Goal: Task Accomplishment & Management: Manage account settings

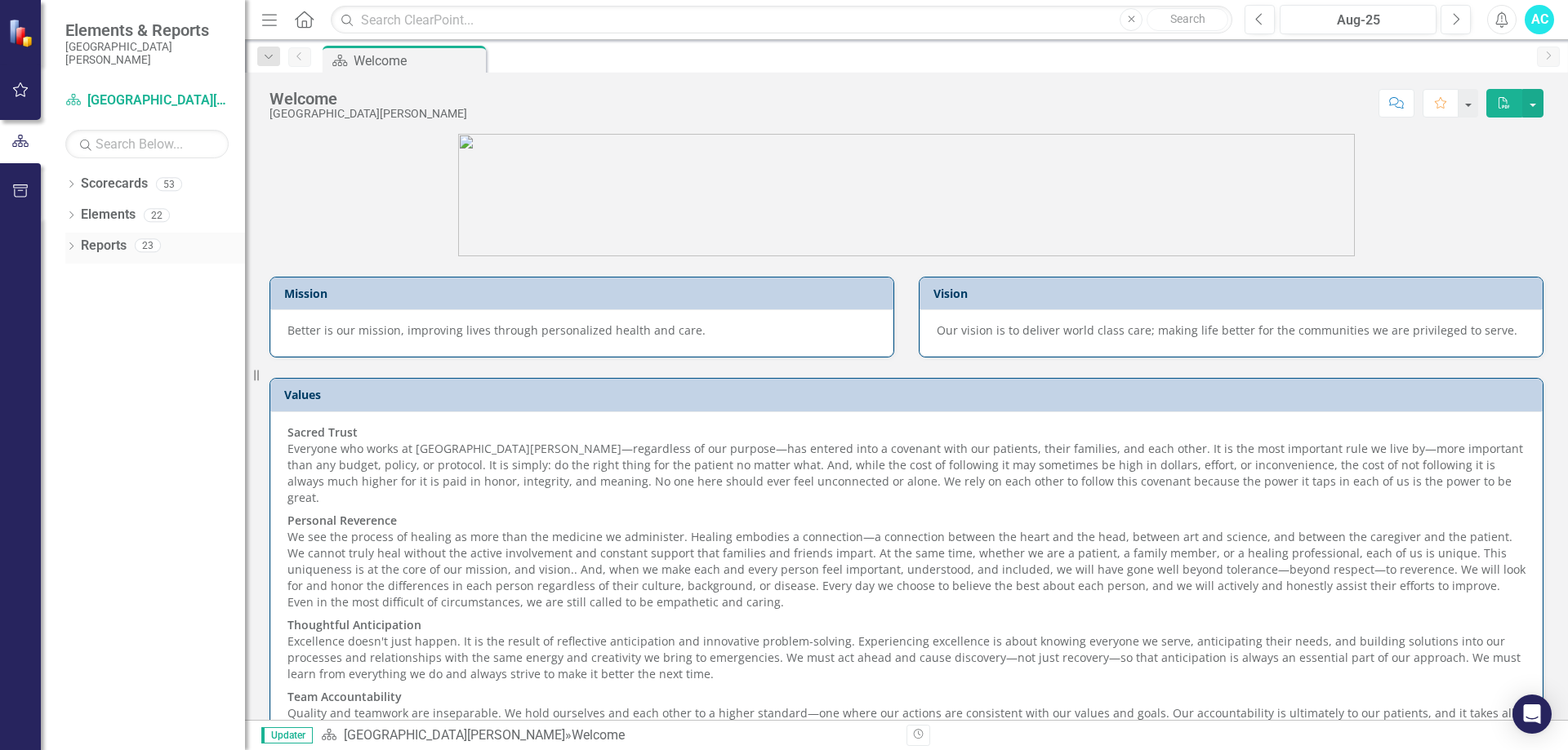
click at [96, 244] on link "Reports" at bounding box center [104, 246] width 45 height 19
click at [73, 246] on icon "Dropdown" at bounding box center [71, 248] width 12 height 9
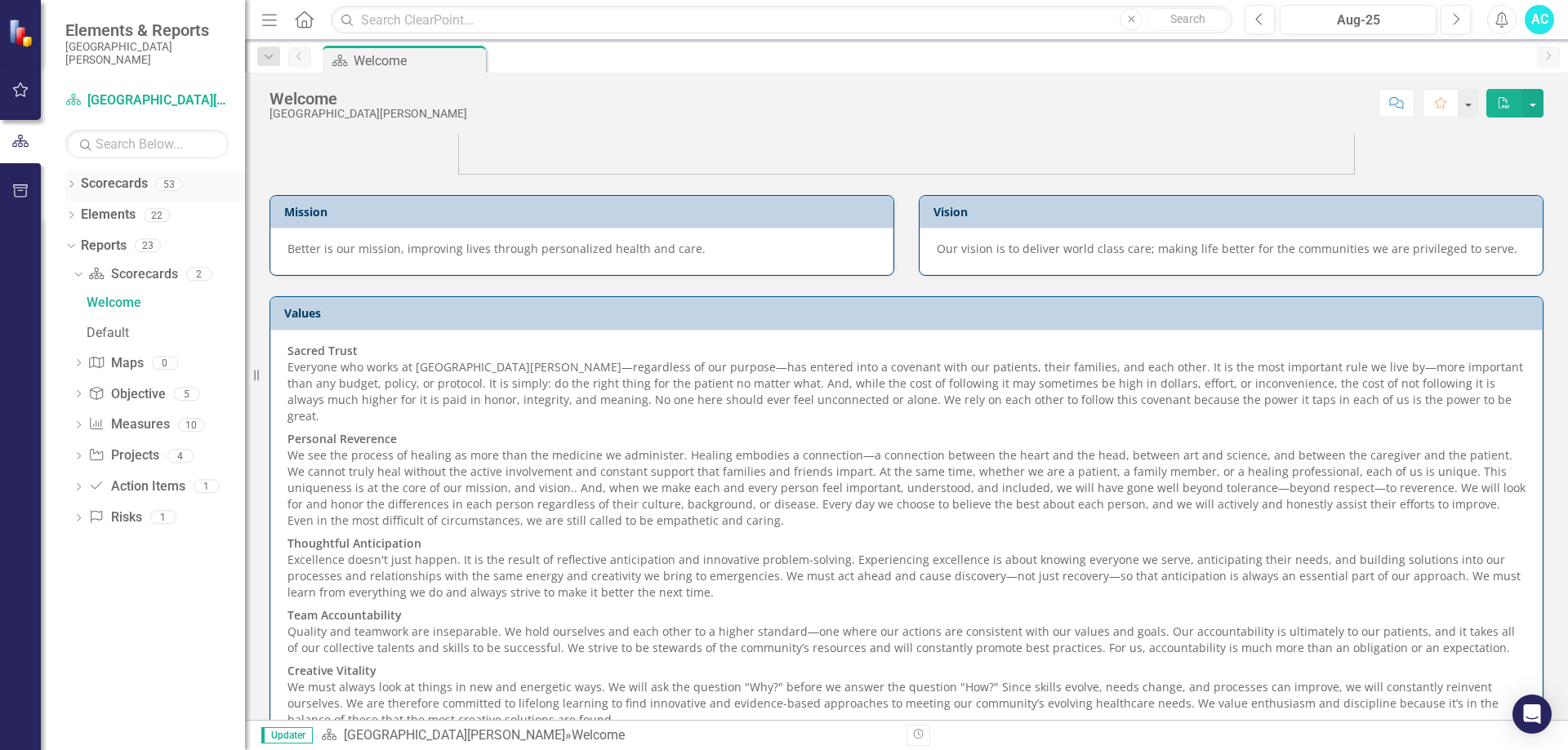
click at [73, 184] on icon "Dropdown" at bounding box center [71, 186] width 12 height 9
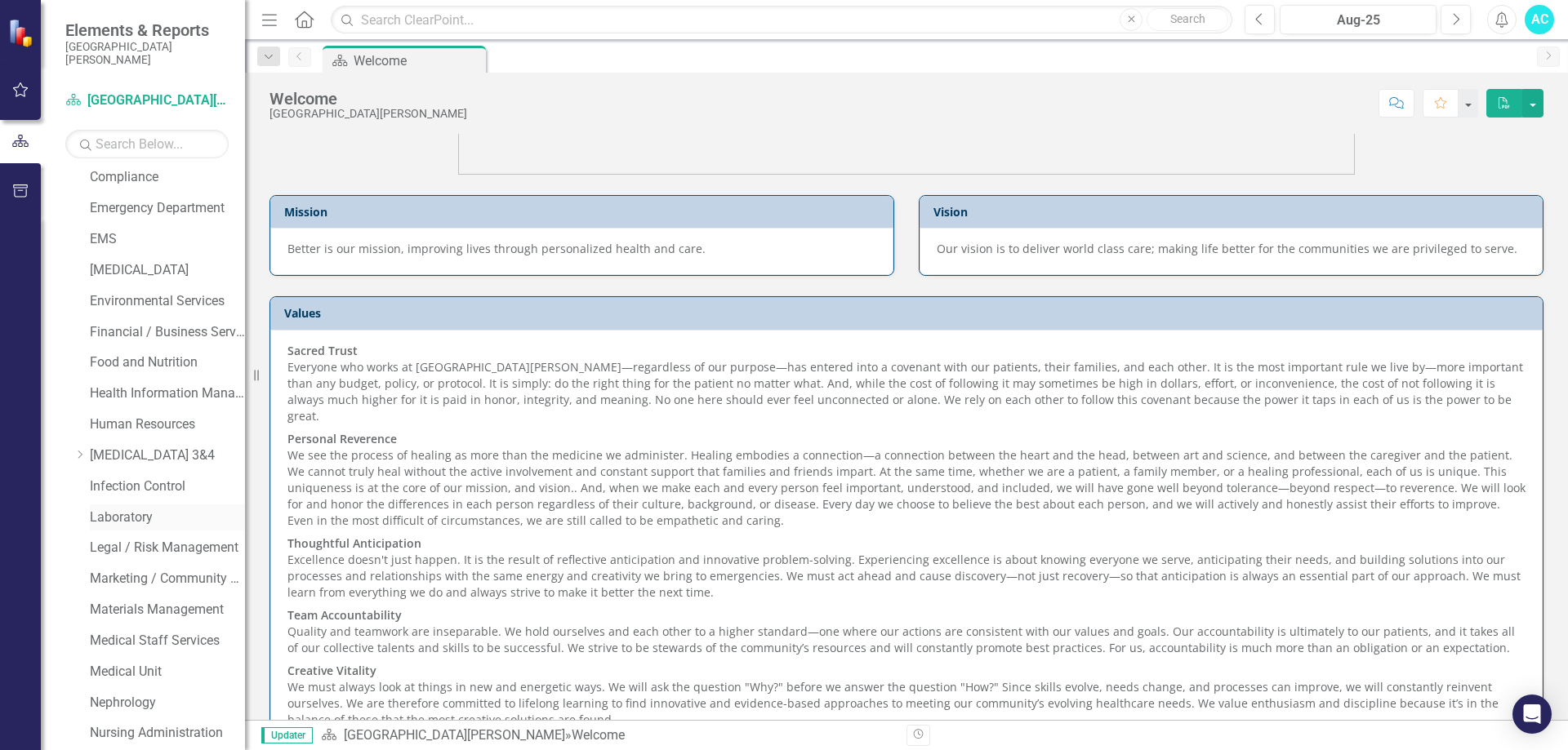
scroll to position [489, 0]
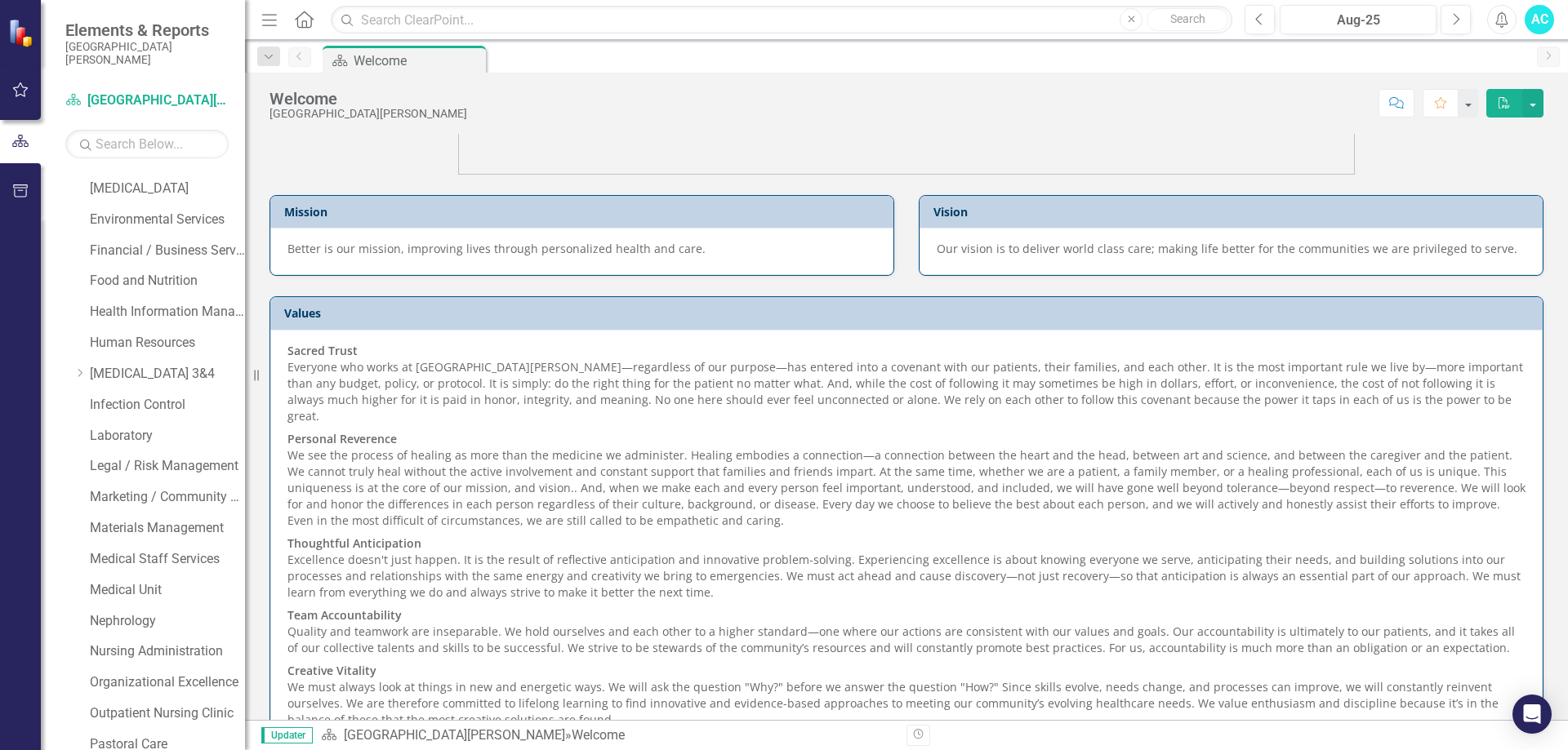
click at [69, 375] on div "Dropdown Scorecards [GEOGRAPHIC_DATA][PERSON_NAME] Admitting / Registration Air…" at bounding box center [155, 438] width 180 height 1514
click at [77, 374] on icon "Dropdown" at bounding box center [79, 373] width 12 height 10
click at [123, 432] on link "[MEDICAL_DATA] 4" at bounding box center [176, 436] width 139 height 19
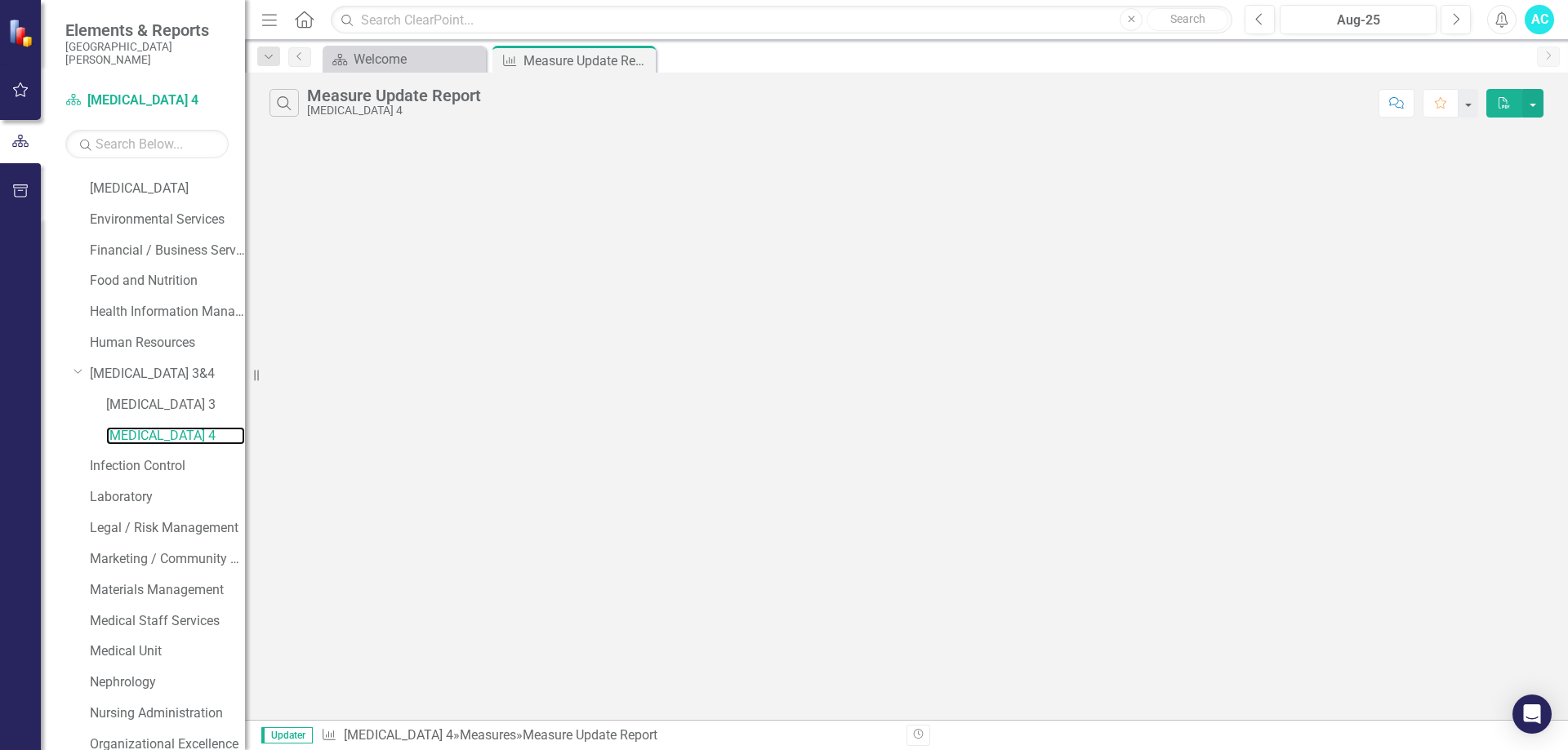
scroll to position [1203, 0]
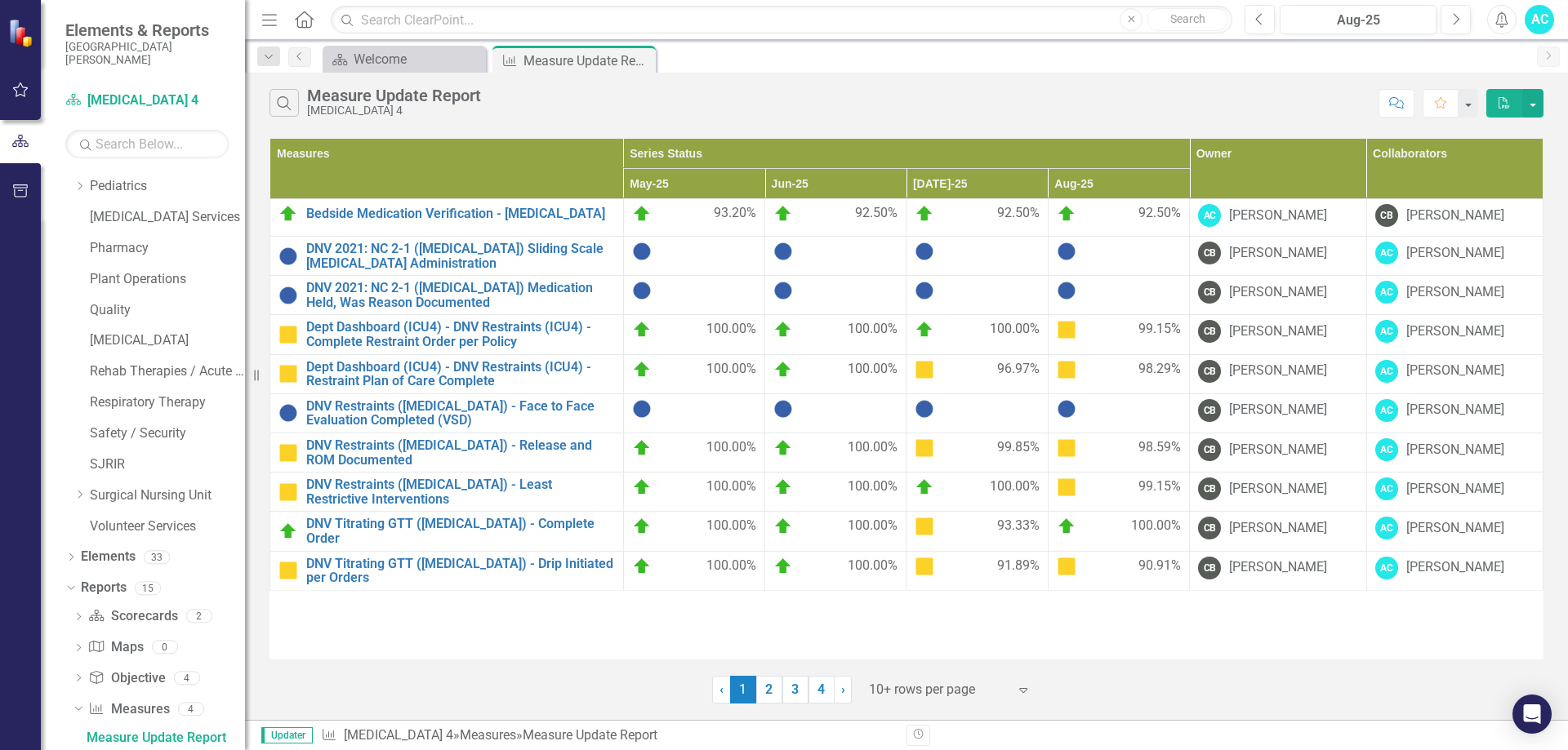
click at [1002, 693] on div at bounding box center [938, 690] width 139 height 22
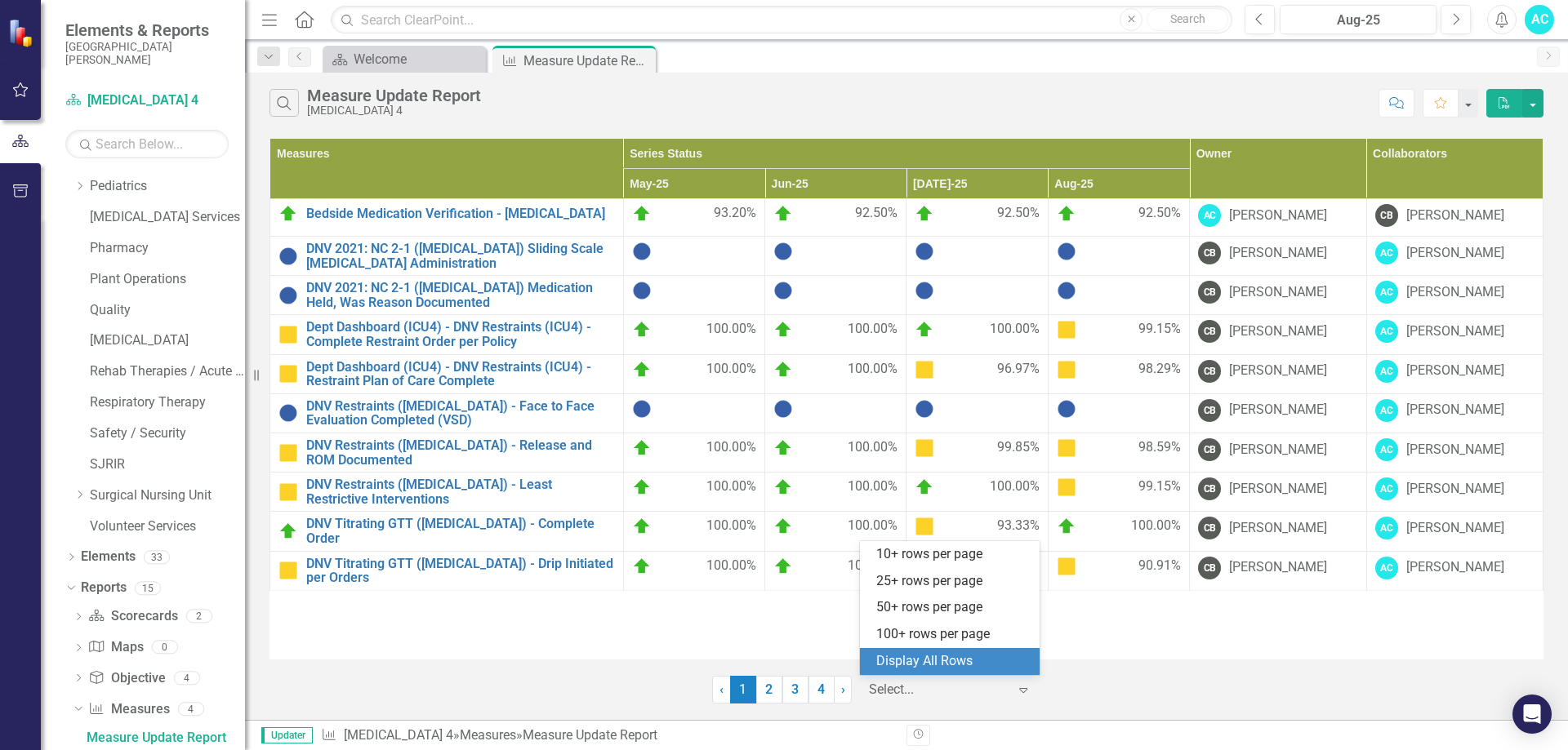
click at [924, 660] on div "Display All Rows" at bounding box center [954, 661] width 154 height 19
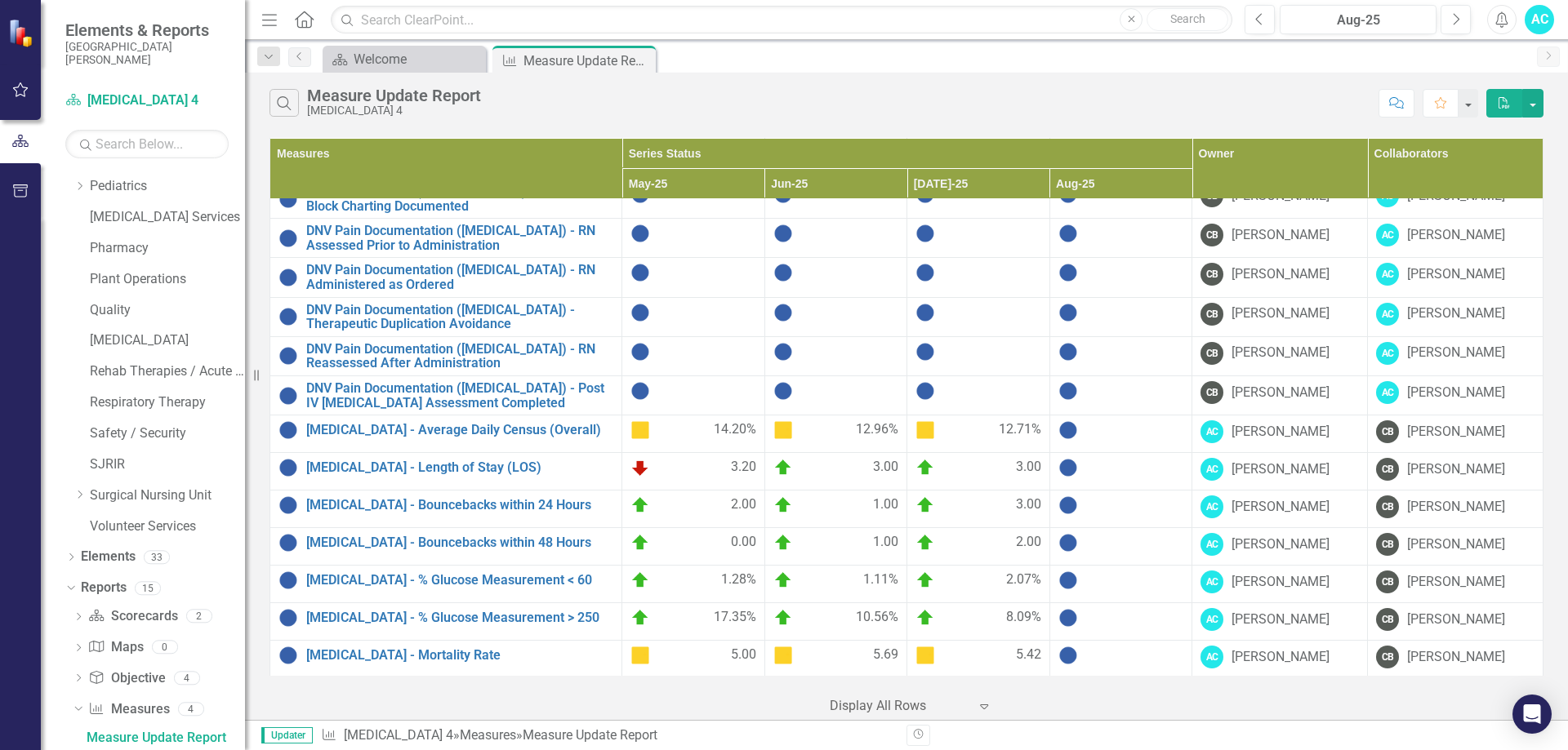
scroll to position [571, 0]
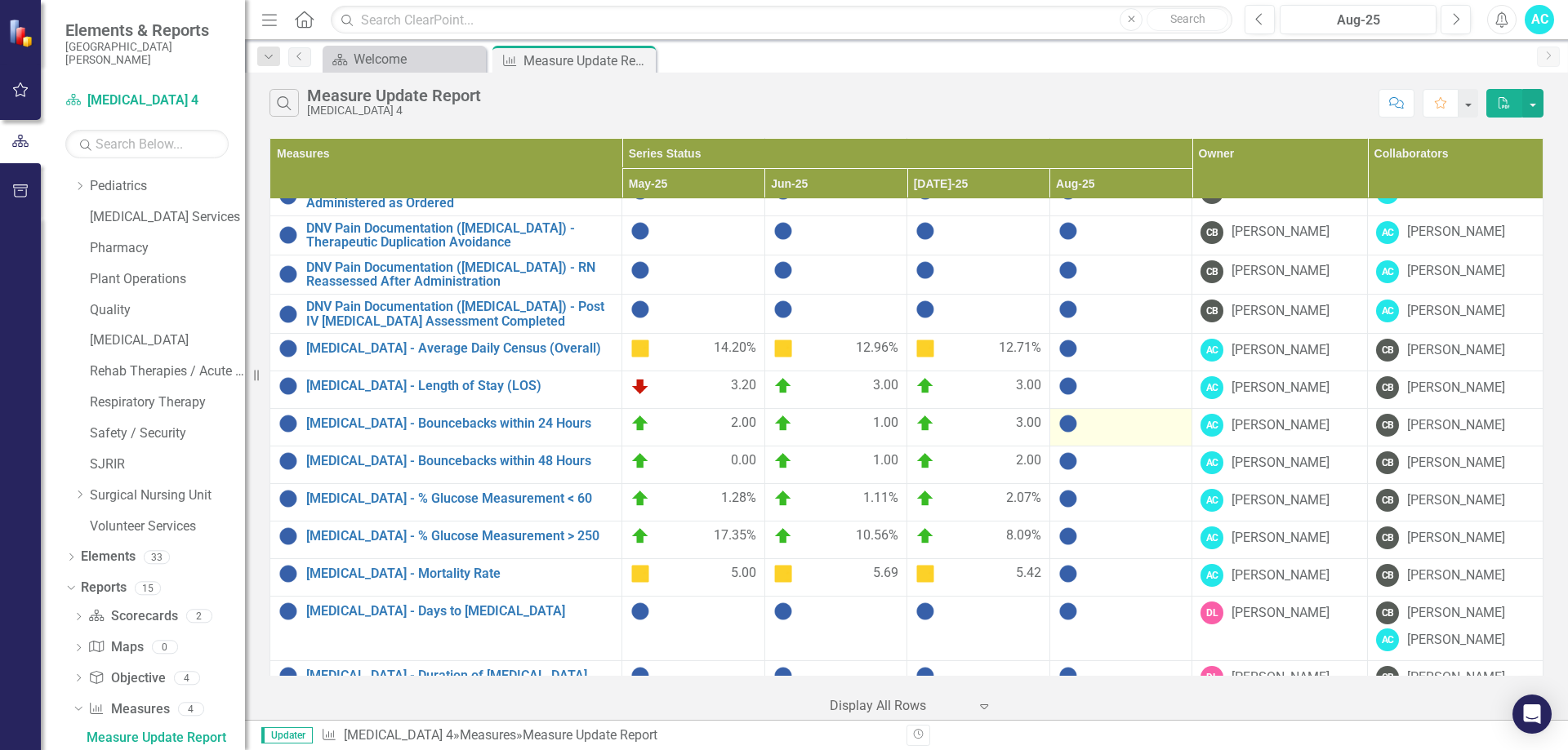
click at [1068, 418] on img at bounding box center [1068, 423] width 20 height 20
click at [1066, 414] on img at bounding box center [1068, 423] width 20 height 20
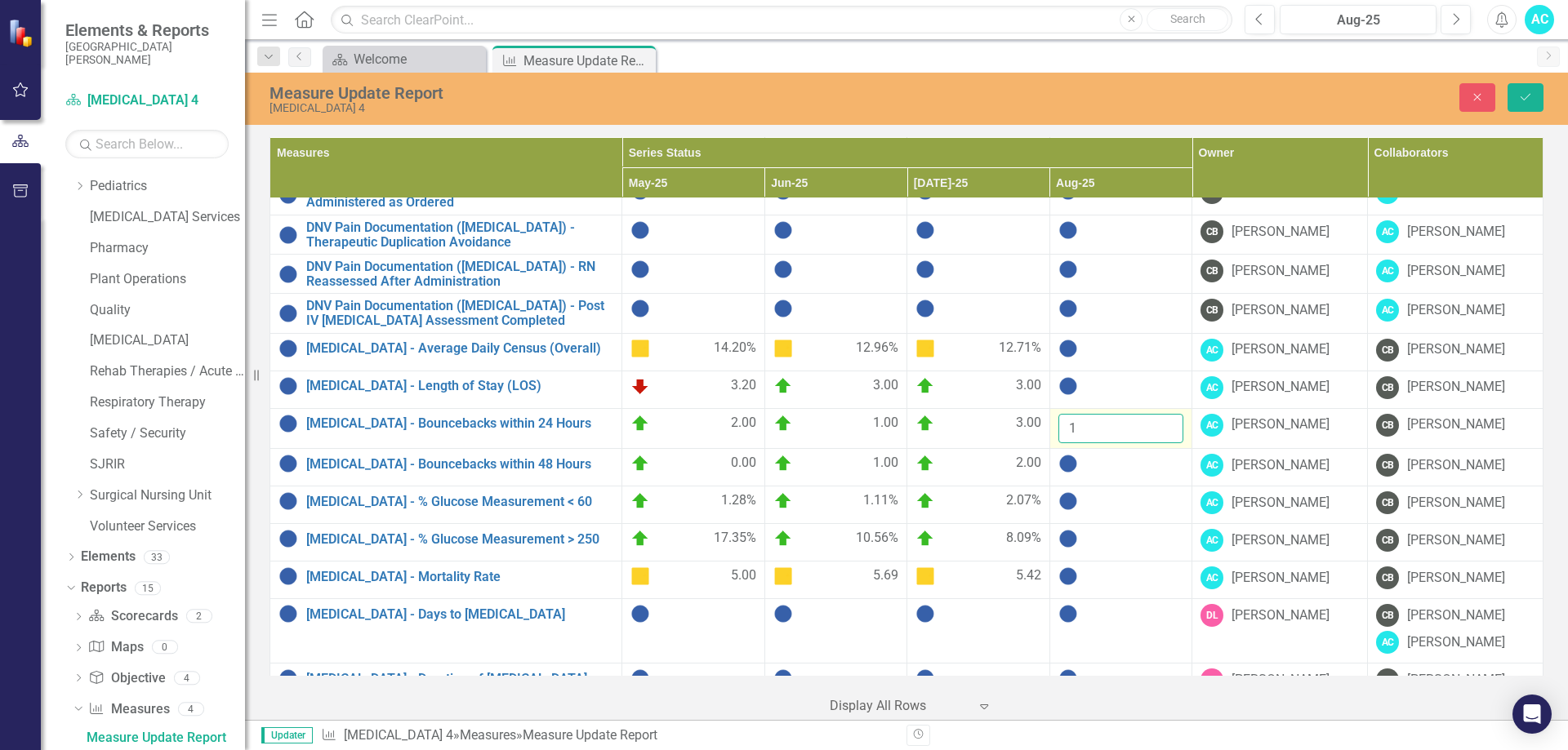
click at [1159, 416] on input "1" at bounding box center [1121, 428] width 125 height 31
click at [1159, 416] on input "2" at bounding box center [1121, 428] width 125 height 31
type input "3"
click at [1159, 416] on input "3" at bounding box center [1121, 428] width 125 height 31
click at [1123, 459] on div at bounding box center [1121, 464] width 125 height 20
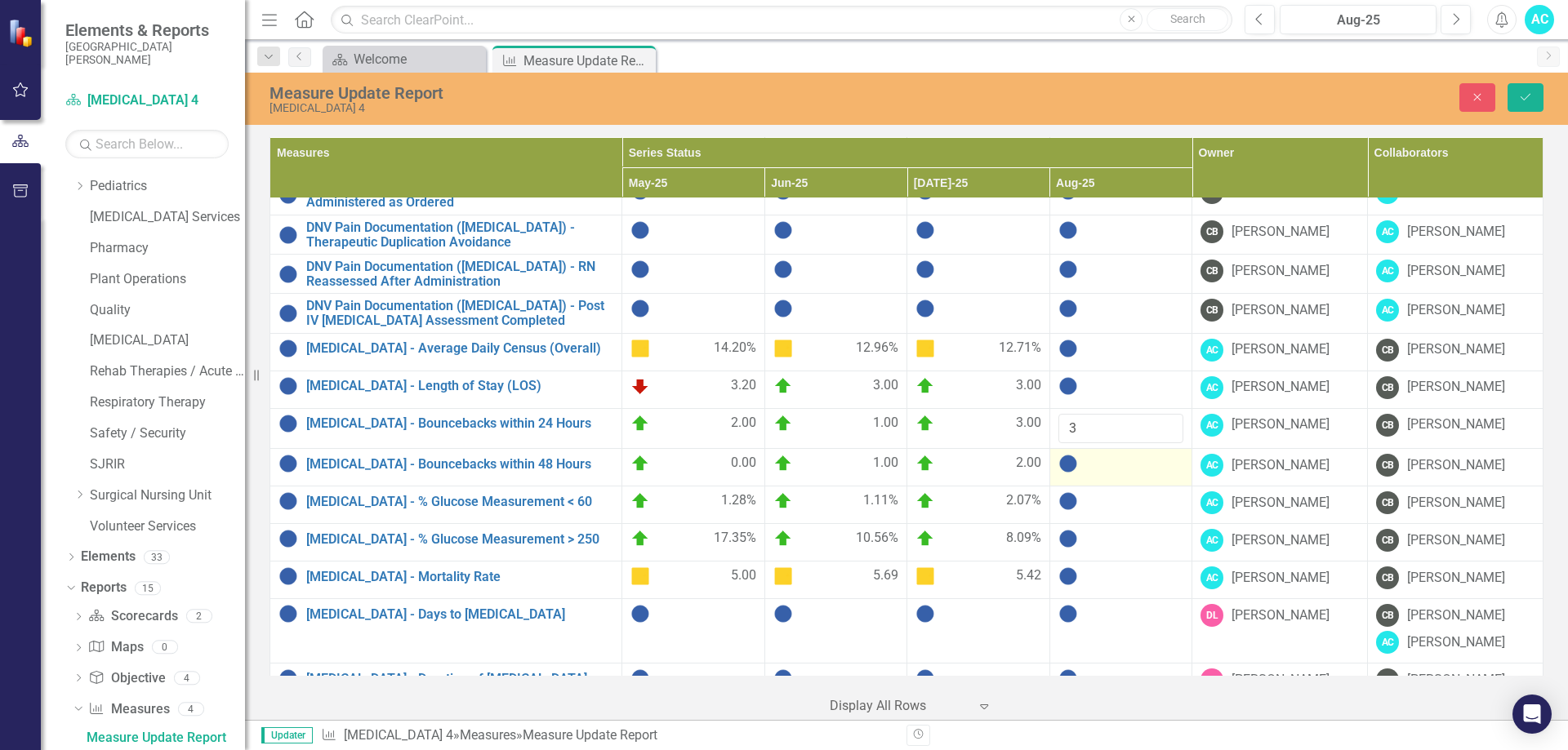
click at [1125, 459] on div at bounding box center [1121, 464] width 125 height 20
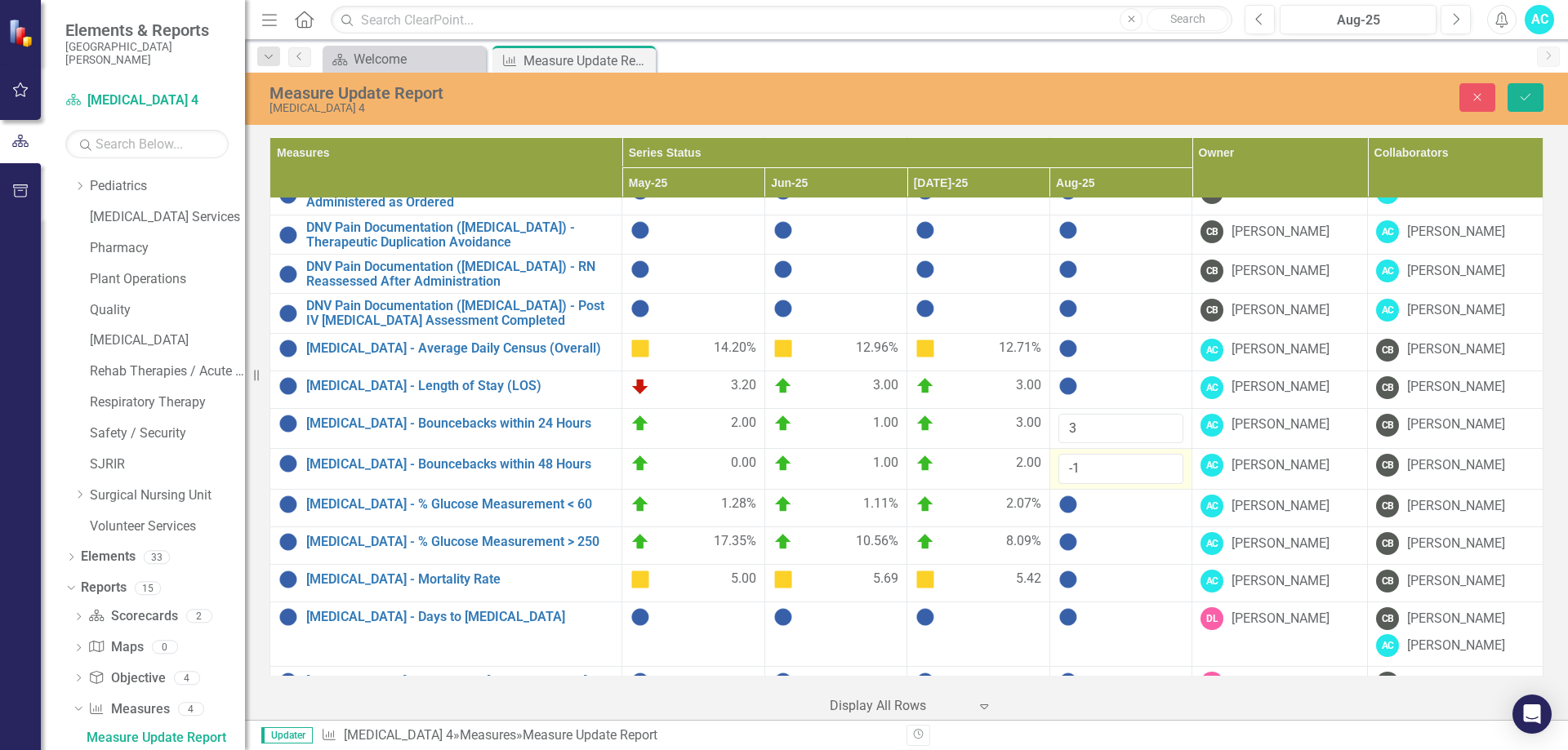
click at [1156, 468] on input "-1" at bounding box center [1121, 469] width 125 height 31
click at [1156, 468] on input "-2" at bounding box center [1121, 469] width 125 height 31
click at [1156, 460] on input "-1" at bounding box center [1121, 469] width 125 height 31
type input "0"
click at [1156, 457] on input "0" at bounding box center [1121, 469] width 125 height 31
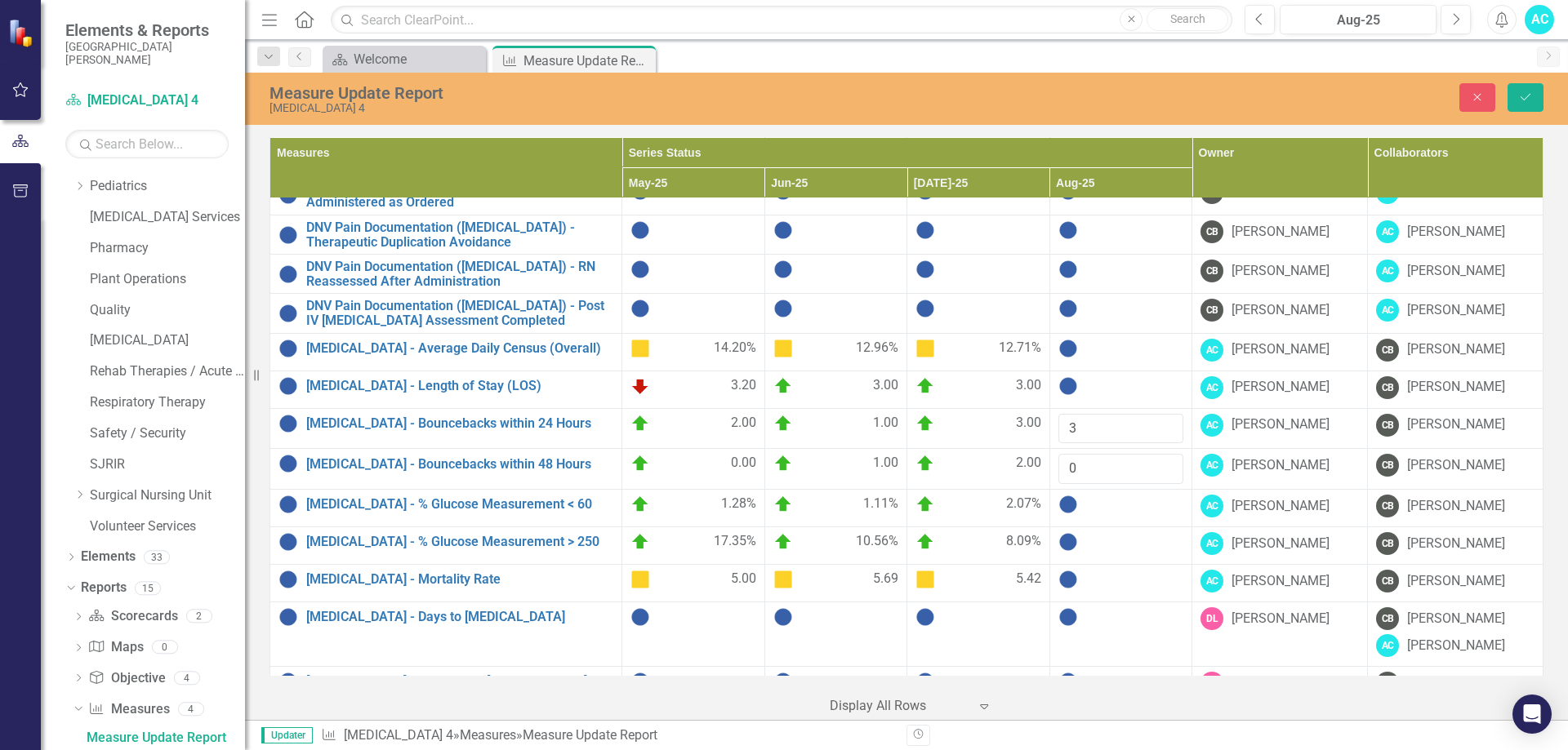
click at [1119, 496] on div at bounding box center [1121, 504] width 125 height 20
click at [1109, 572] on div at bounding box center [1121, 579] width 125 height 20
click at [1105, 576] on input "number" at bounding box center [1121, 584] width 125 height 31
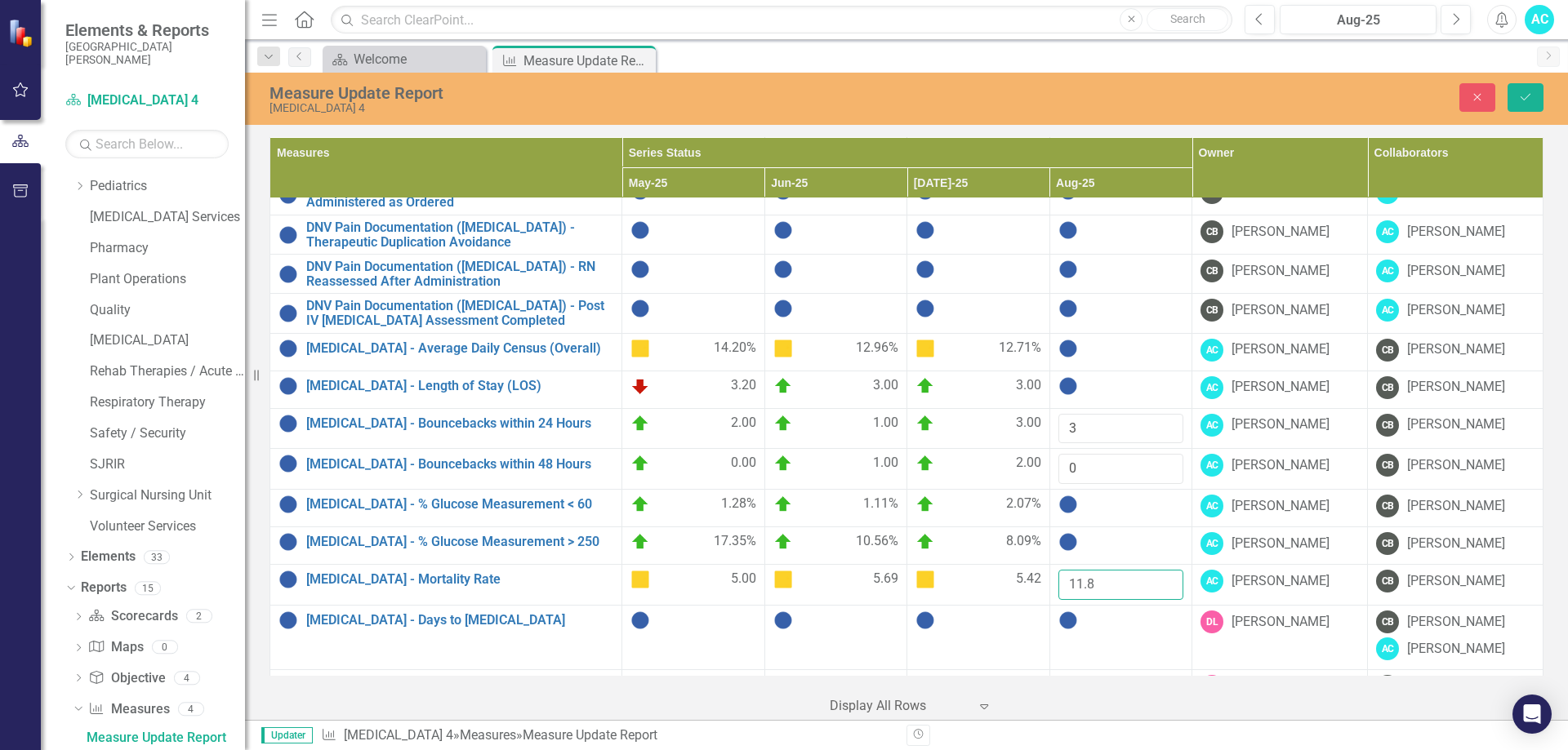
type input "11.8"
click at [1121, 527] on td at bounding box center [1121, 546] width 143 height 38
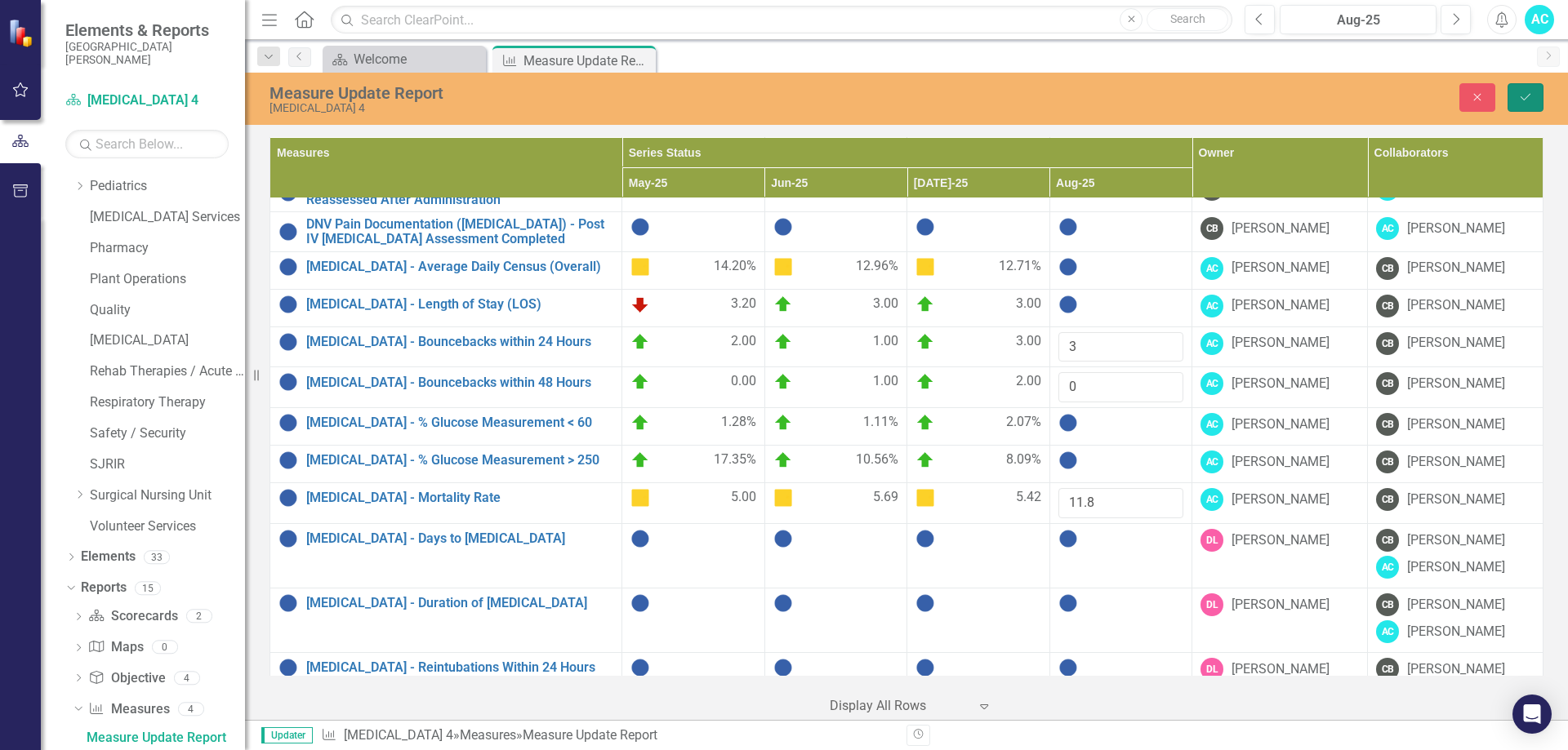
drag, startPoint x: 1528, startPoint y: 92, endPoint x: 1496, endPoint y: 128, distance: 48.2
click at [1528, 92] on icon "Save" at bounding box center [1526, 98] width 15 height 12
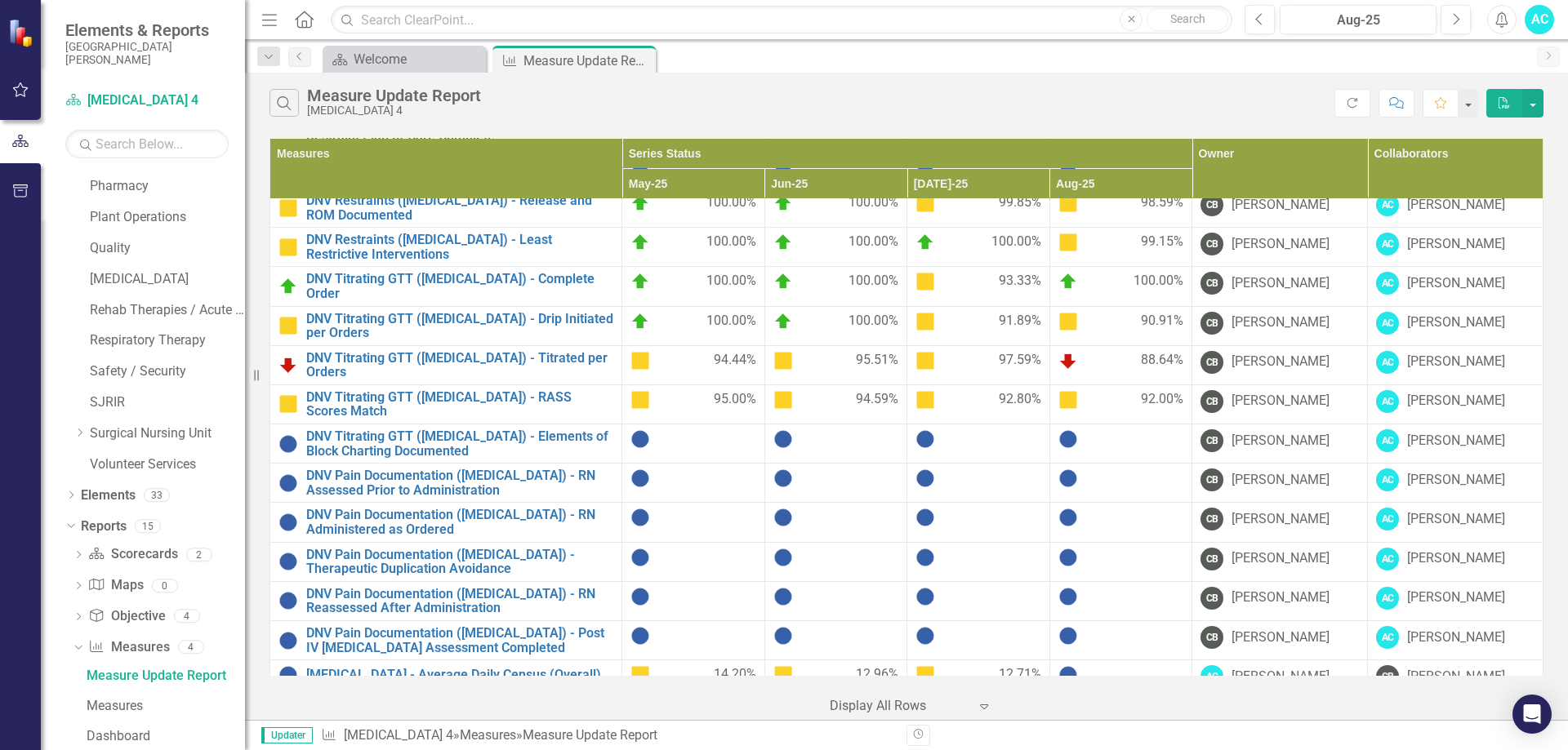
scroll to position [1141, 0]
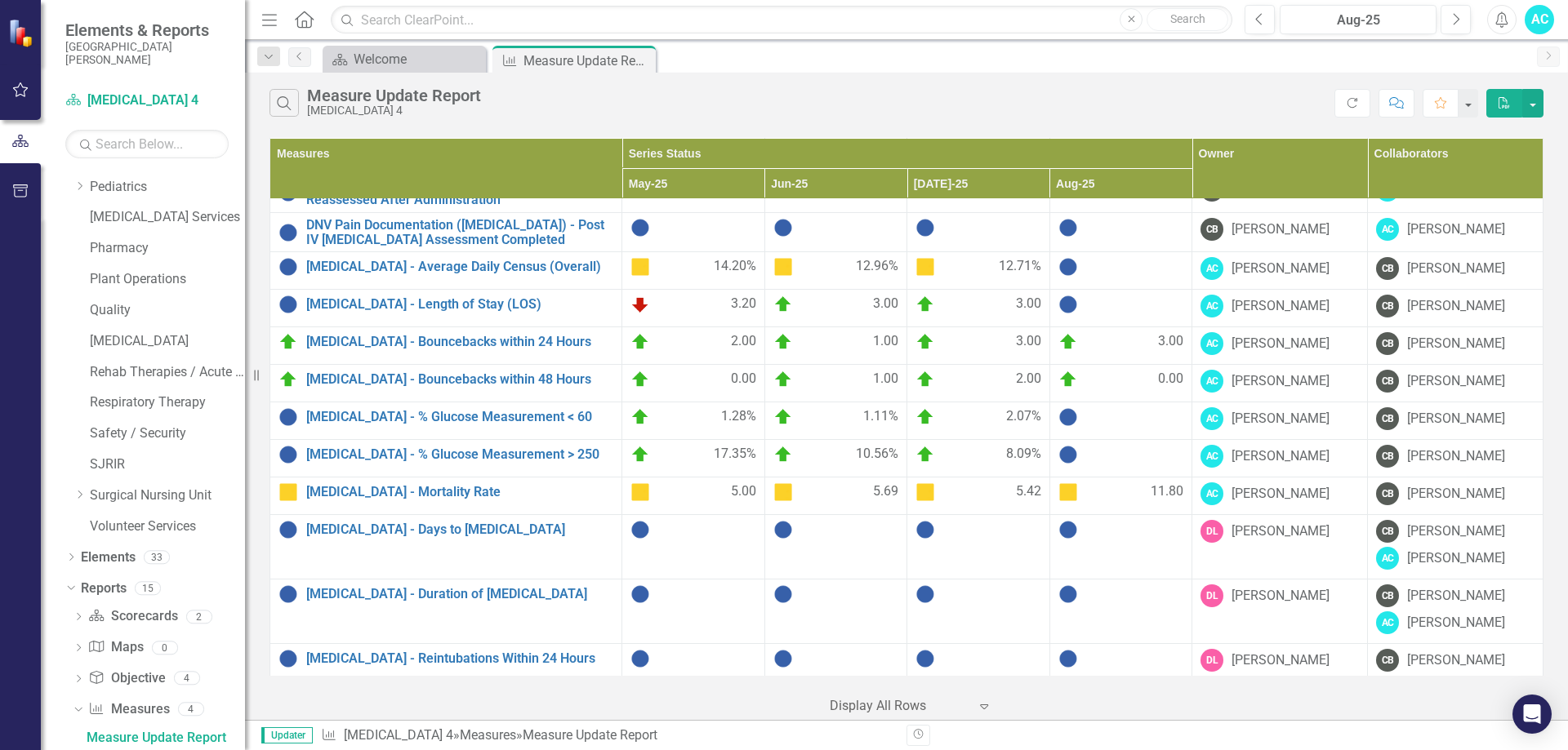
click at [1125, 409] on div at bounding box center [1121, 417] width 125 height 20
click at [1124, 409] on div at bounding box center [1121, 417] width 125 height 20
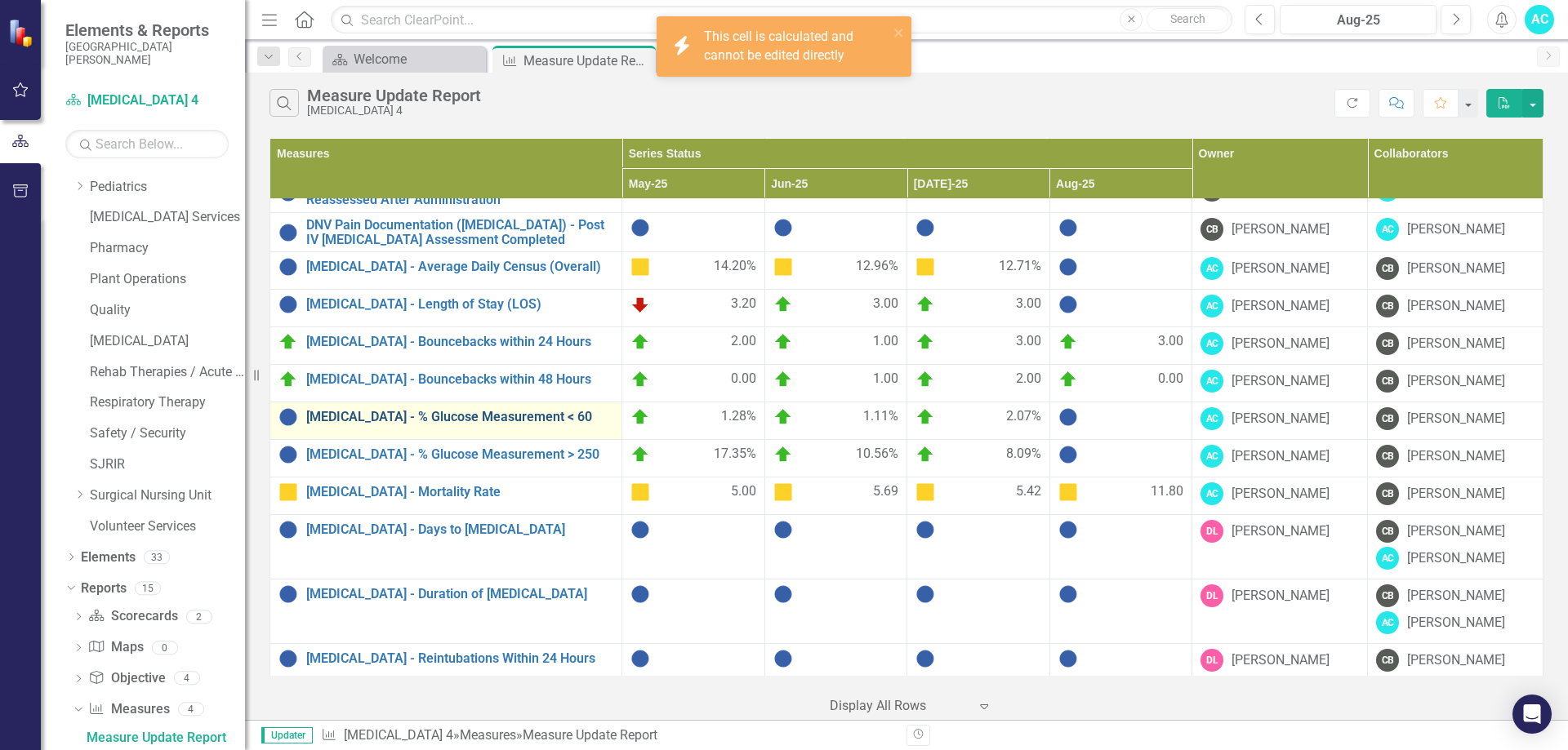
click at [463, 411] on link "[MEDICAL_DATA] - % Glucose Measurement < 60" at bounding box center [459, 416] width 307 height 15
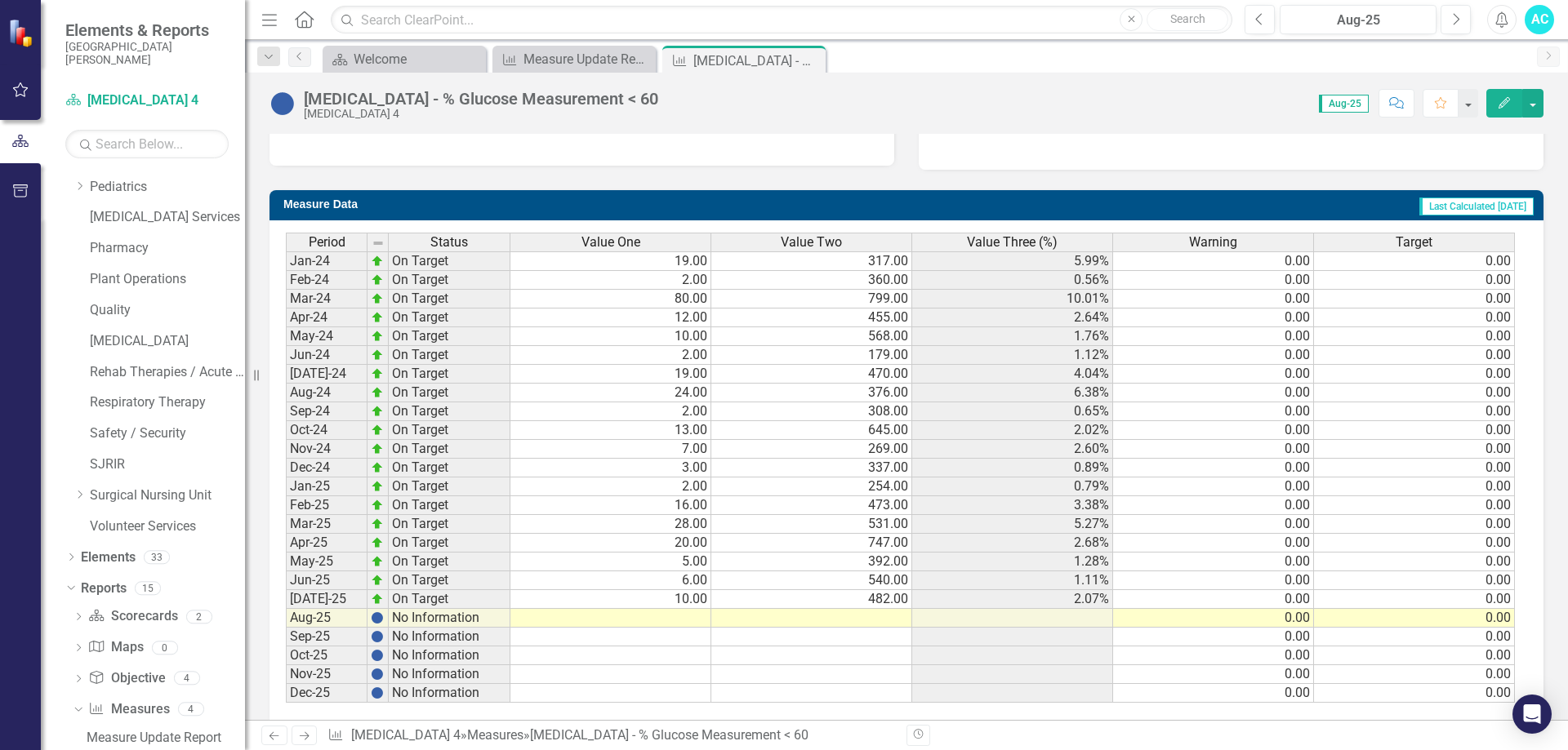
scroll to position [595, 0]
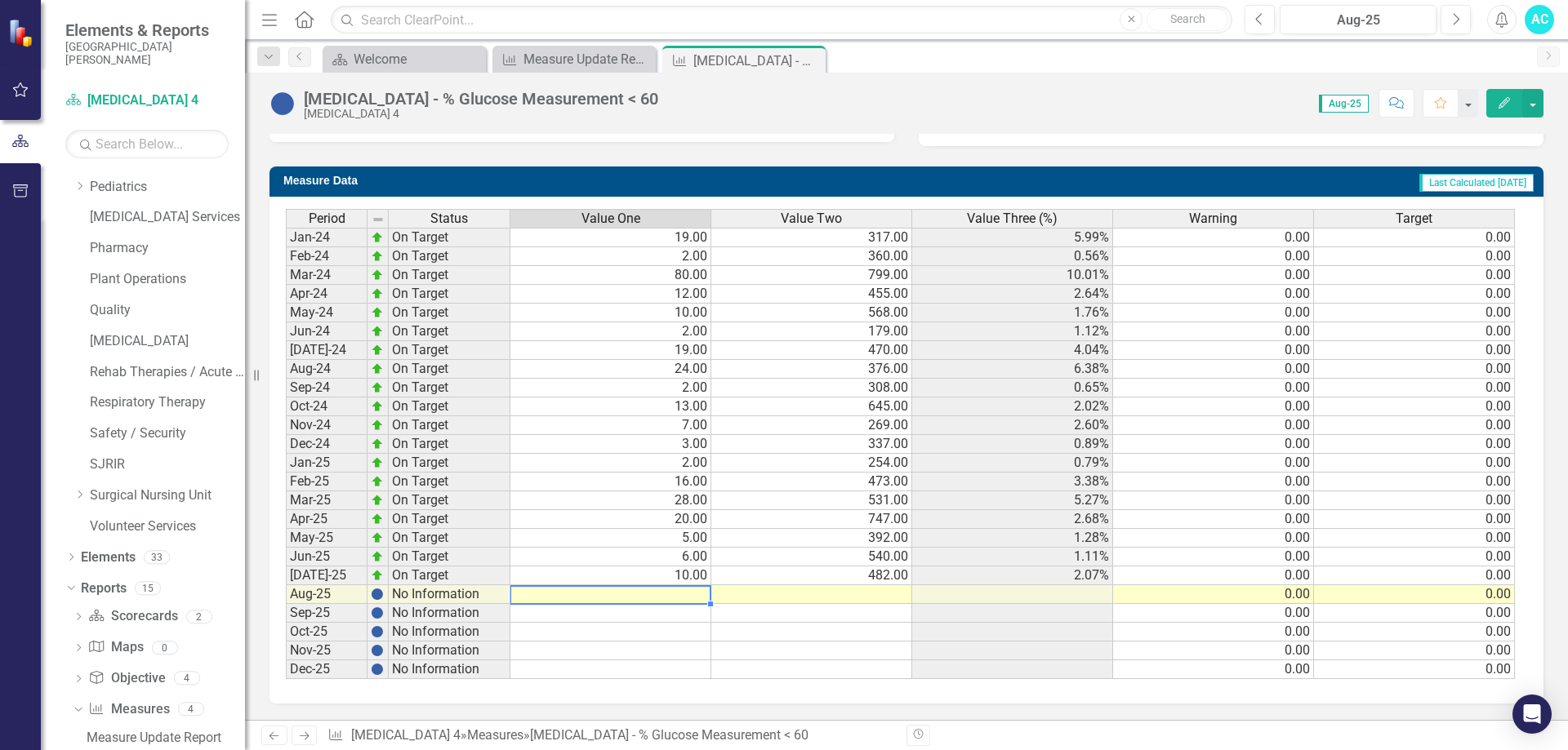
click at [698, 597] on td at bounding box center [611, 594] width 201 height 19
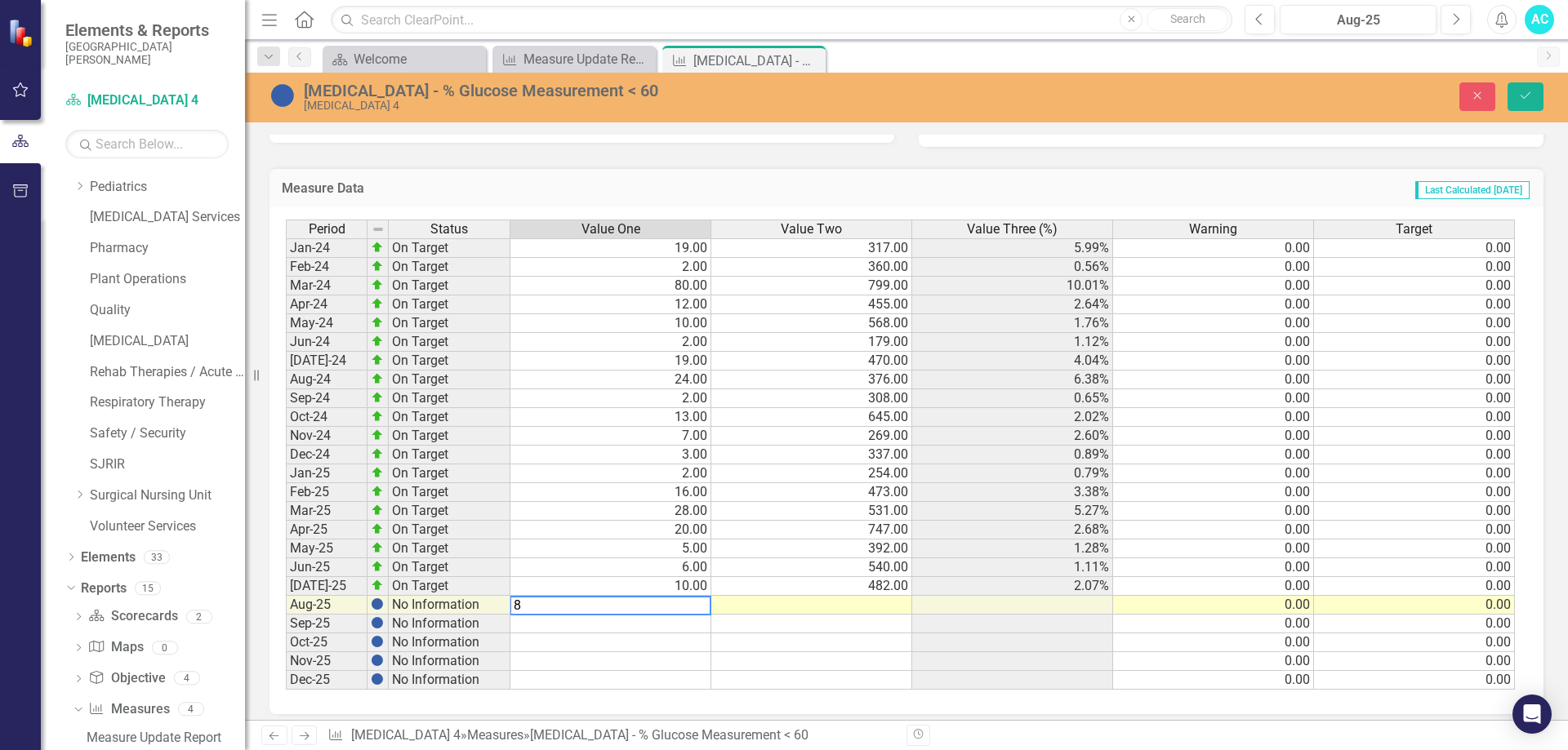
type textarea "8"
click at [892, 611] on td at bounding box center [813, 605] width 201 height 19
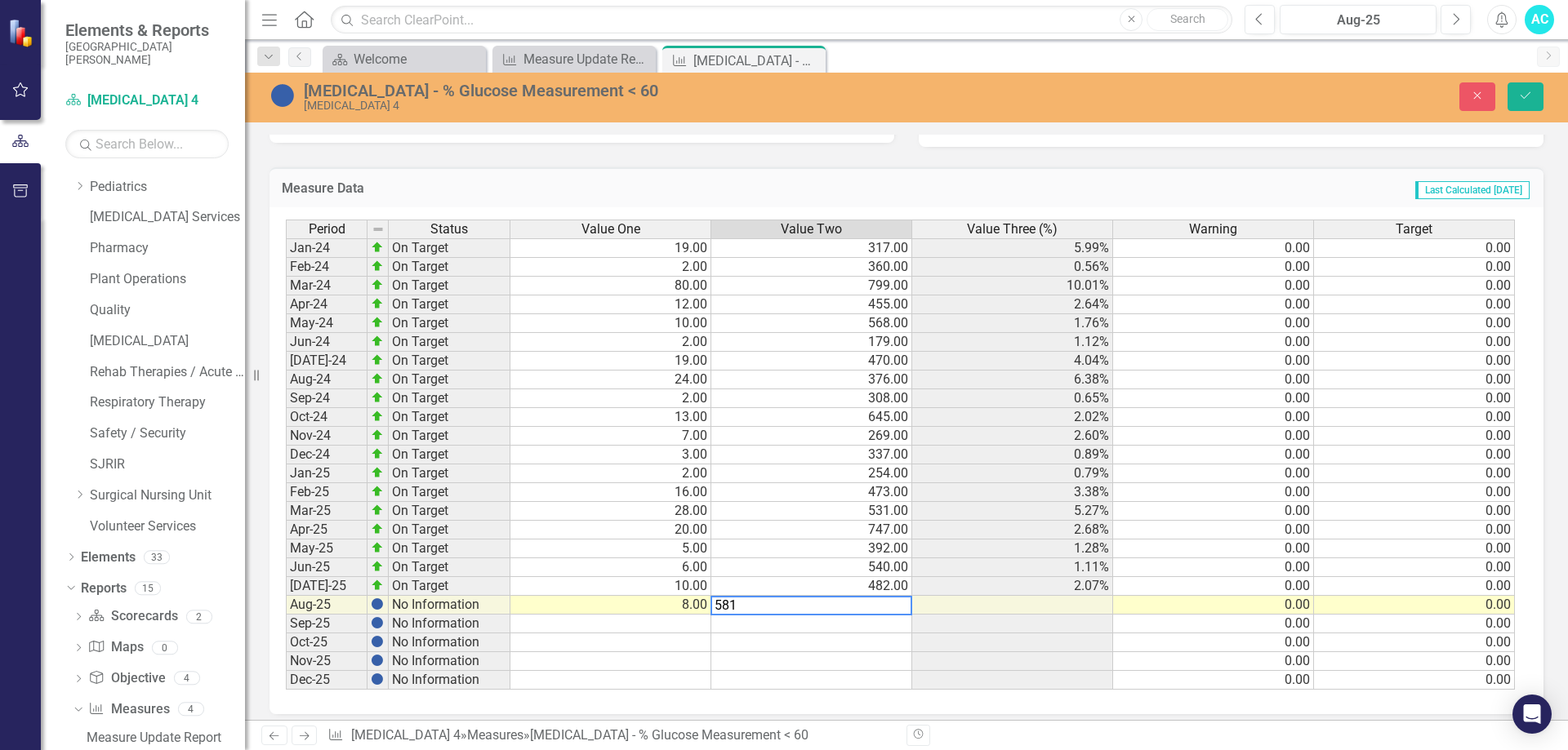
type textarea "581"
click at [973, 641] on td at bounding box center [1013, 642] width 201 height 19
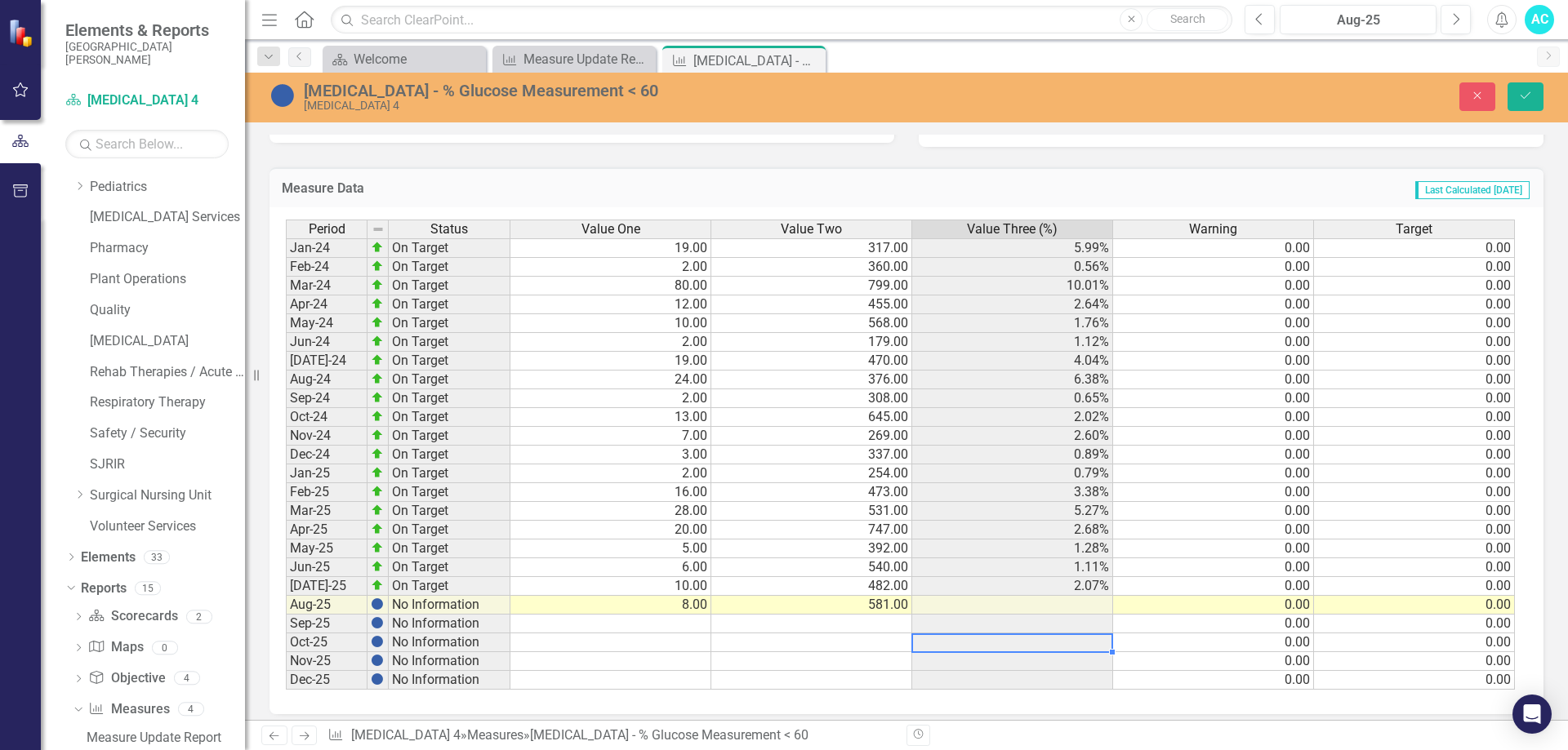
click at [999, 605] on td at bounding box center [1013, 605] width 201 height 19
click at [1541, 95] on button "Save" at bounding box center [1526, 97] width 36 height 29
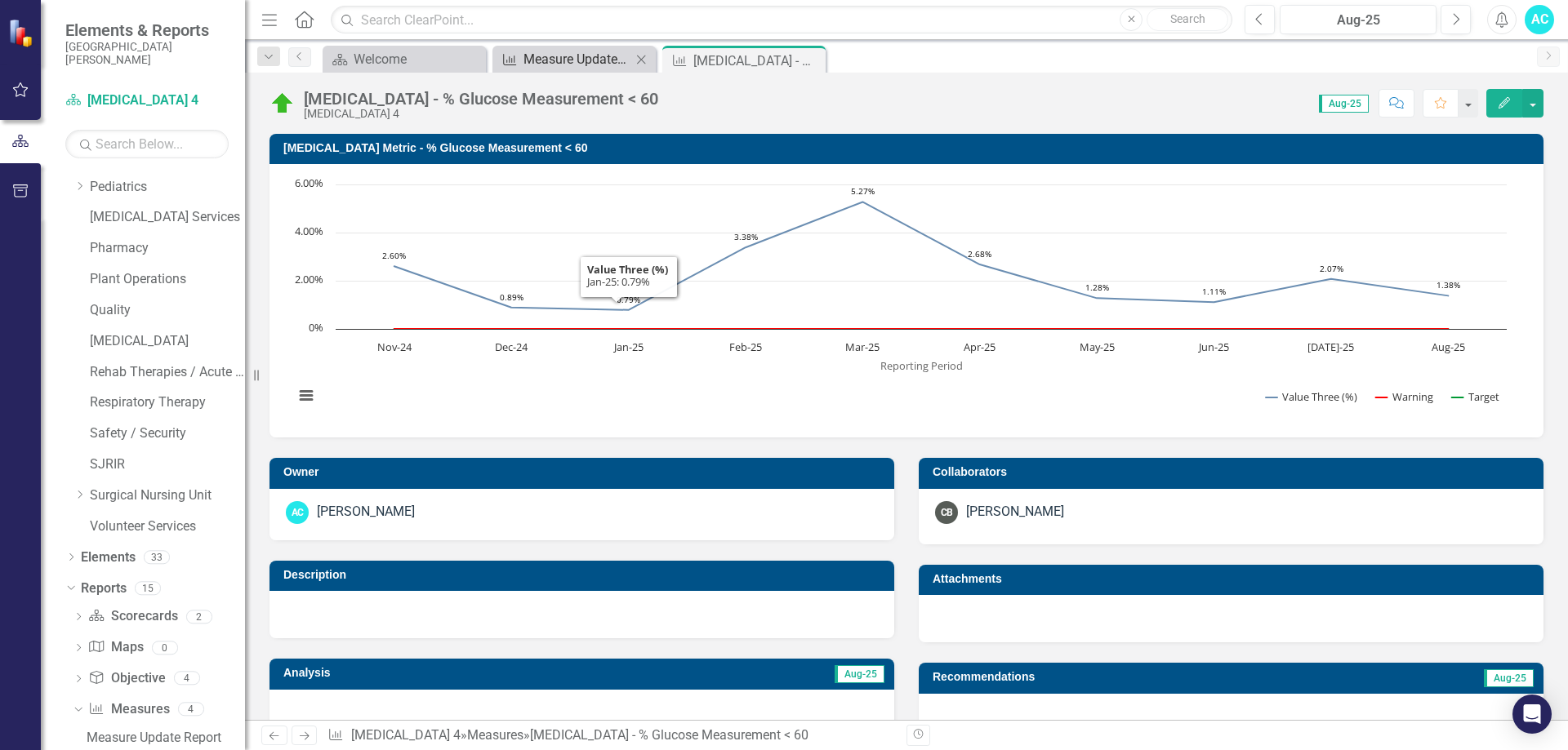
click at [580, 63] on div "Measure Update Report" at bounding box center [577, 59] width 108 height 21
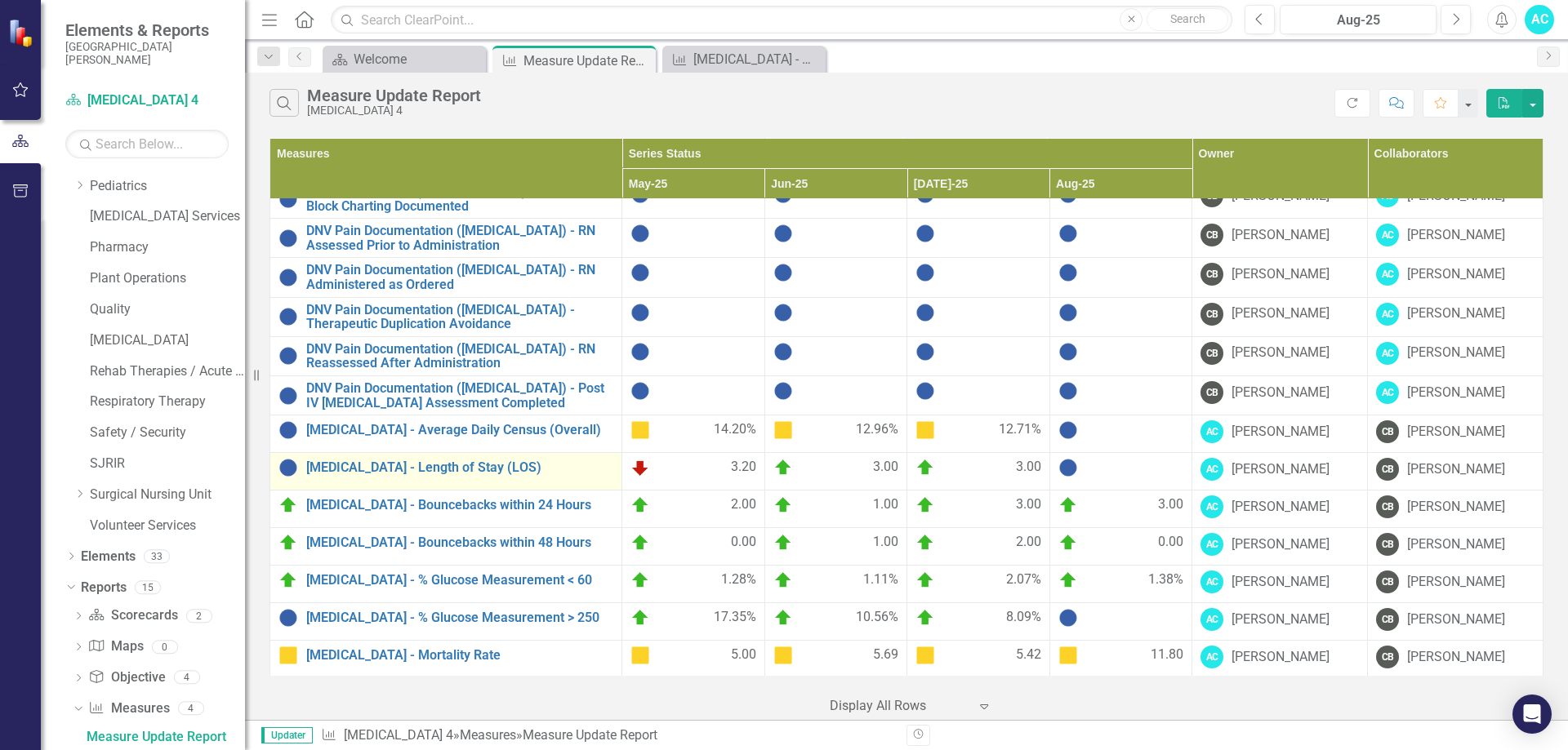
scroll to position [653, 0]
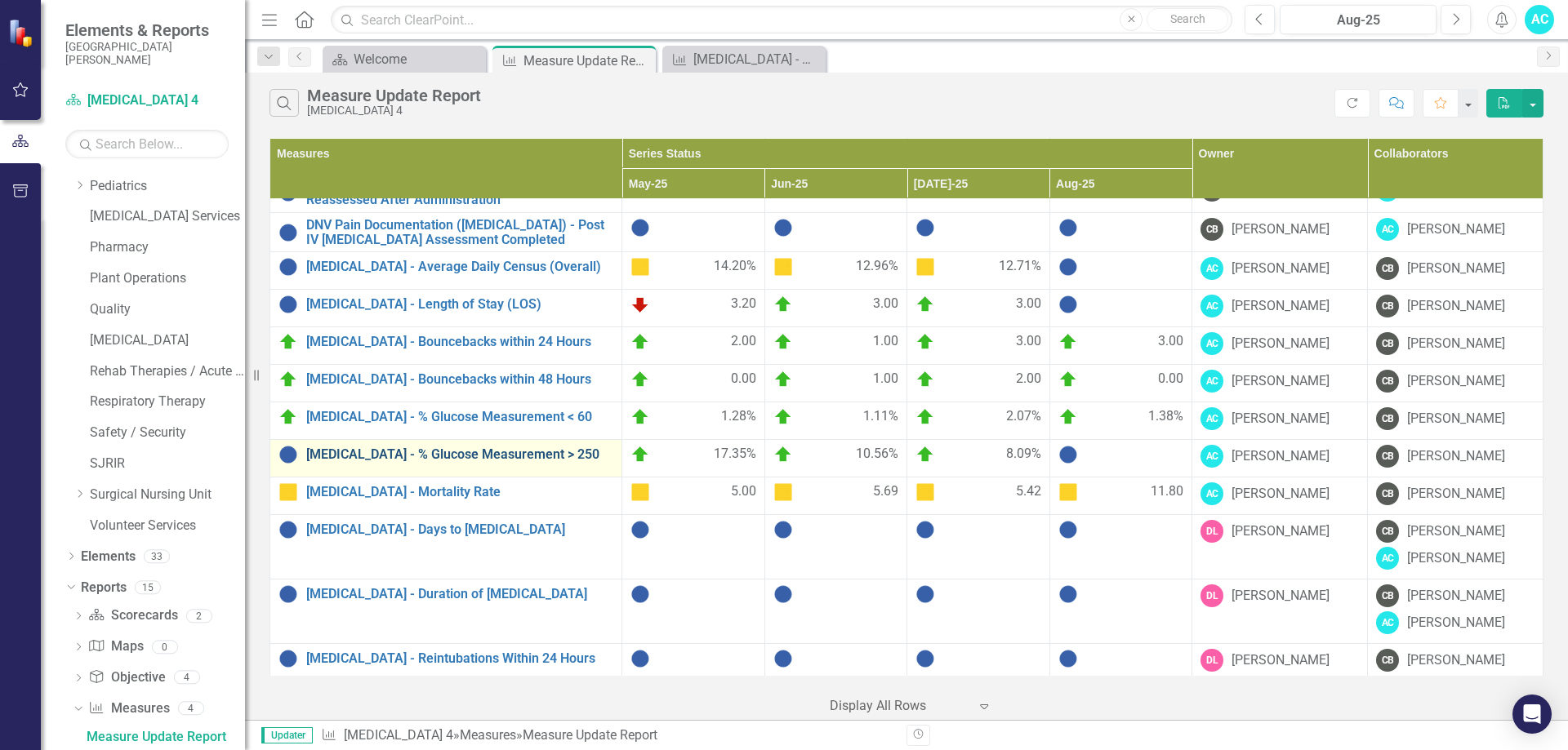
click at [447, 447] on link "[MEDICAL_DATA] - % Glucose Measurement > 250" at bounding box center [459, 454] width 307 height 15
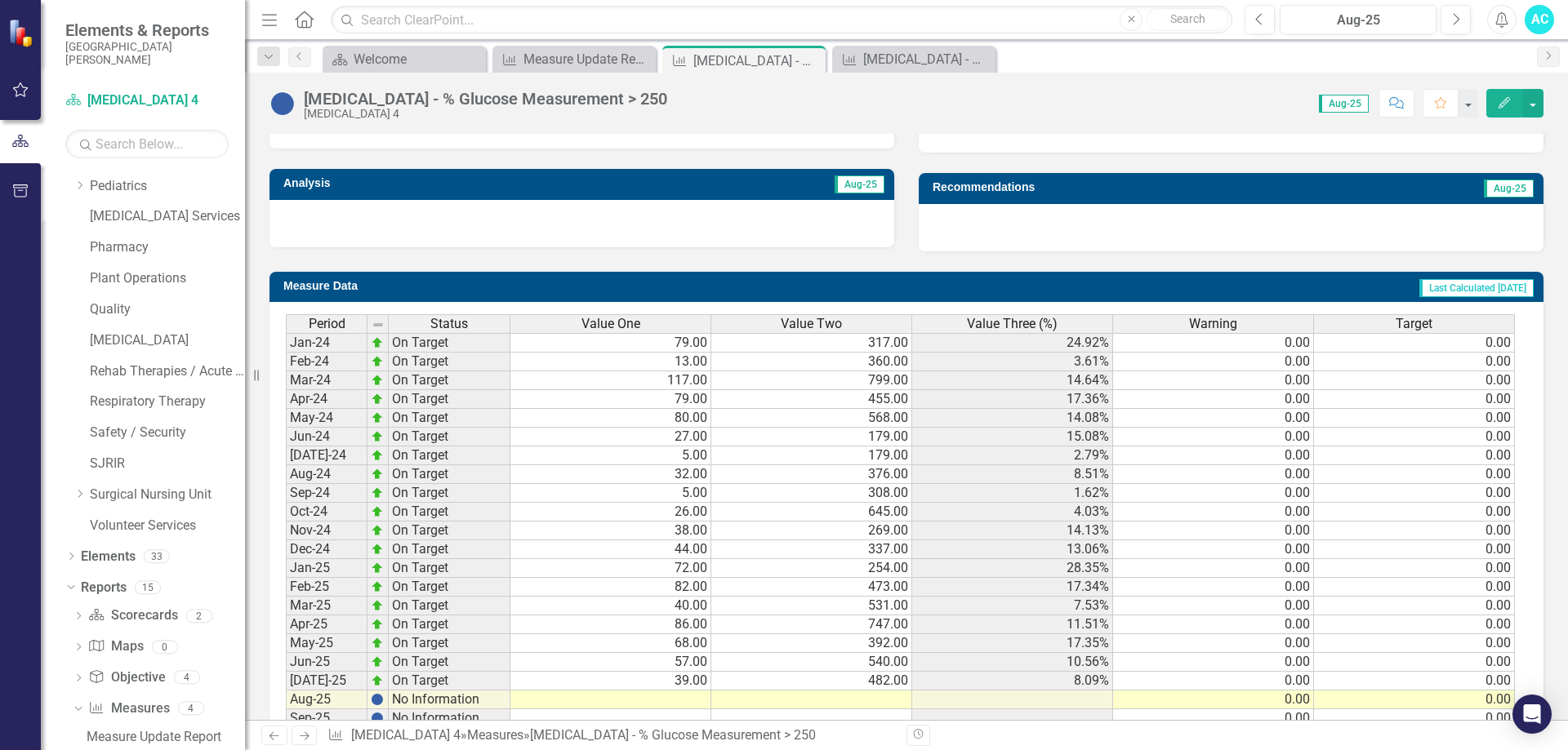
scroll to position [595, 0]
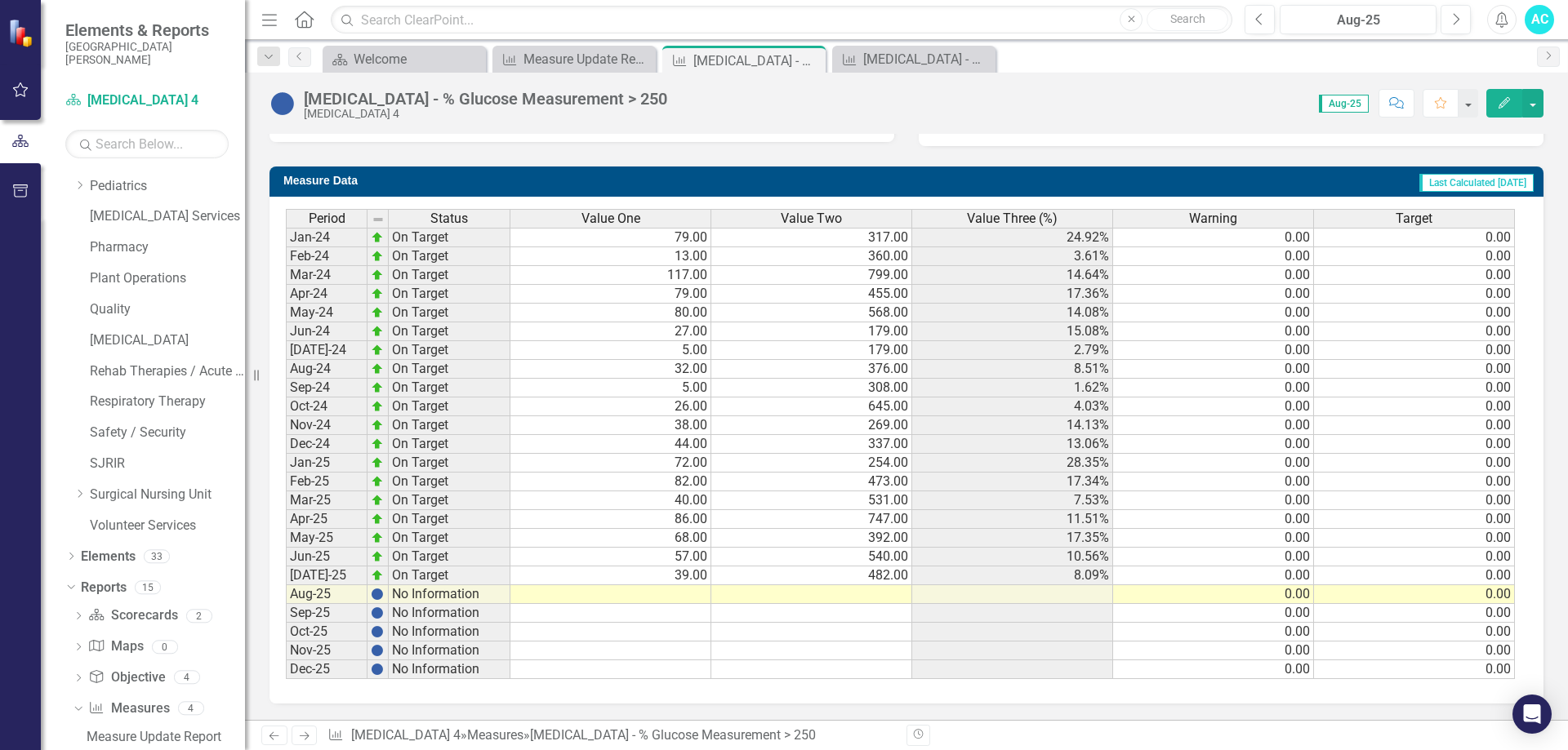
click at [692, 595] on td at bounding box center [611, 594] width 201 height 19
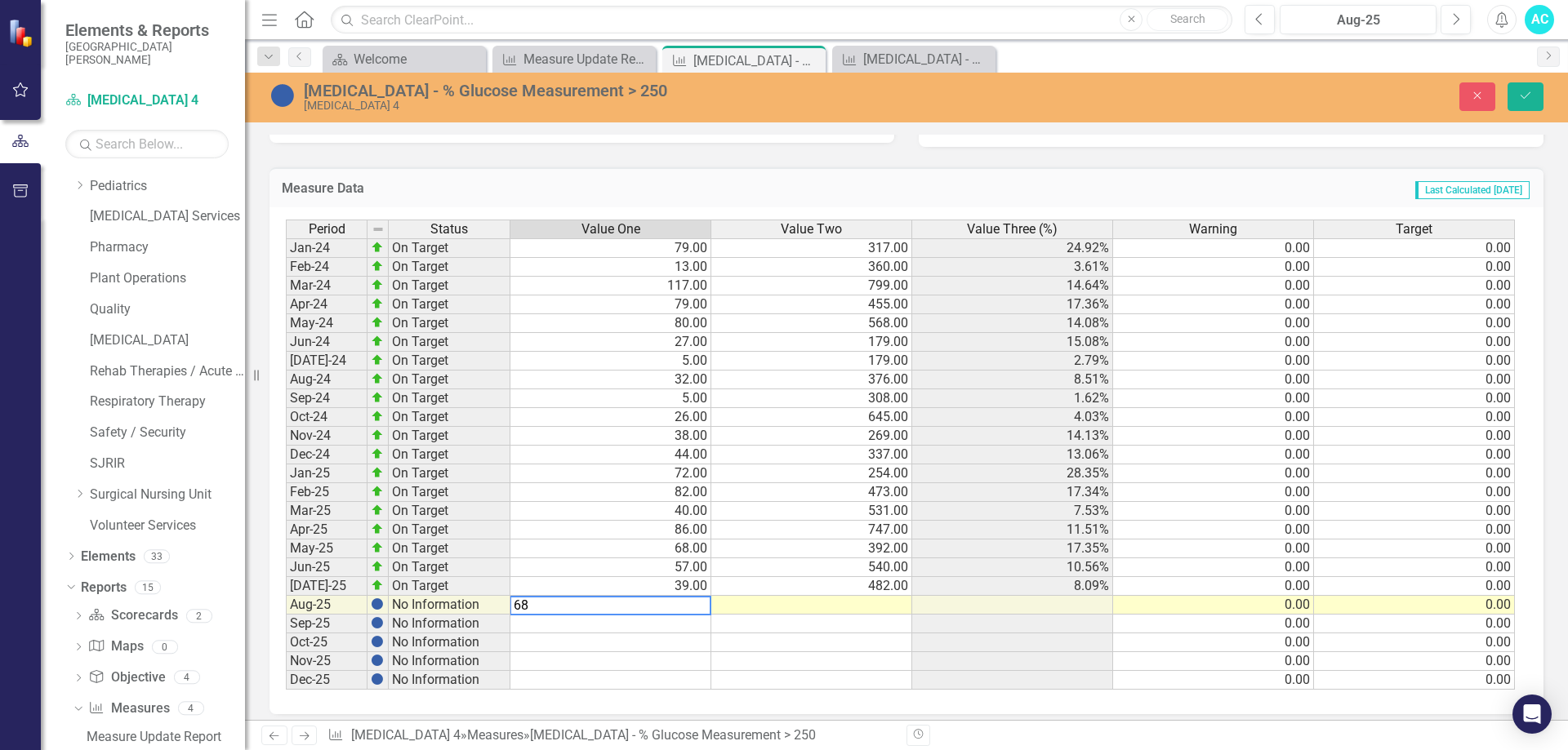
click at [883, 610] on td at bounding box center [813, 605] width 201 height 19
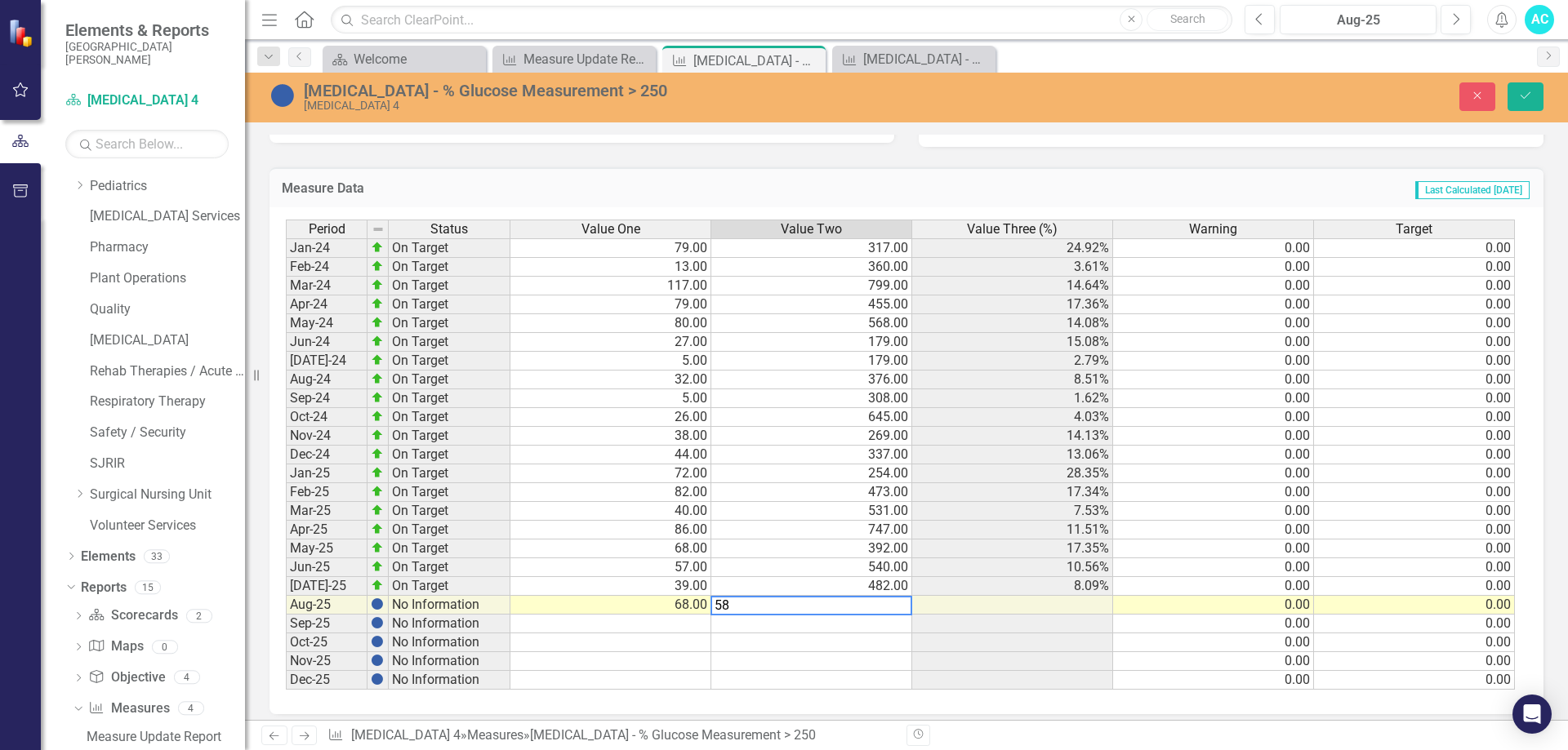
type textarea "581"
click at [1530, 96] on icon "Save" at bounding box center [1526, 96] width 15 height 12
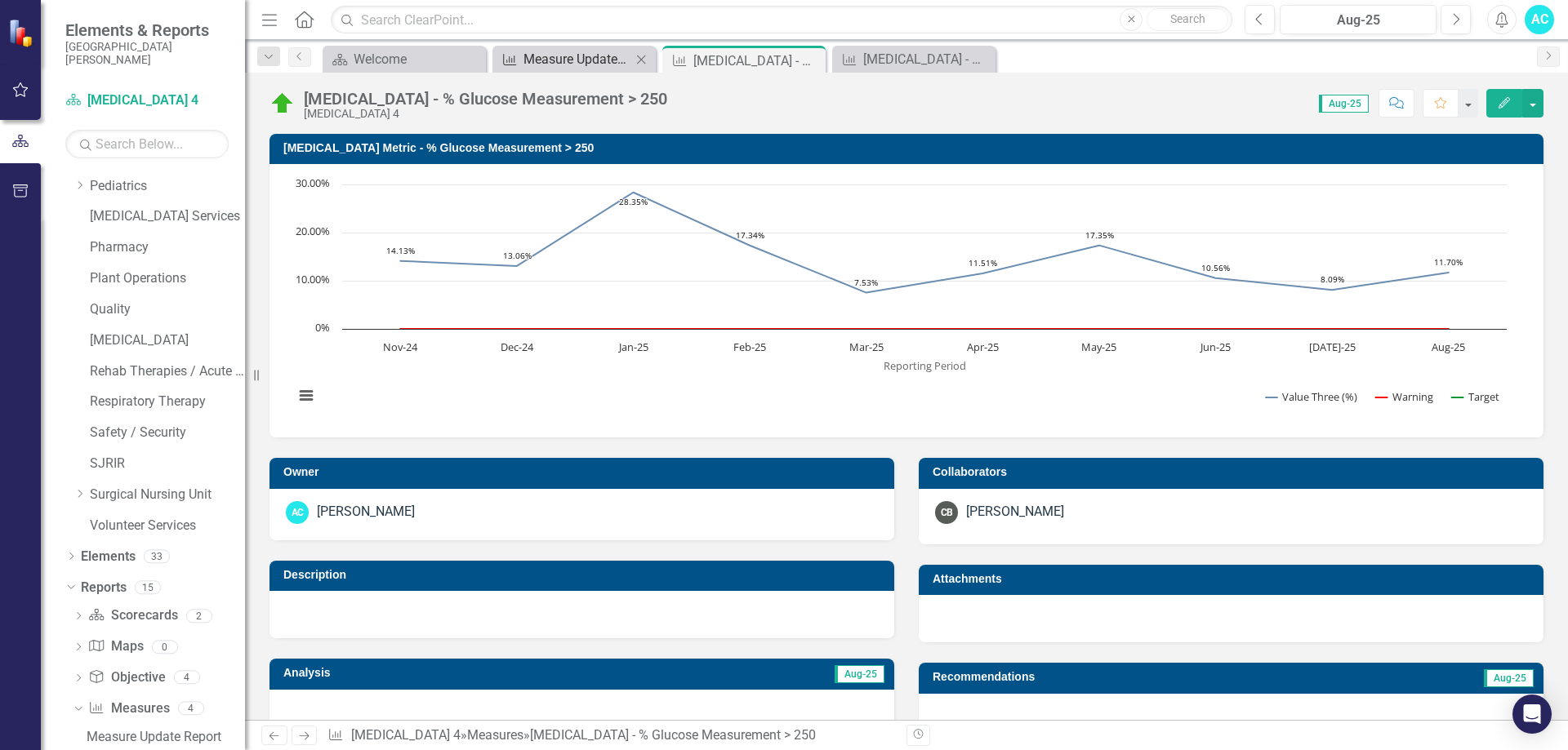
click at [603, 63] on div "Measure Update Report" at bounding box center [577, 59] width 108 height 21
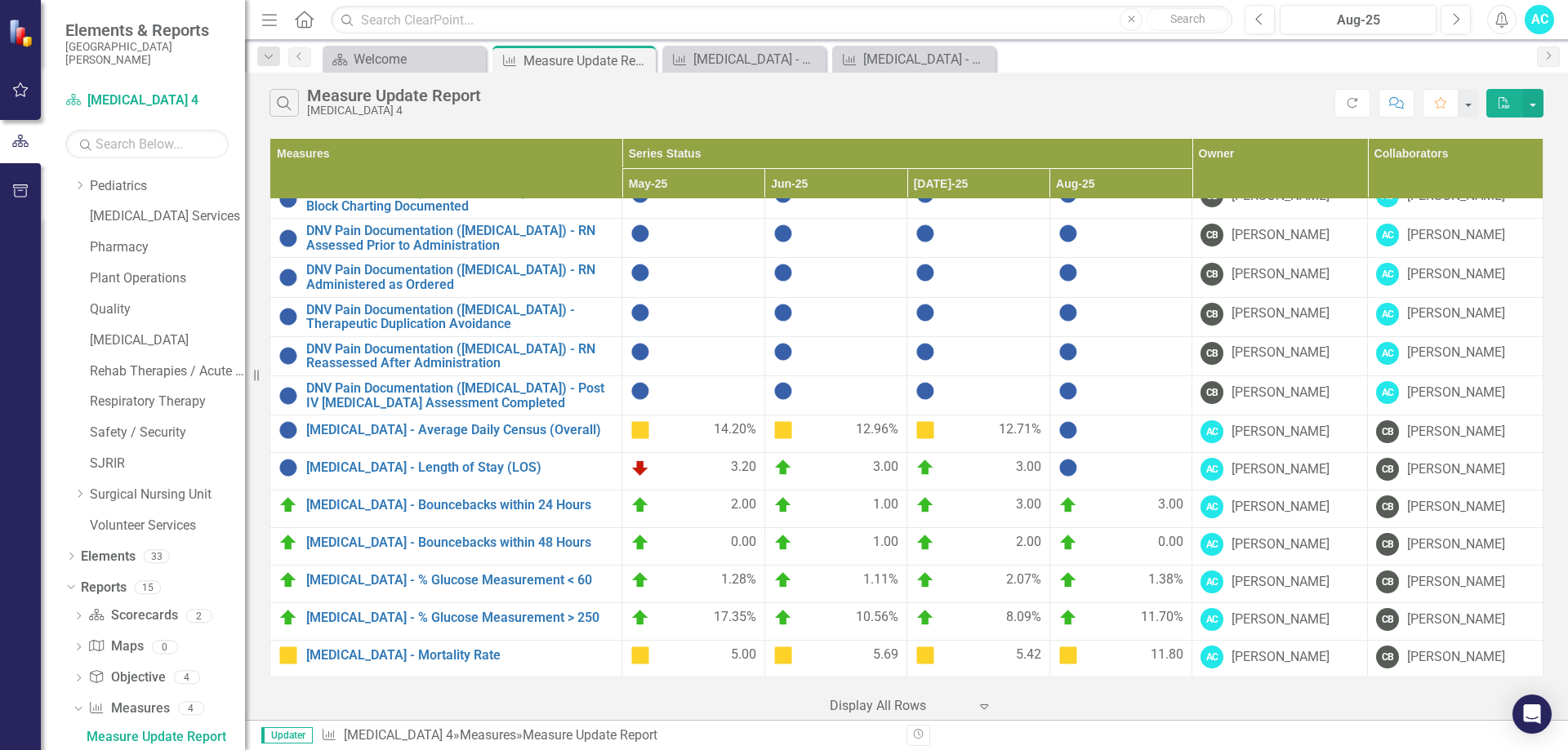
scroll to position [571, 0]
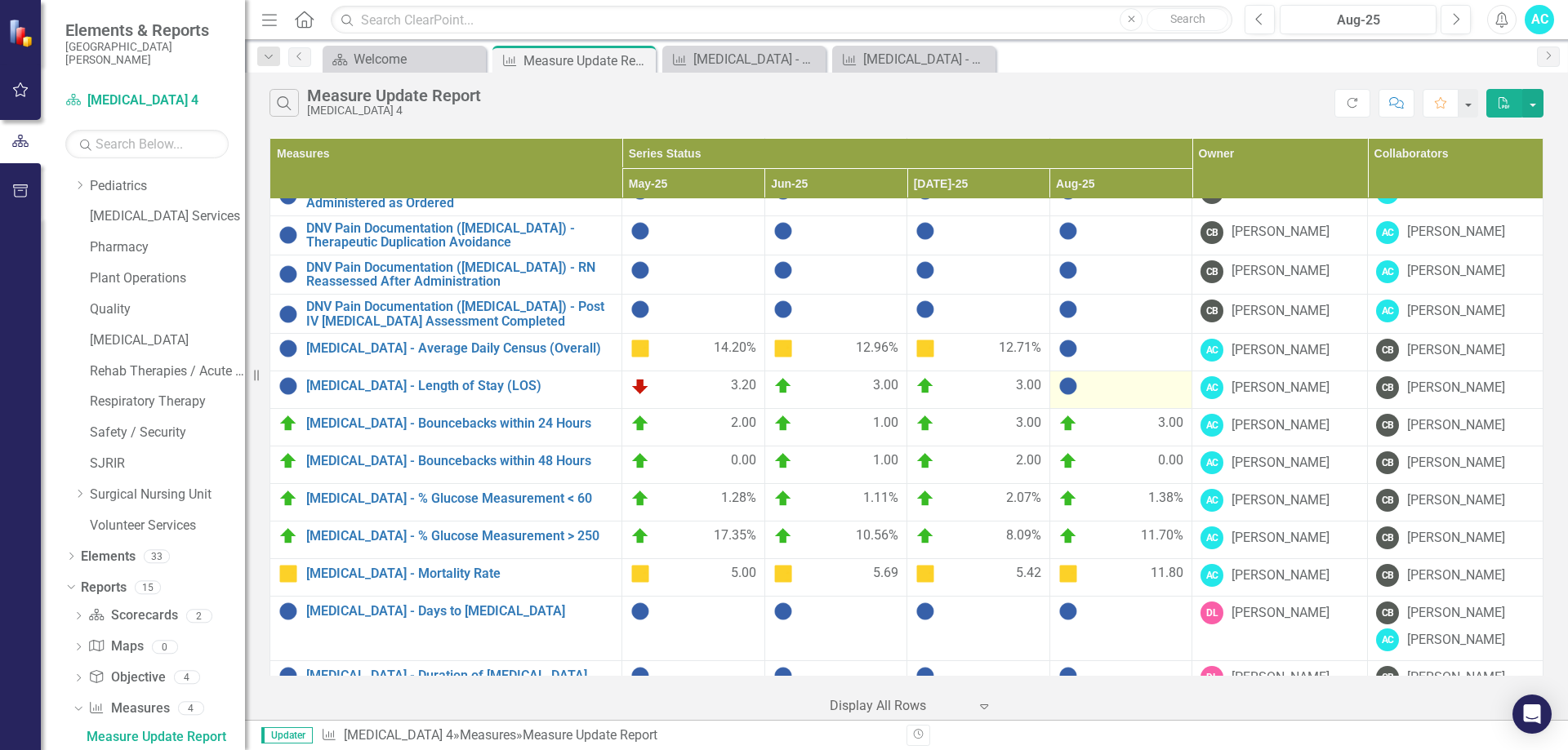
click at [1083, 380] on div at bounding box center [1121, 386] width 125 height 20
click at [1064, 380] on img at bounding box center [1068, 386] width 20 height 20
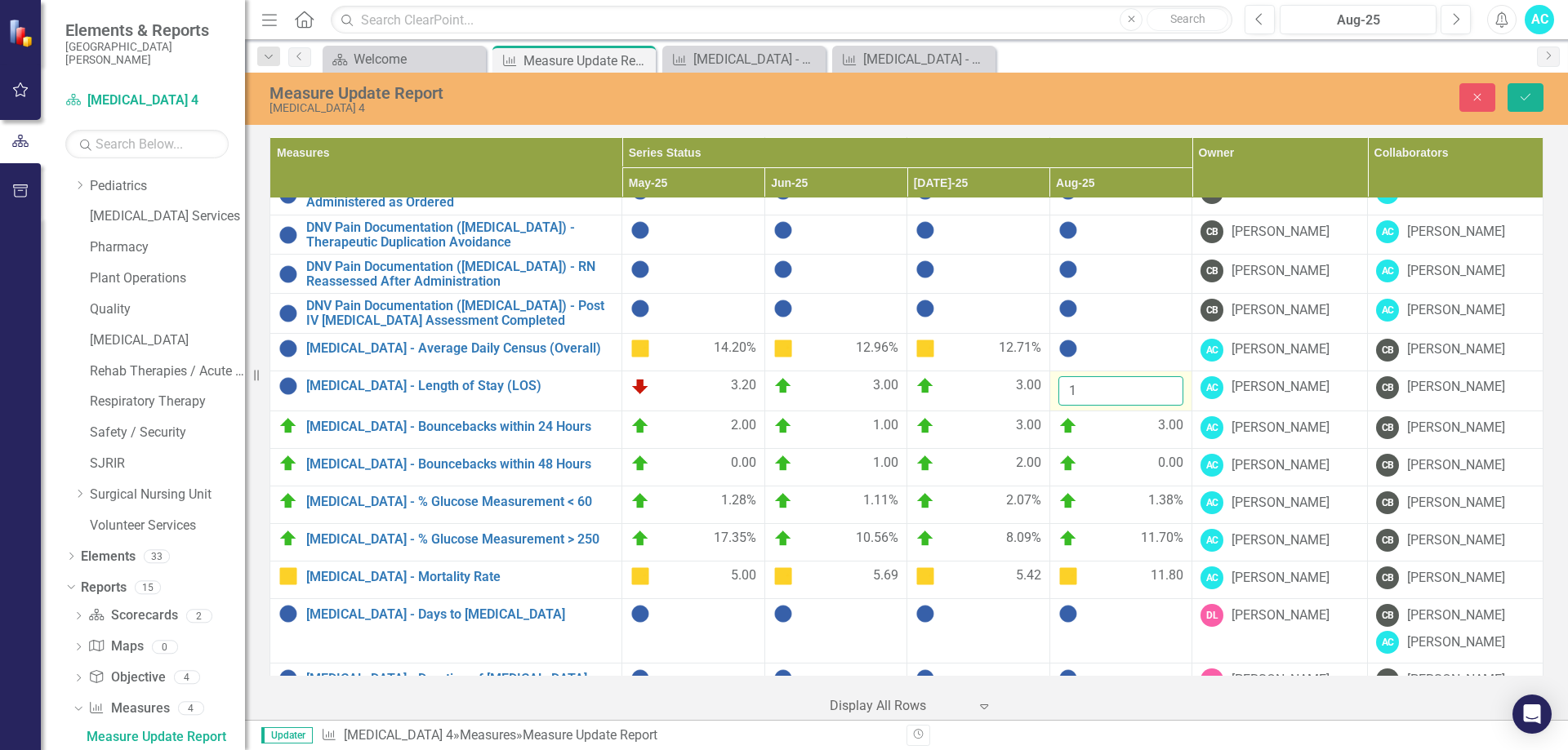
click at [1160, 379] on input "1" at bounding box center [1121, 391] width 125 height 31
click at [1160, 379] on input "2" at bounding box center [1121, 391] width 125 height 31
click at [1160, 379] on input "3" at bounding box center [1121, 391] width 125 height 31
click at [1160, 379] on input "4" at bounding box center [1121, 391] width 125 height 31
click at [1159, 393] on input "3" at bounding box center [1121, 391] width 125 height 31
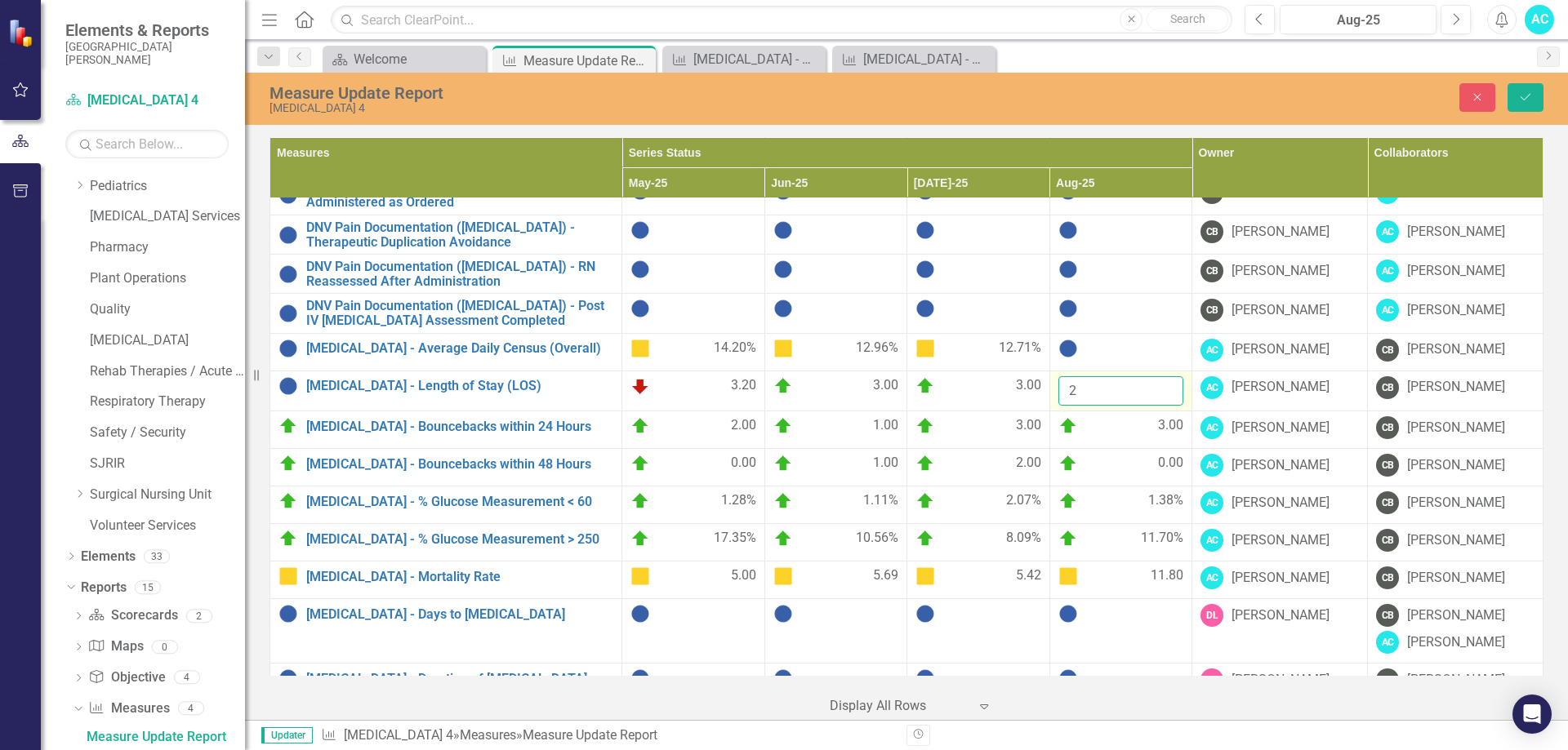
click at [1159, 391] on input "2" at bounding box center [1121, 391] width 125 height 31
click at [1159, 391] on input "1" at bounding box center [1121, 391] width 125 height 31
type input "0"
click at [1159, 391] on input "0" at bounding box center [1121, 391] width 125 height 31
click at [406, 381] on link "[MEDICAL_DATA] - Length of Stay (LOS)" at bounding box center [459, 386] width 307 height 15
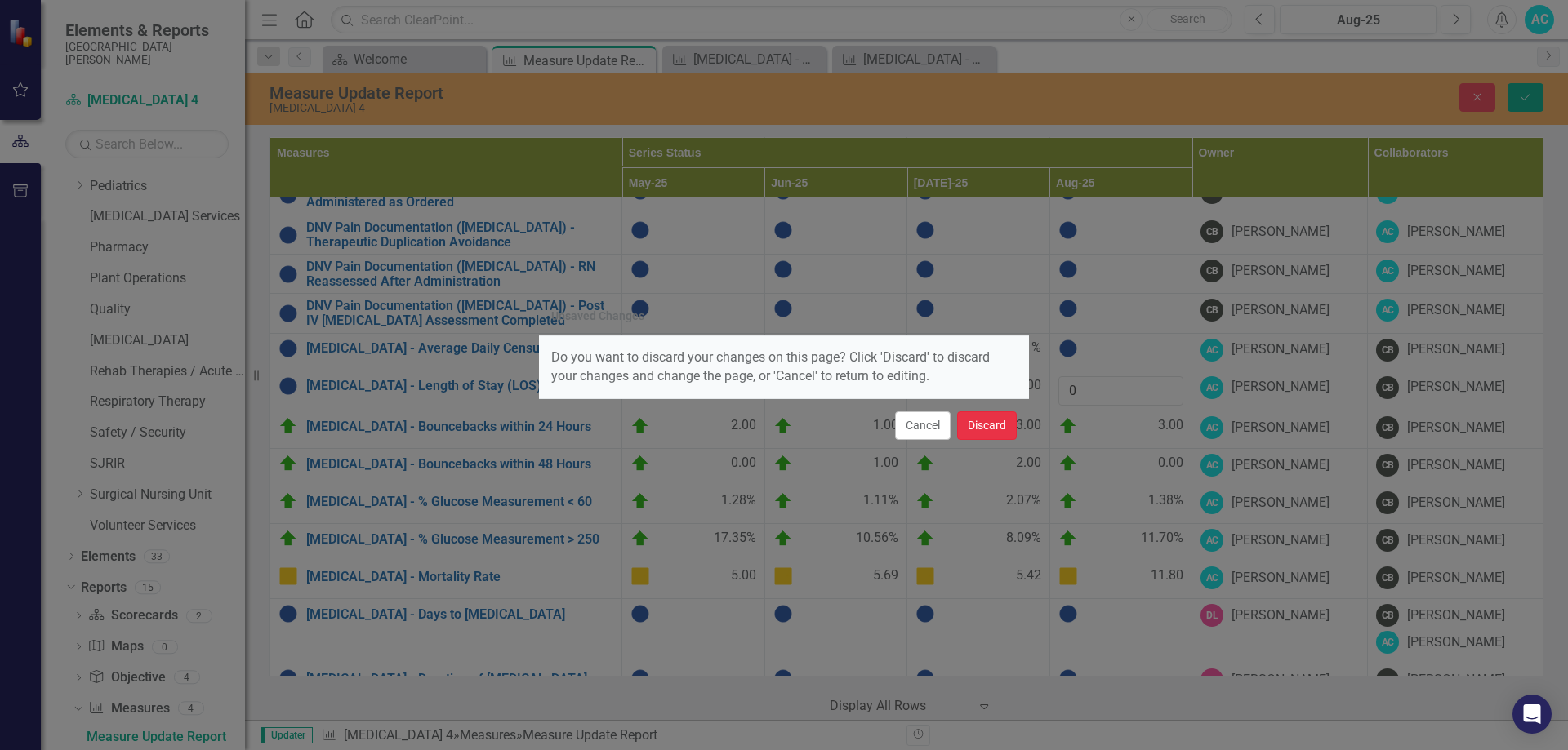
click at [978, 422] on button "Discard" at bounding box center [987, 425] width 59 height 29
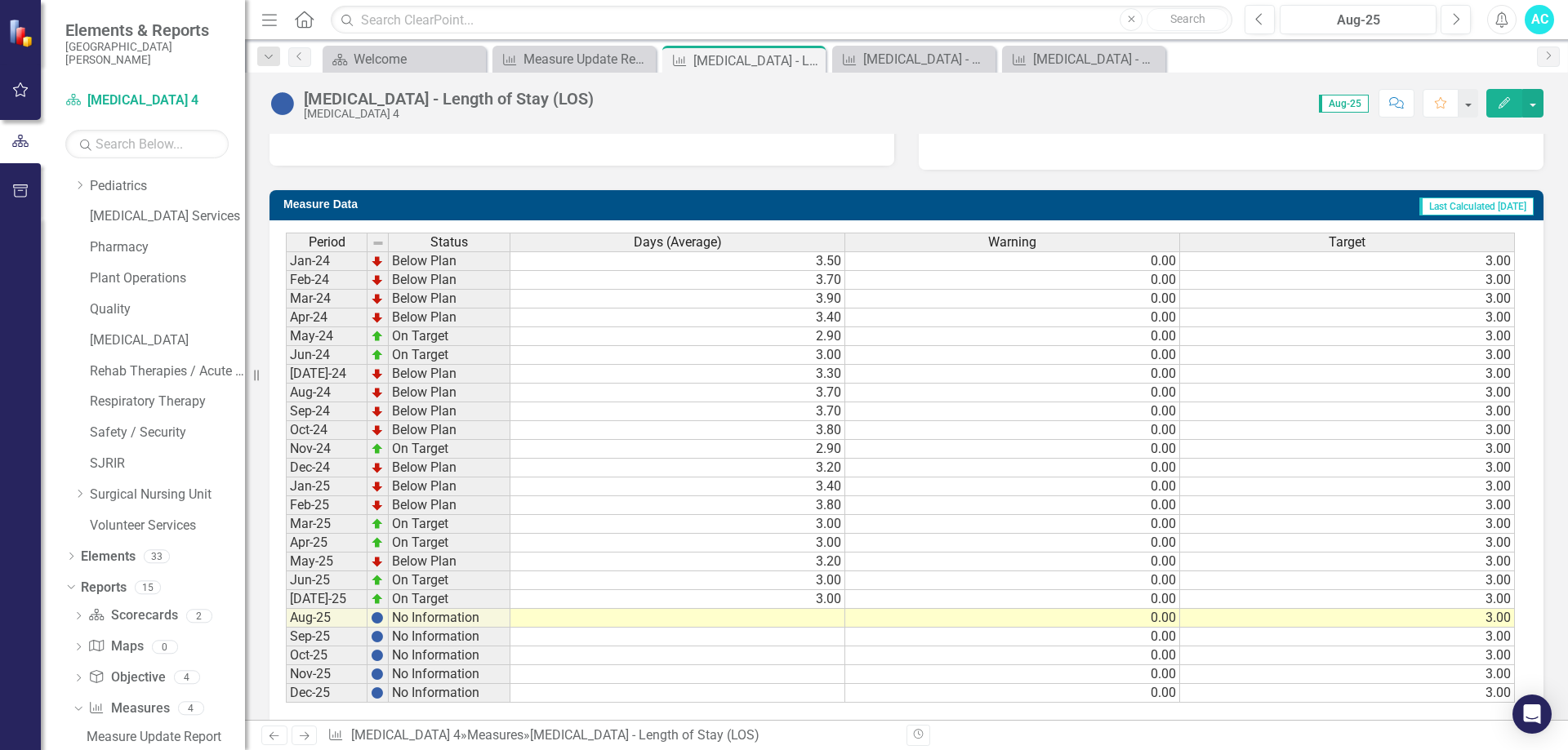
scroll to position [595, 0]
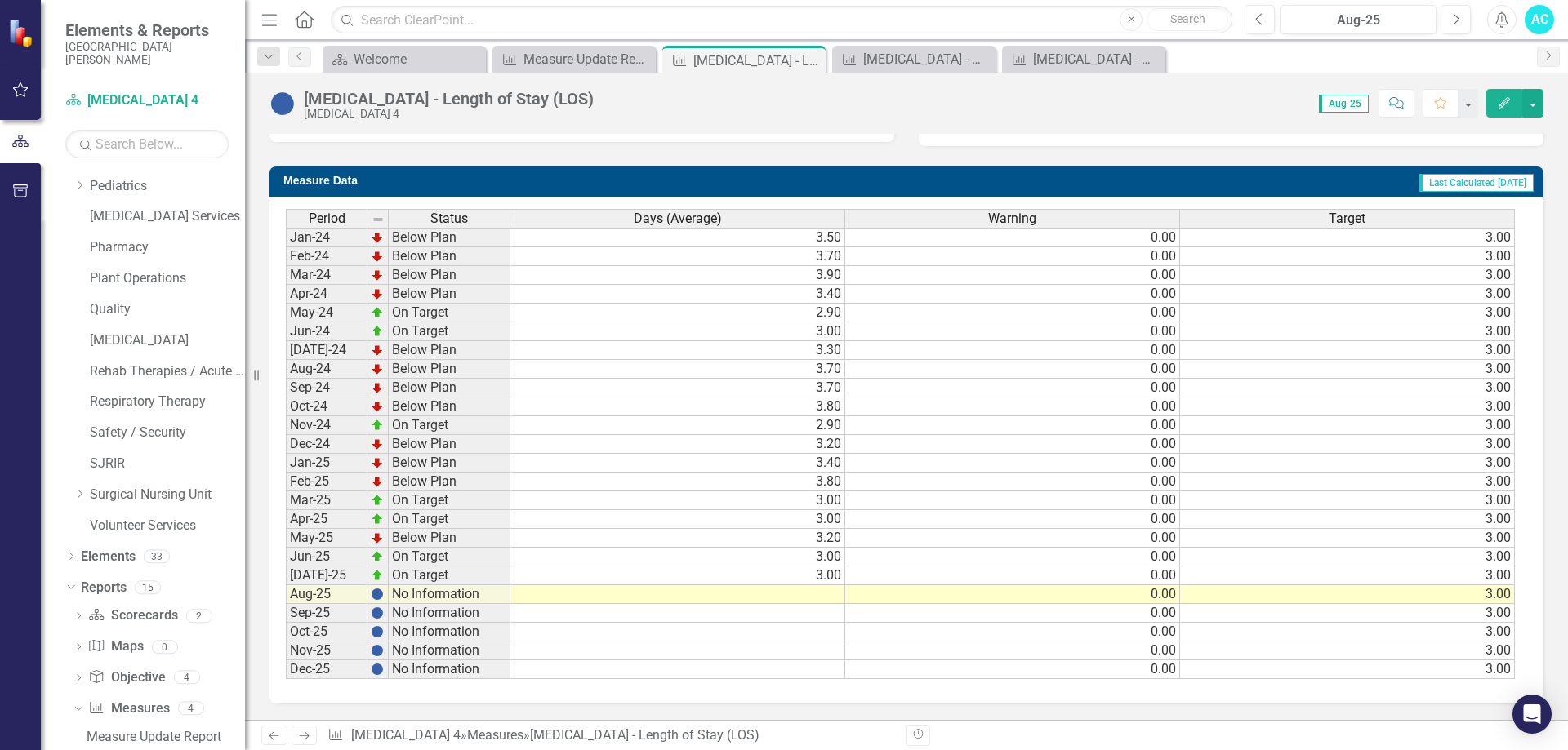
click at [829, 598] on td at bounding box center [677, 594] width 335 height 19
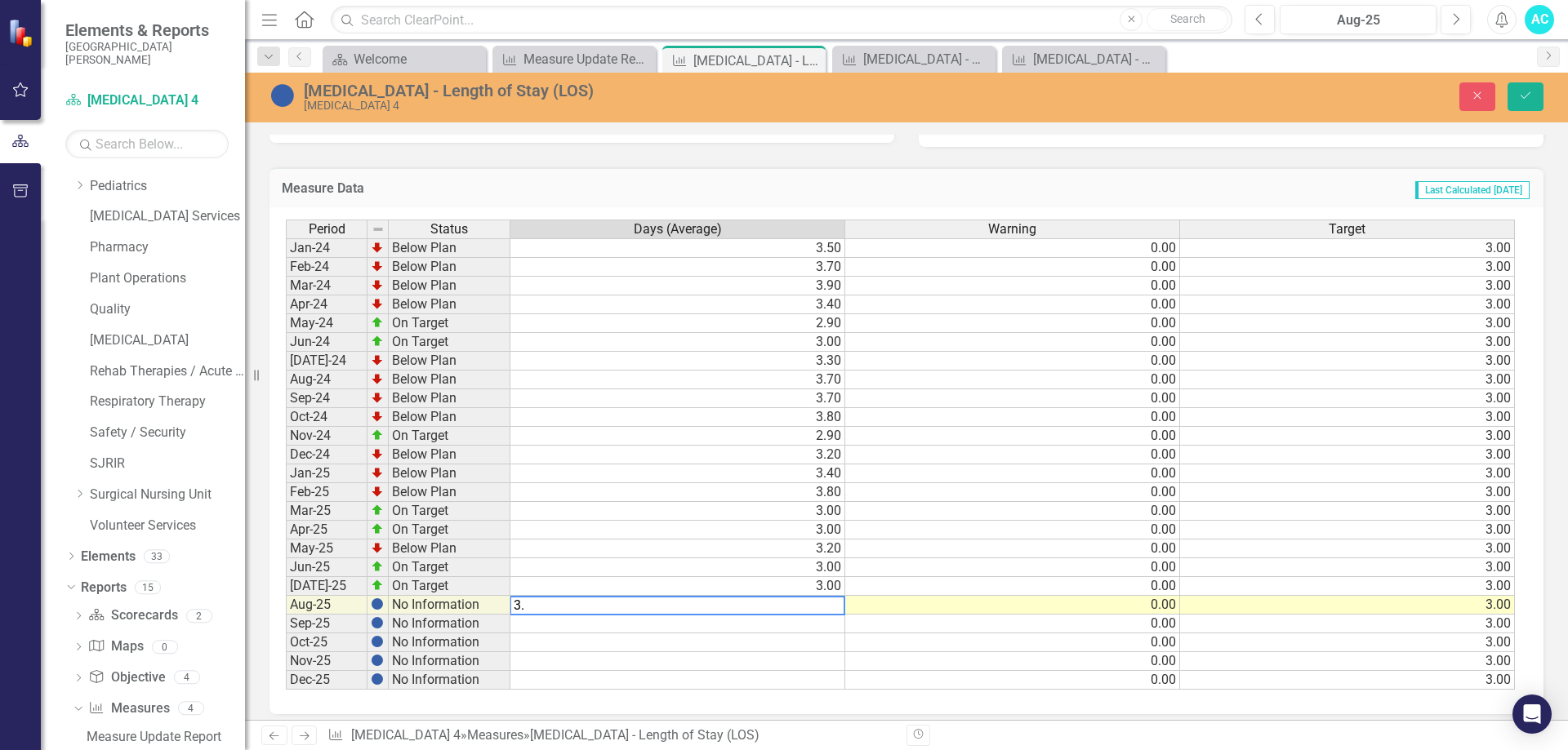
type textarea "3.2"
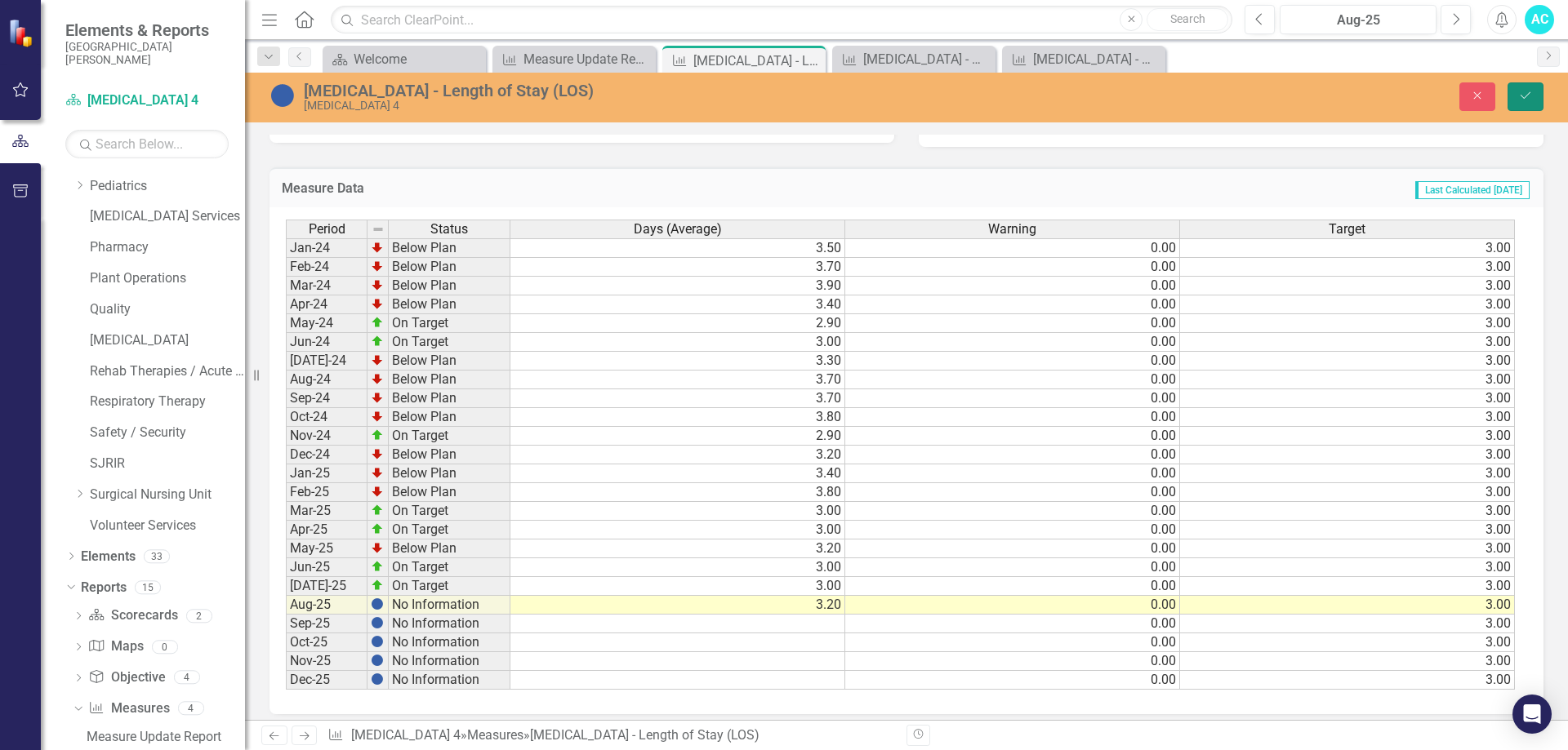
click at [1515, 97] on button "Save" at bounding box center [1526, 97] width 36 height 29
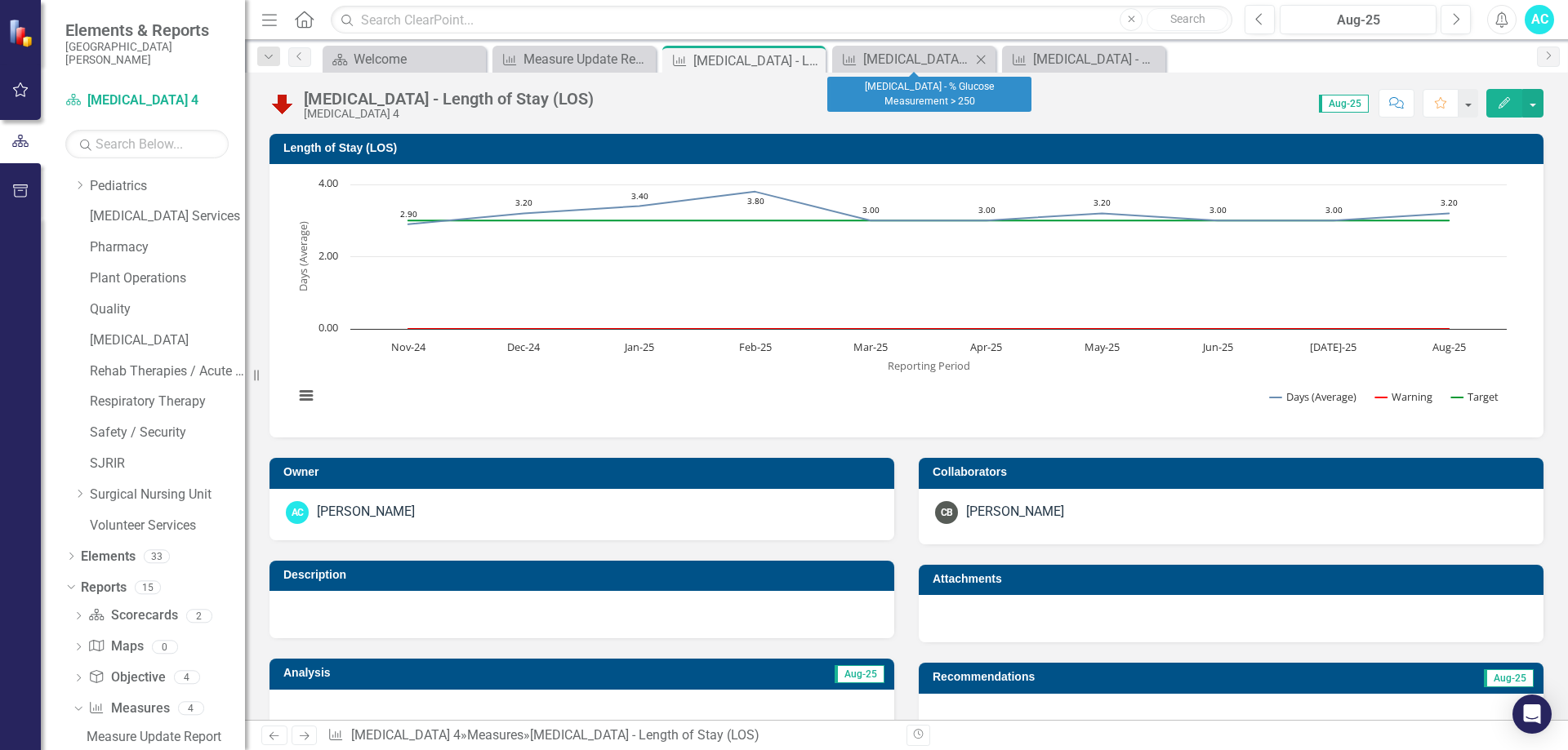
click at [982, 56] on icon "Close" at bounding box center [980, 59] width 17 height 13
click at [985, 59] on icon "Close" at bounding box center [980, 59] width 17 height 13
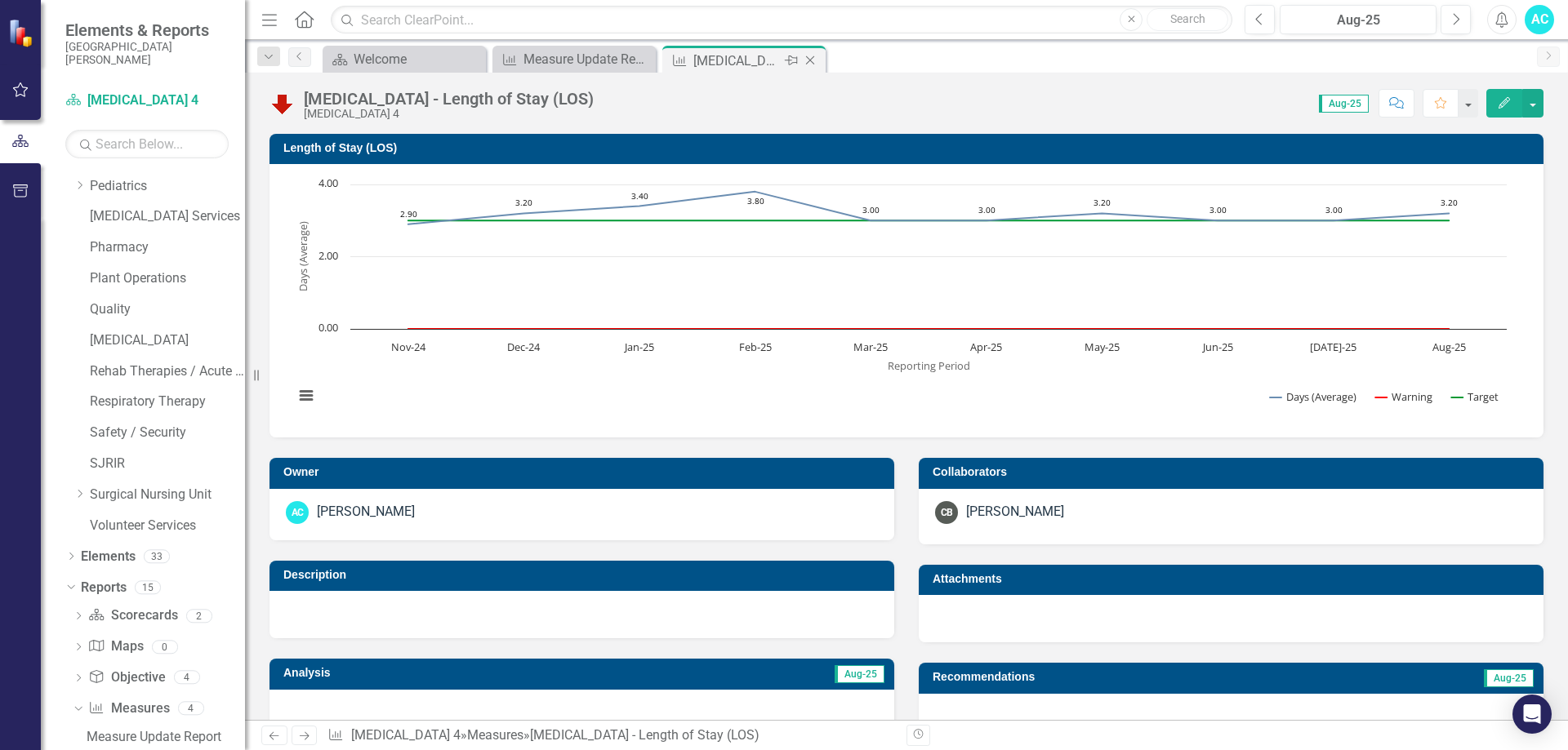
click at [814, 59] on icon "Close" at bounding box center [810, 60] width 17 height 13
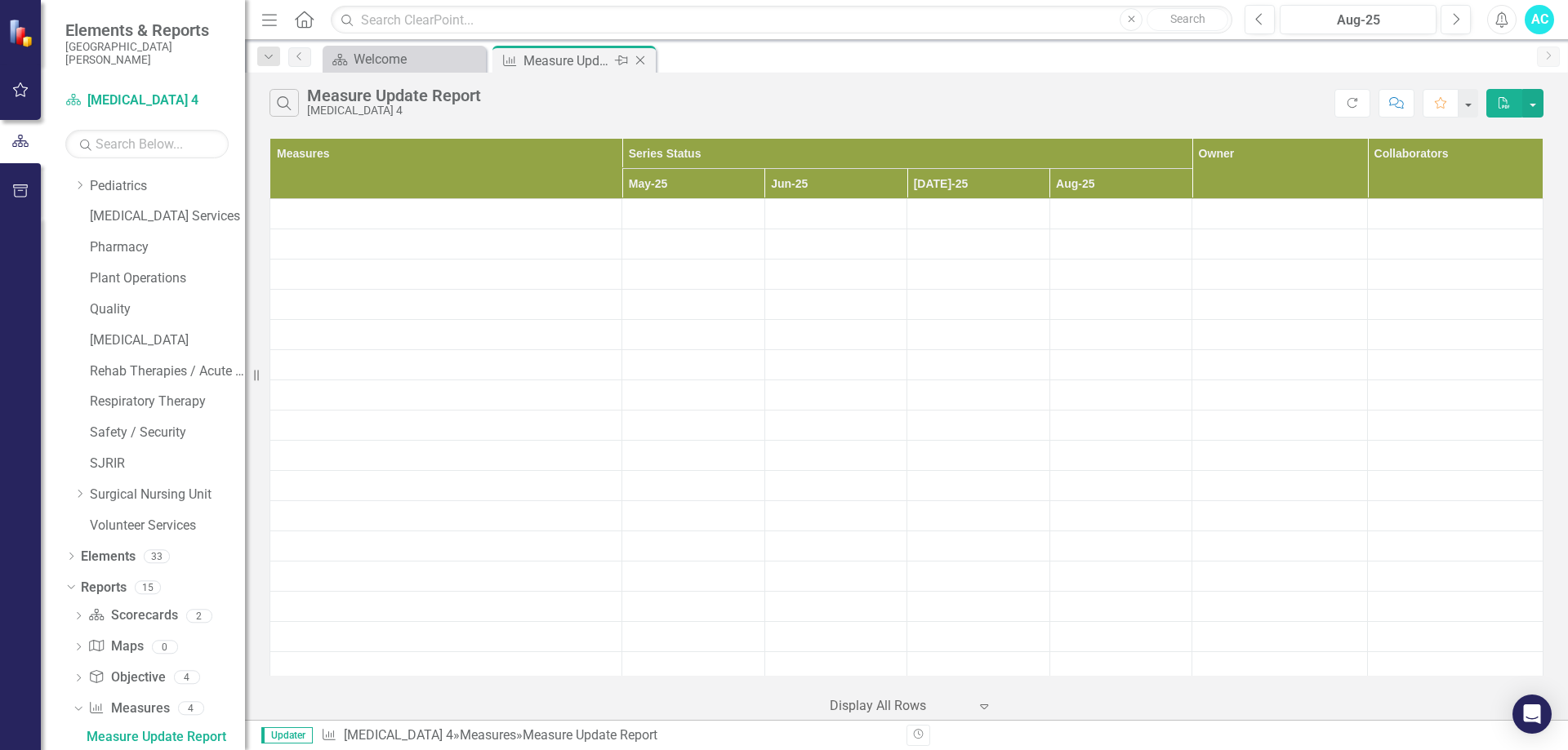
click at [597, 59] on div "Measure Update Report" at bounding box center [567, 60] width 88 height 21
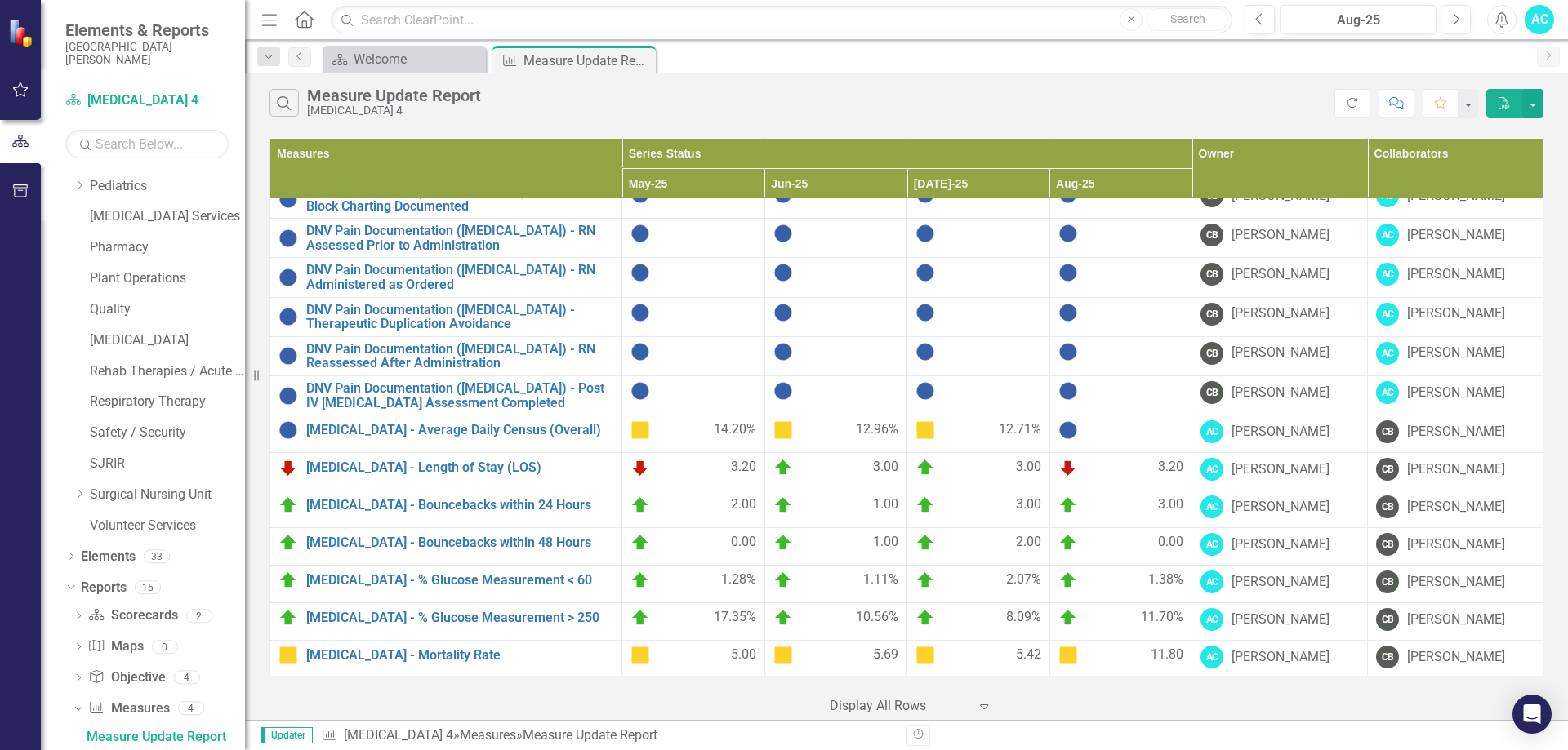
scroll to position [571, 0]
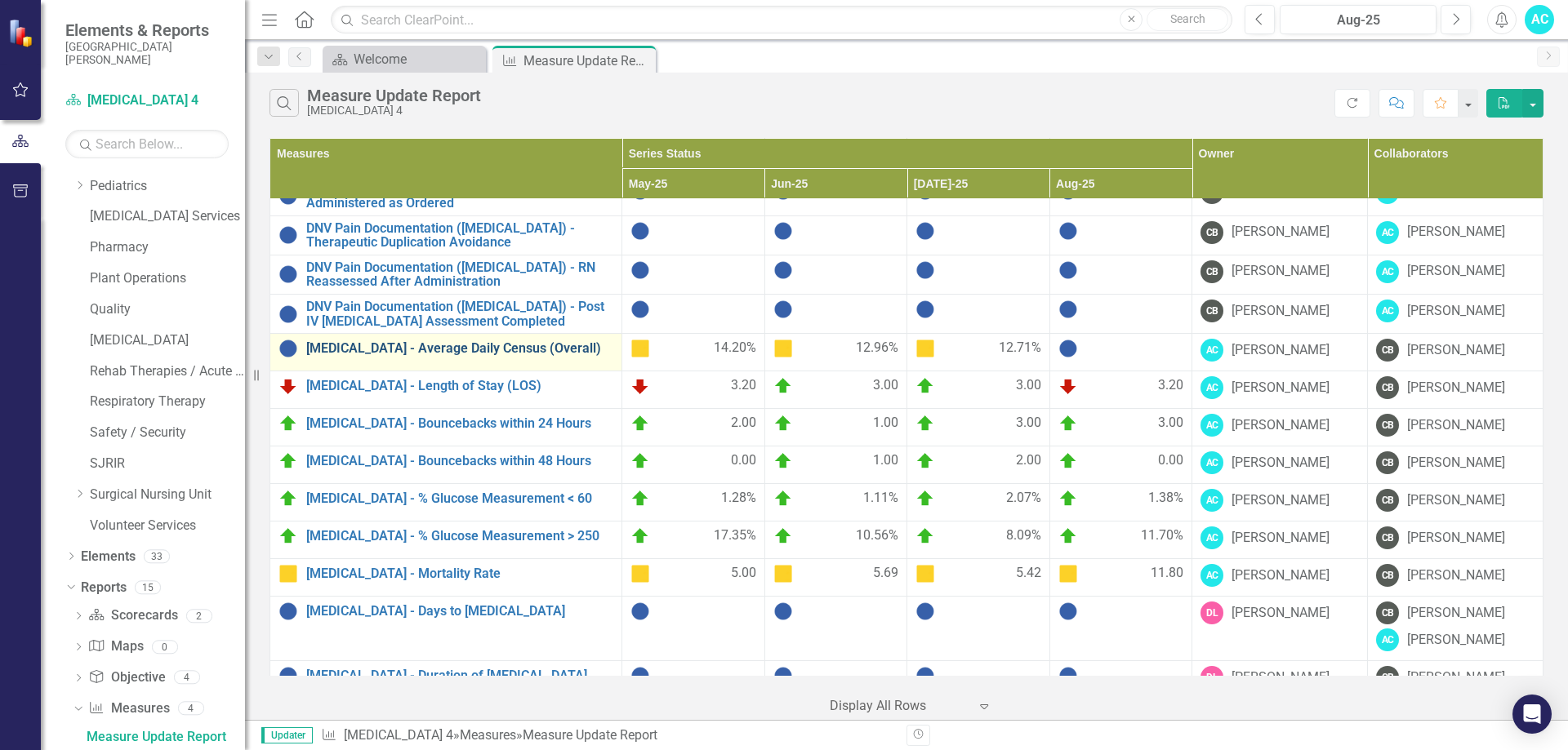
click at [459, 345] on link "[MEDICAL_DATA] - Average Daily Census (Overall)" at bounding box center [459, 348] width 307 height 15
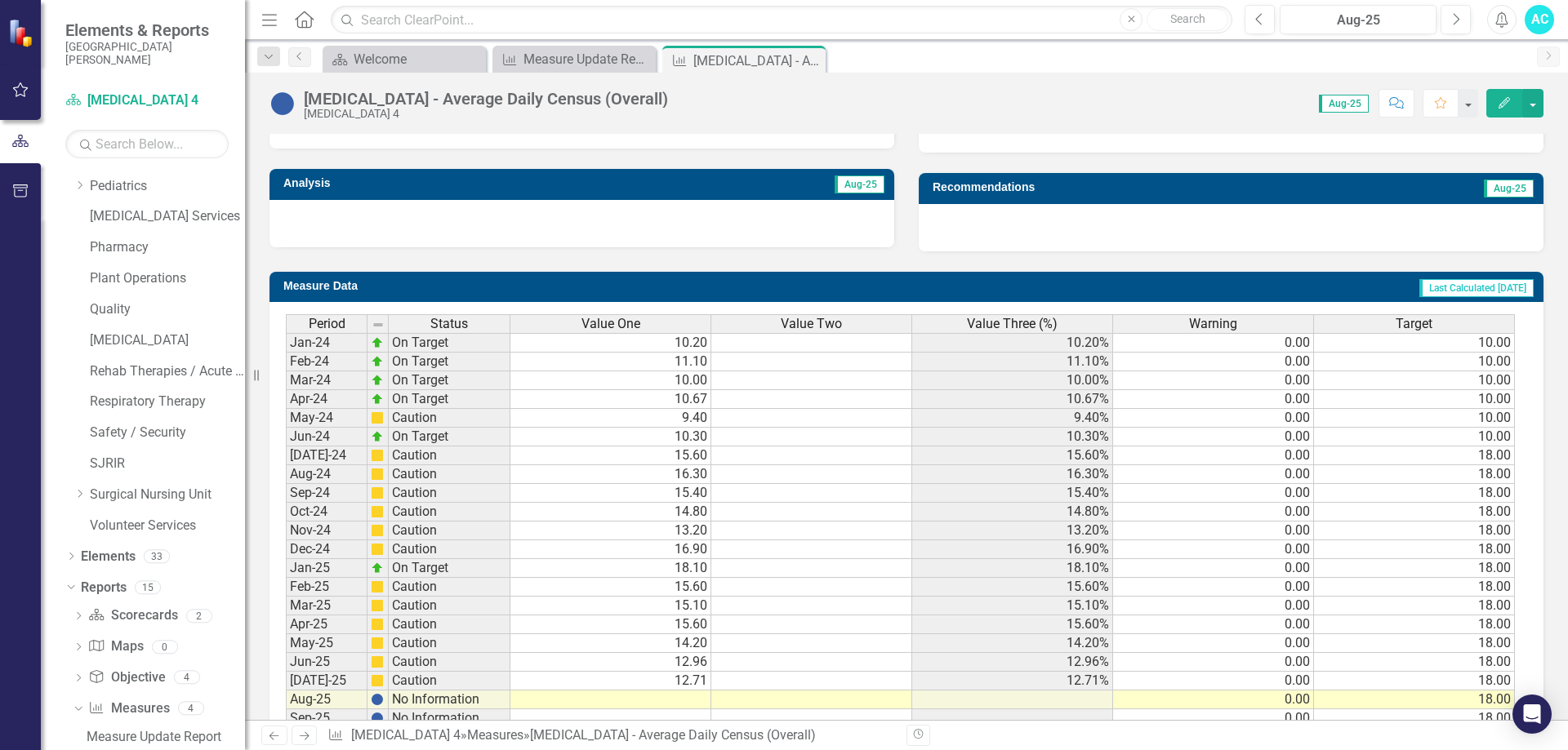
scroll to position [595, 0]
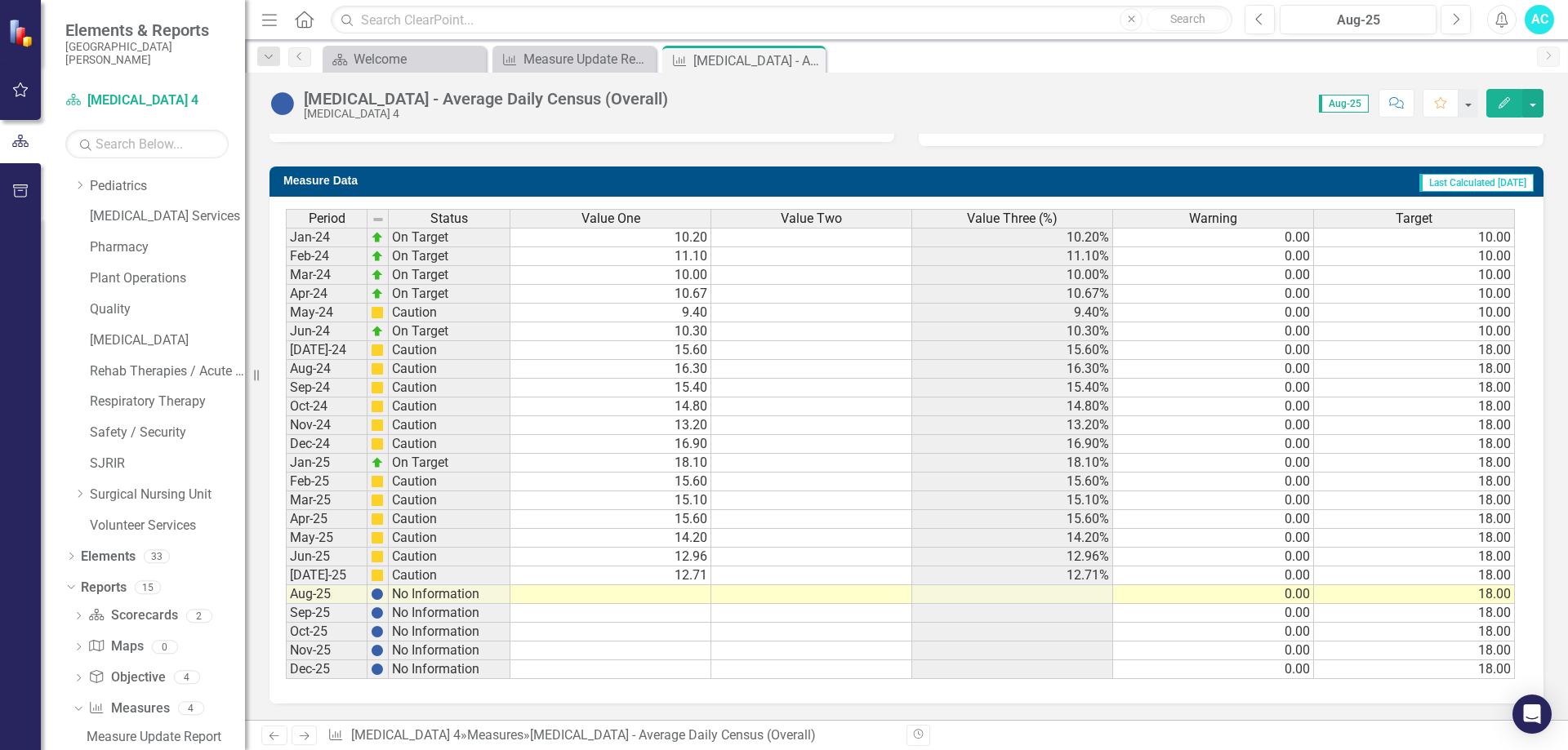
click at [678, 594] on td at bounding box center [611, 594] width 201 height 19
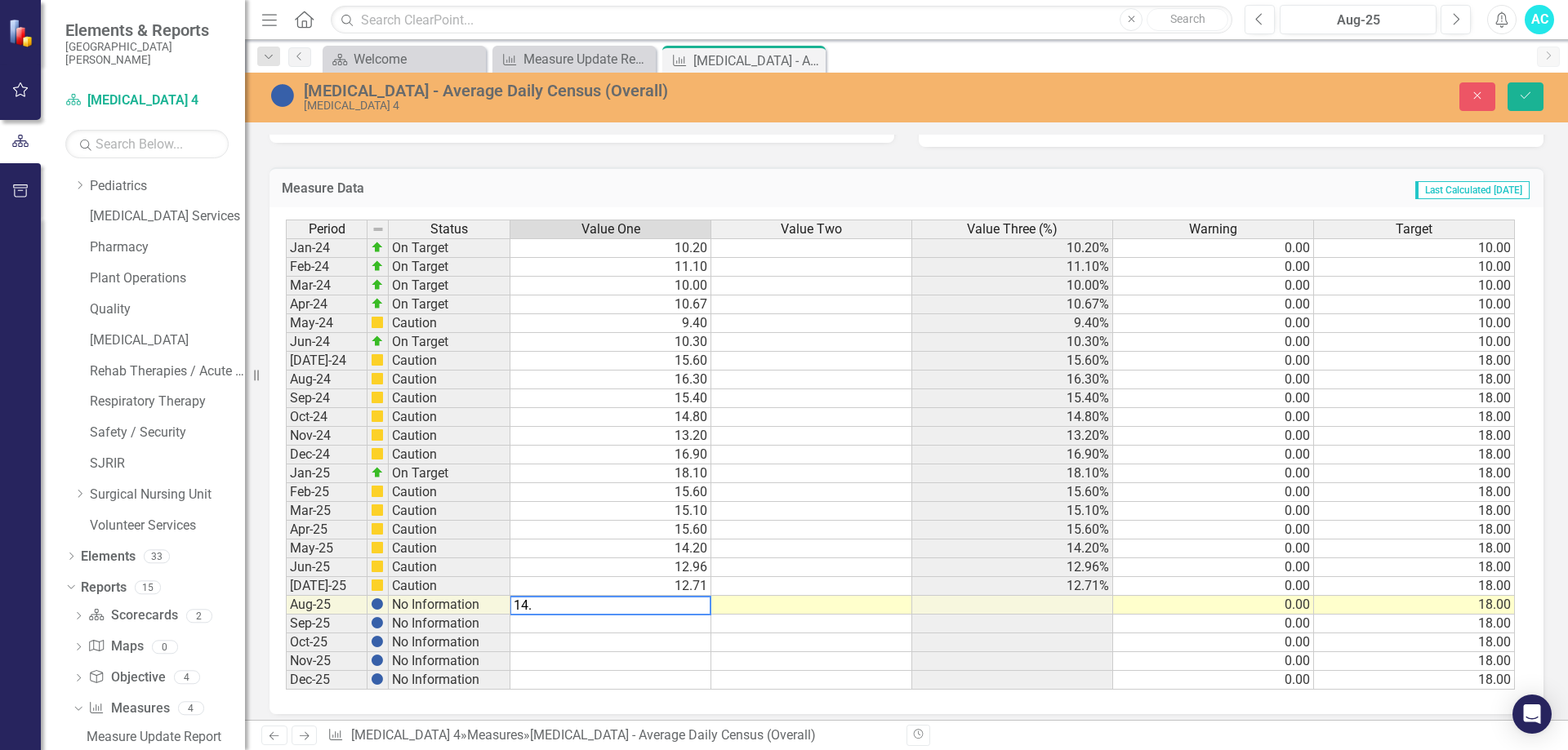
type textarea "14.4"
click at [1535, 89] on button "Save" at bounding box center [1526, 97] width 36 height 29
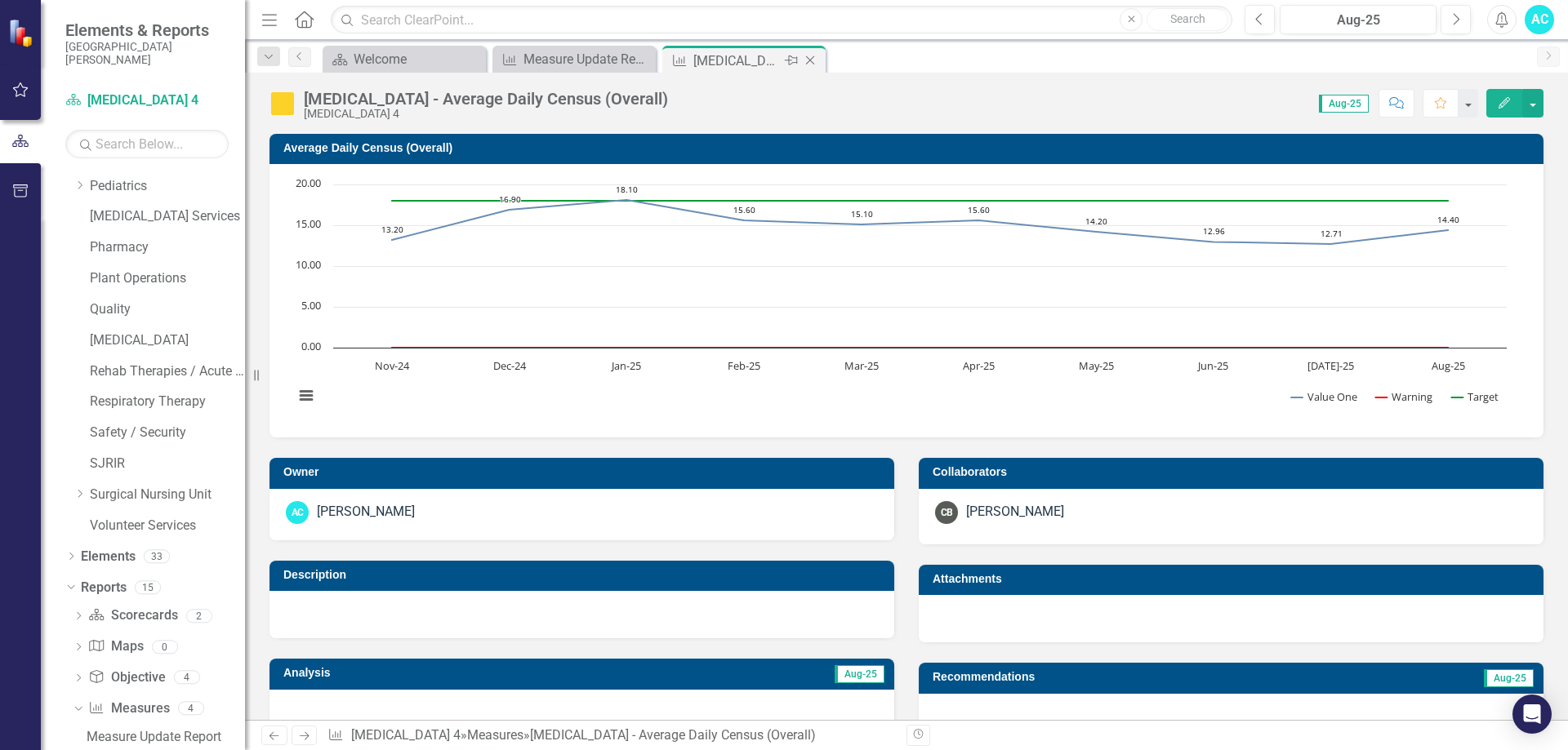
click at [812, 64] on icon "Close" at bounding box center [810, 60] width 17 height 13
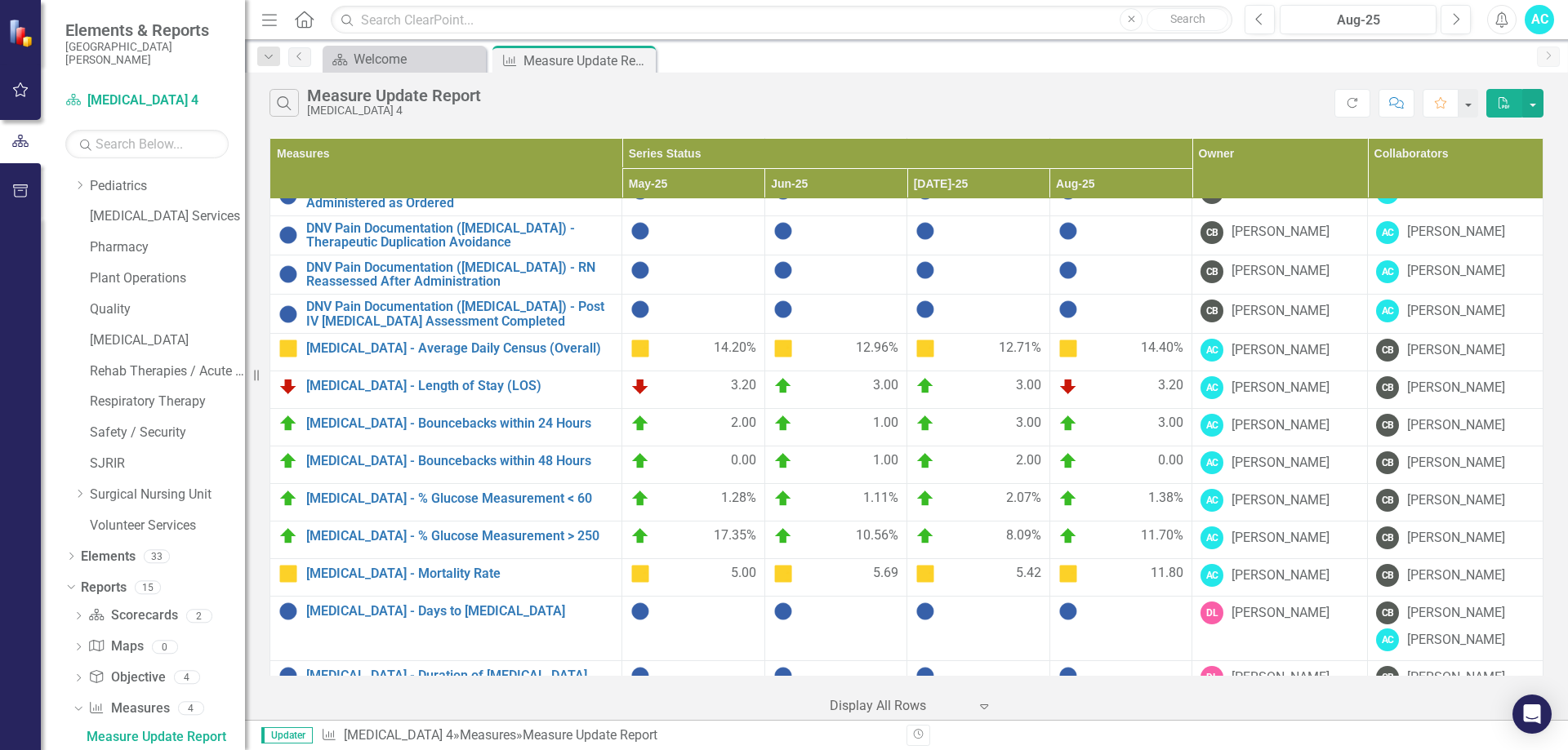
scroll to position [653, 0]
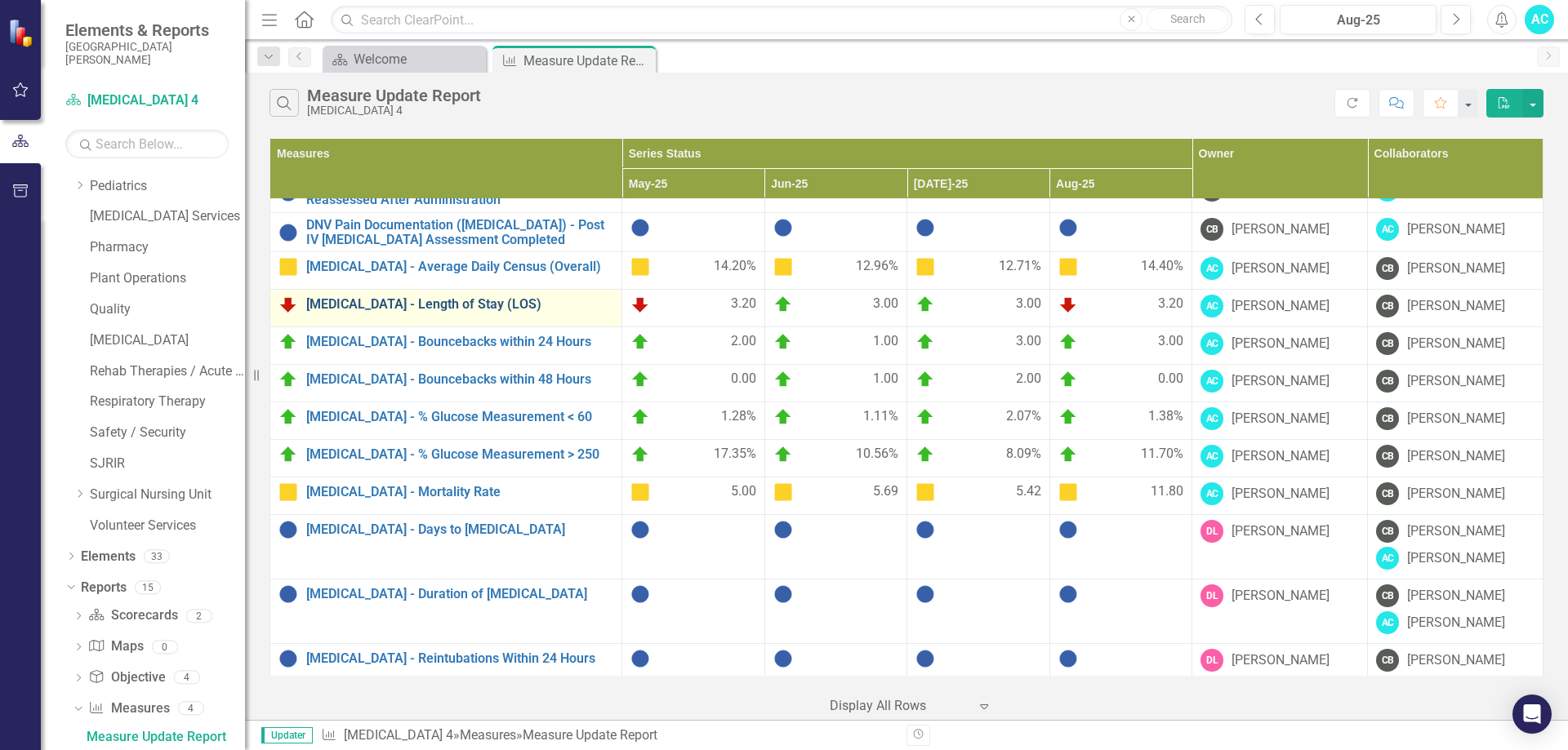
click at [412, 297] on link "[MEDICAL_DATA] - Length of Stay (LOS)" at bounding box center [459, 304] width 307 height 15
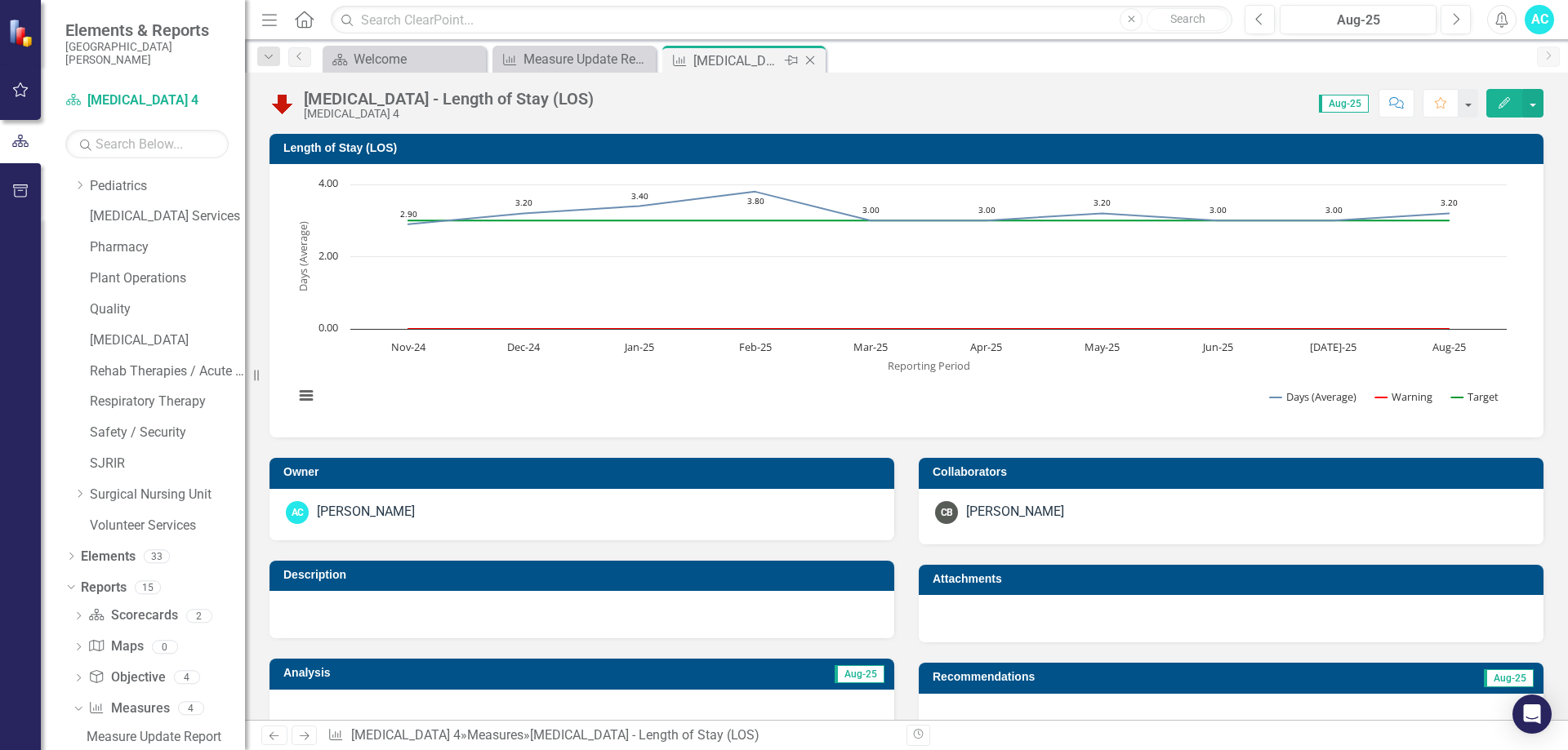
click at [813, 57] on icon "Close" at bounding box center [810, 60] width 17 height 13
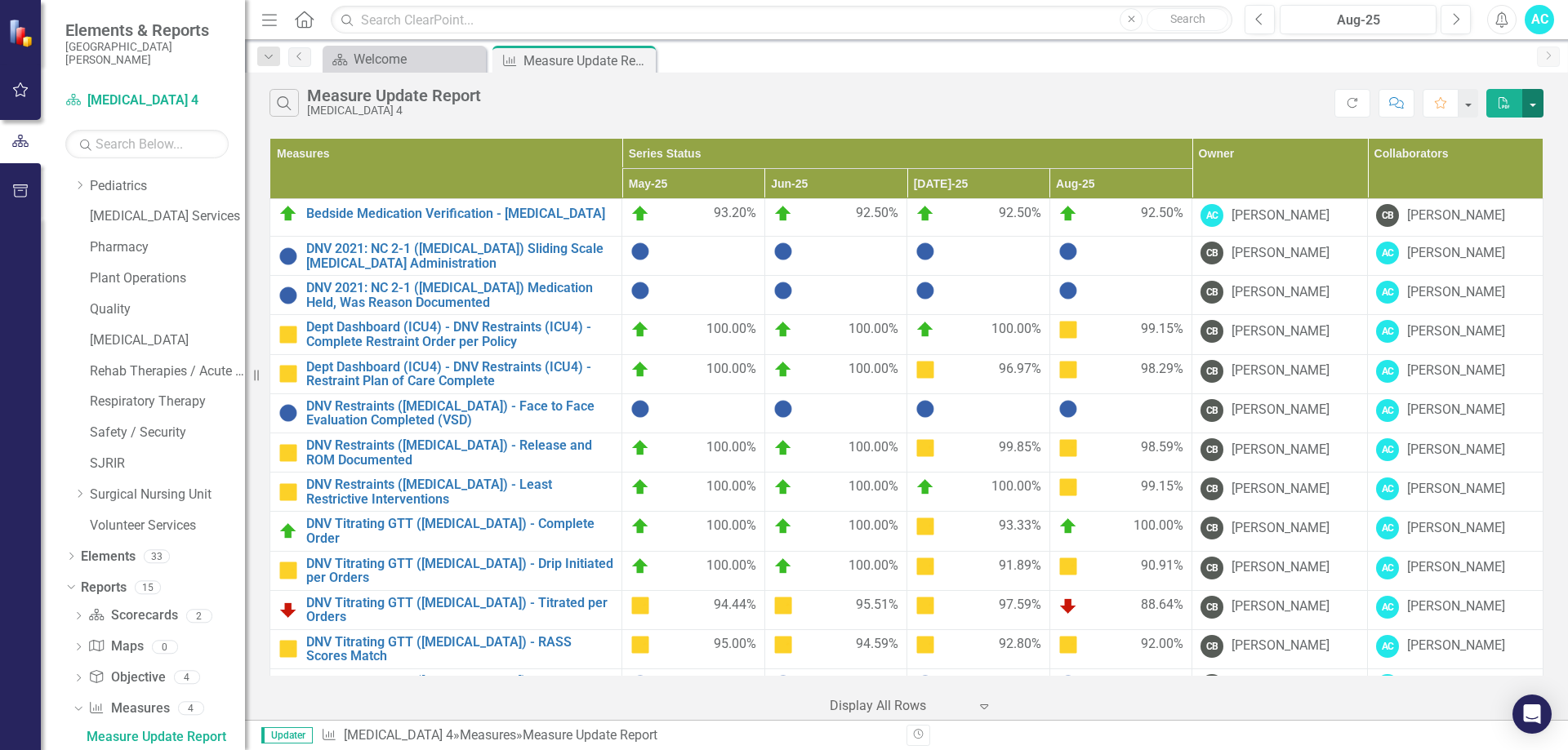
click at [1530, 100] on button "button" at bounding box center [1533, 103] width 22 height 29
click at [1502, 136] on link "PDF Export to PDF" at bounding box center [1478, 133] width 129 height 31
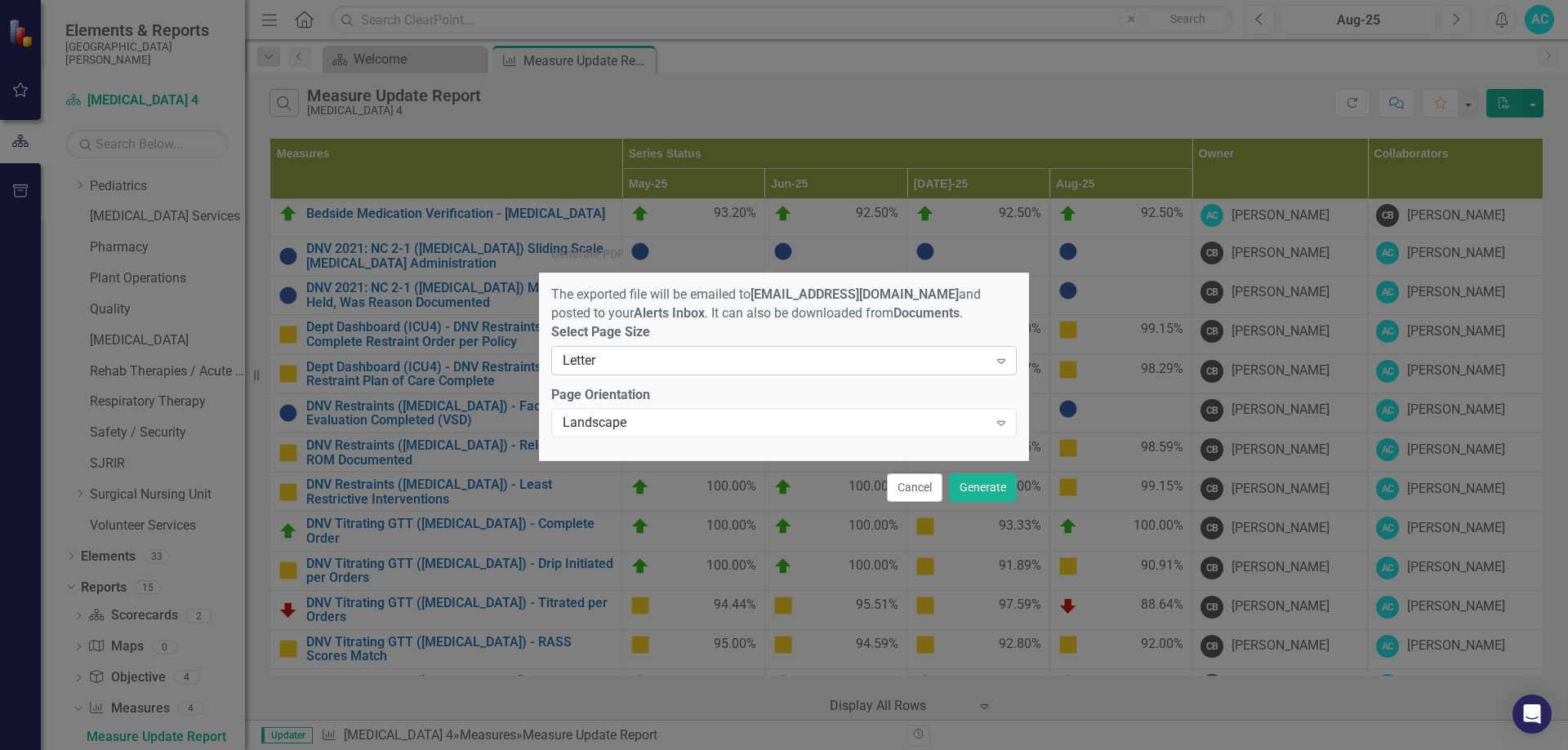
click at [1005, 361] on icon "Expand" at bounding box center [1001, 360] width 17 height 13
click at [980, 493] on button "Generate" at bounding box center [982, 488] width 68 height 29
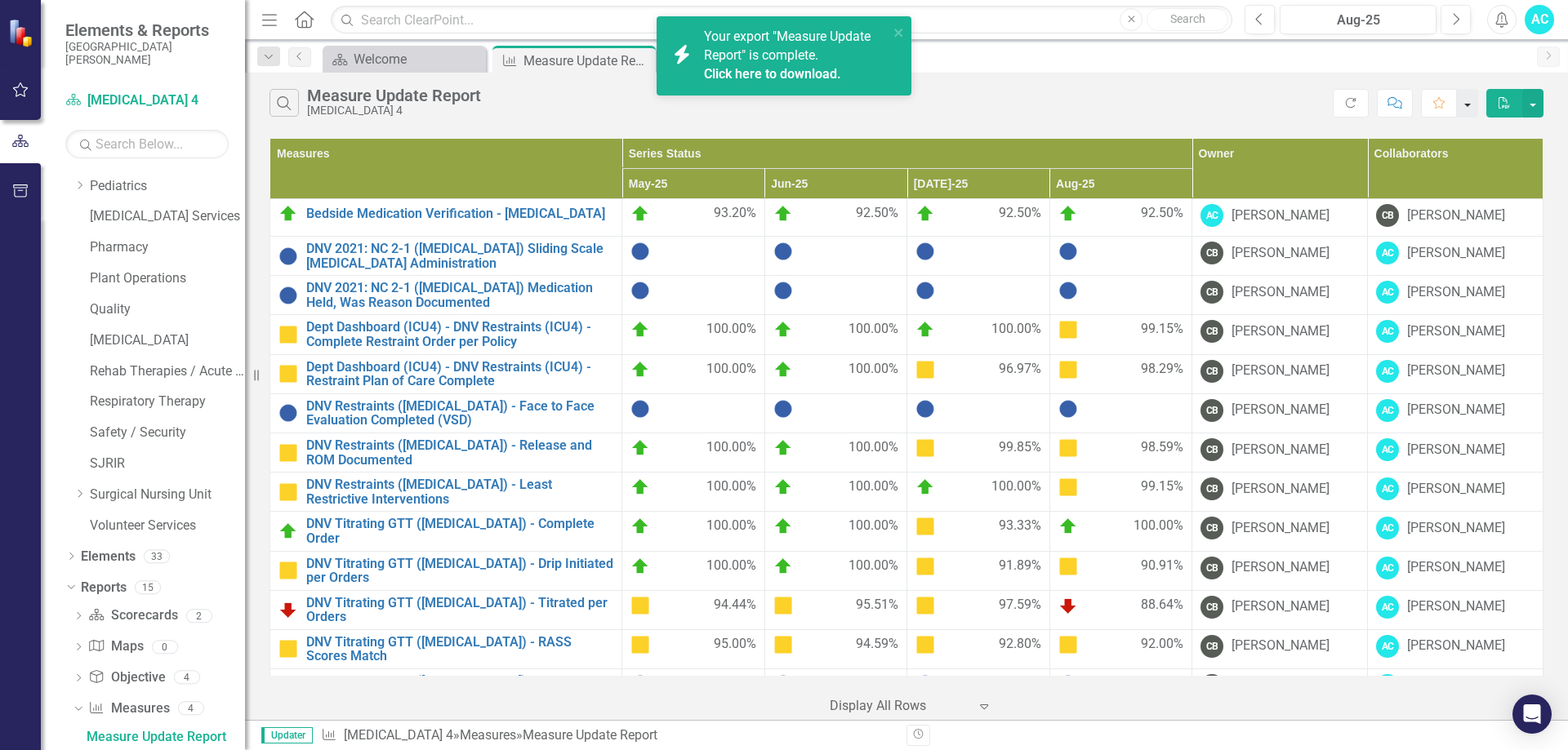
click at [1473, 101] on button "button" at bounding box center [1468, 103] width 22 height 29
click at [1537, 103] on button "button" at bounding box center [1533, 103] width 22 height 29
click at [1205, 114] on div "Search Measure Update Report [MEDICAL_DATA] 4" at bounding box center [802, 103] width 1065 height 28
click at [900, 34] on icon "close" at bounding box center [899, 33] width 8 height 8
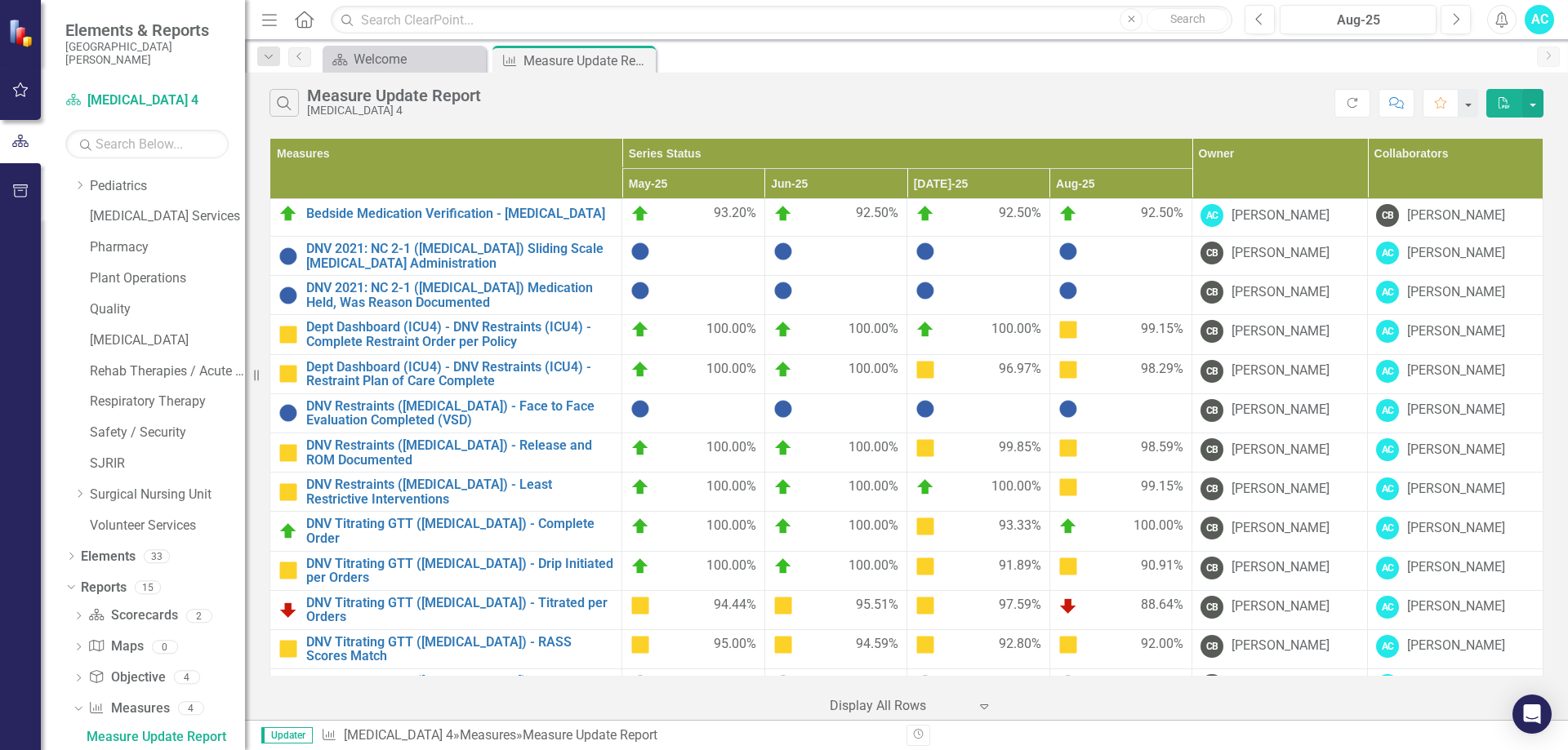
click at [1505, 104] on icon "PDF" at bounding box center [1504, 103] width 15 height 12
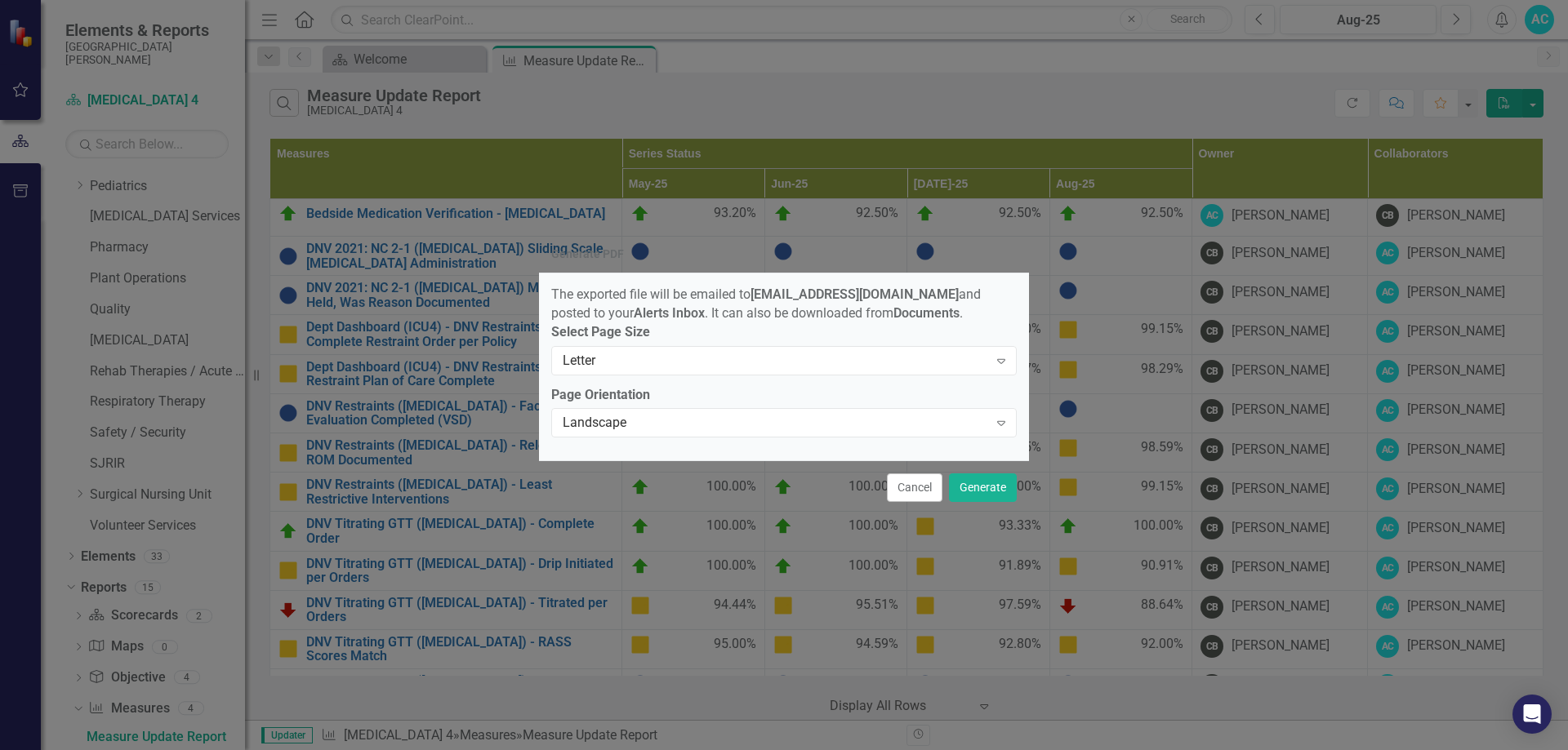
click at [996, 84] on div "Generate PDF The exported file will be emailed to [EMAIL_ADDRESS][DOMAIN_NAME] …" at bounding box center [784, 375] width 490 height 750
click at [914, 488] on button "Cancel" at bounding box center [914, 488] width 55 height 29
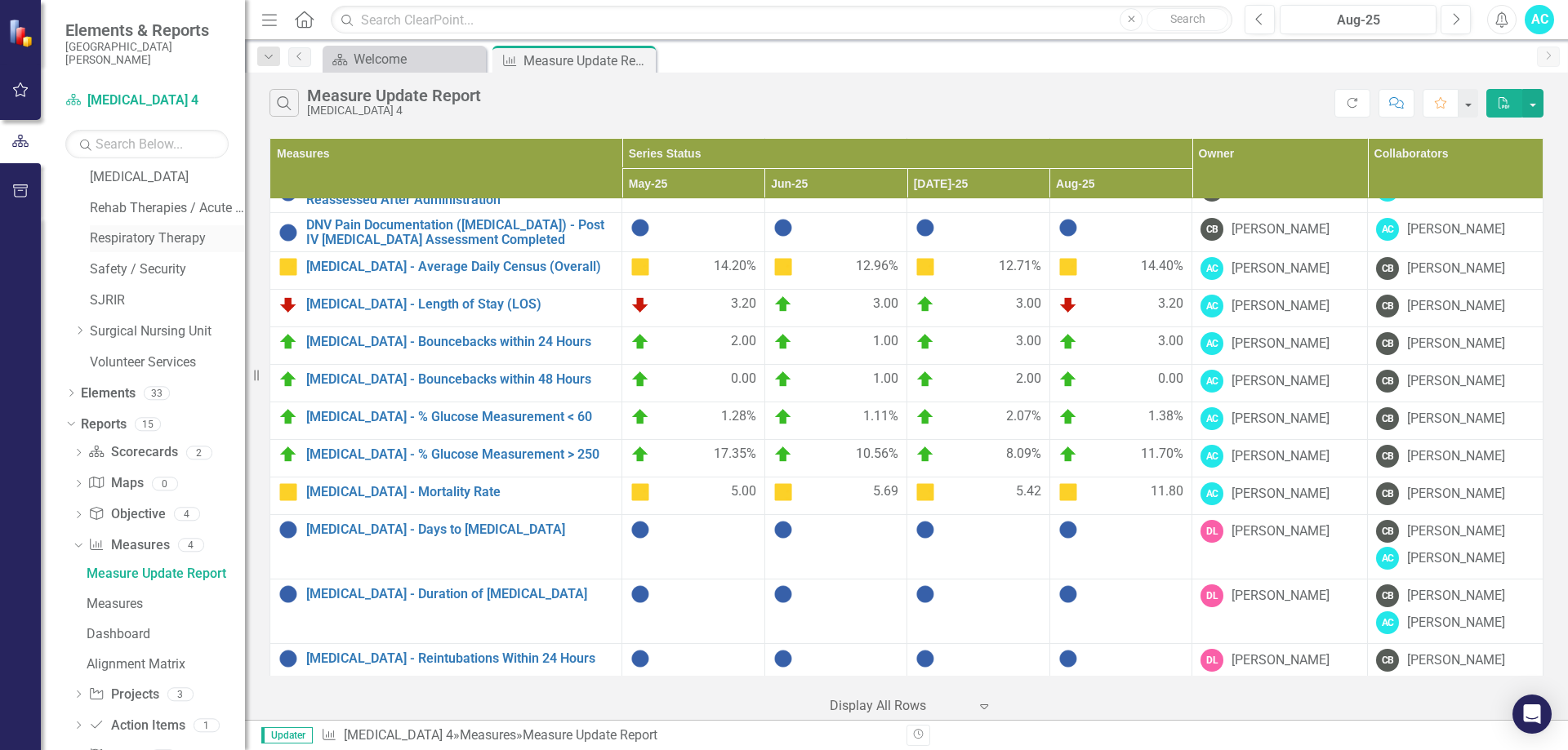
scroll to position [1353, 0]
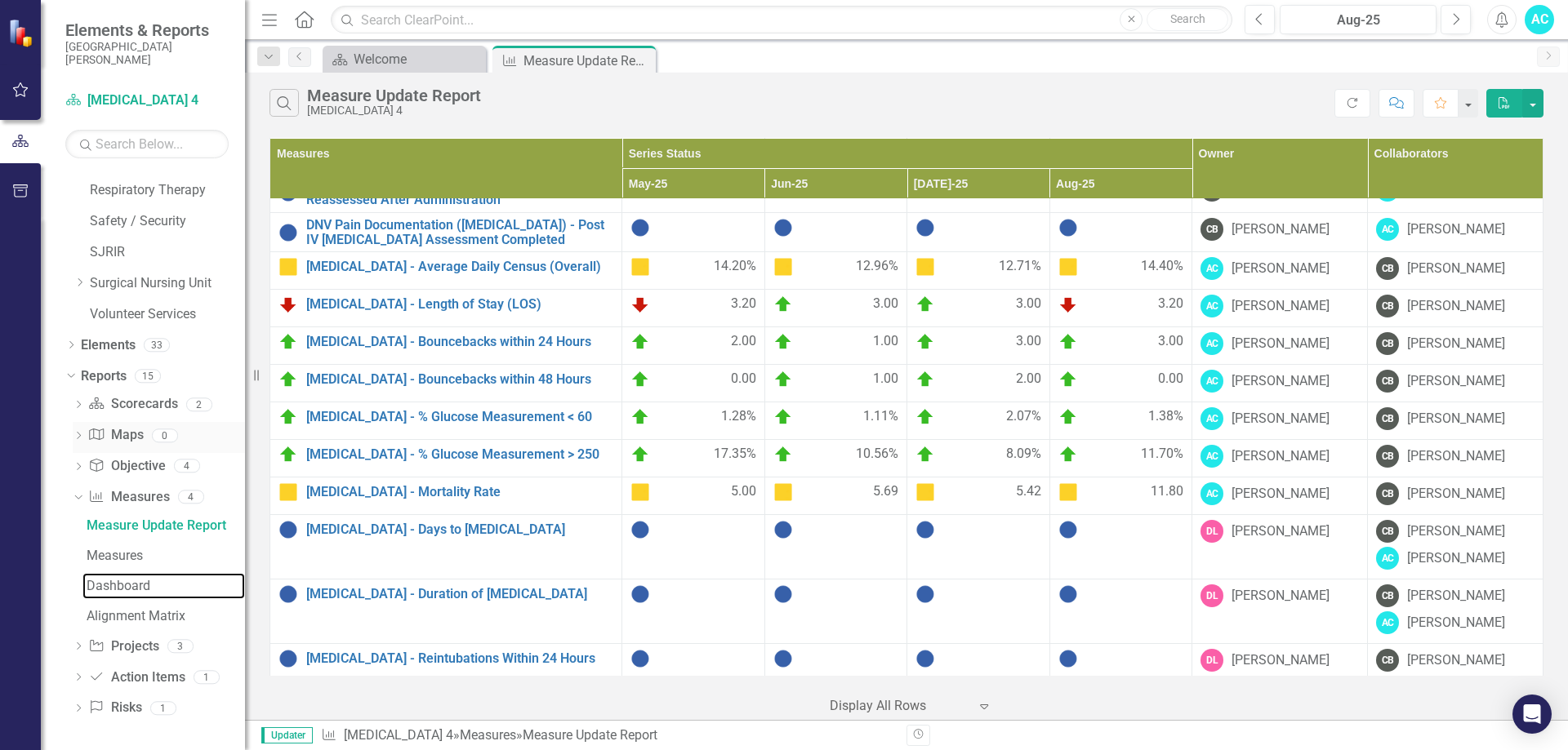
click at [144, 579] on div "Dashboard" at bounding box center [166, 586] width 158 height 15
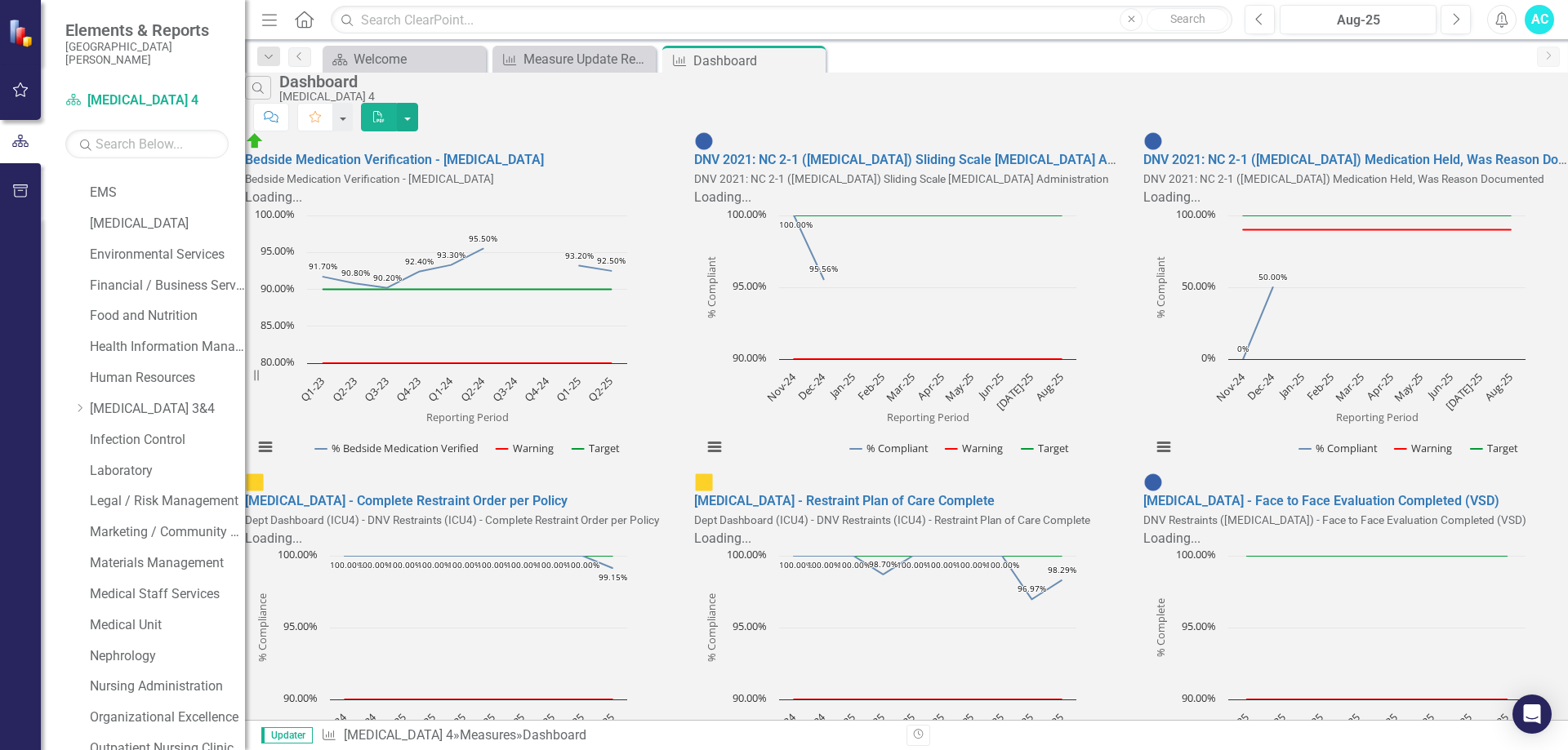
scroll to position [373, 0]
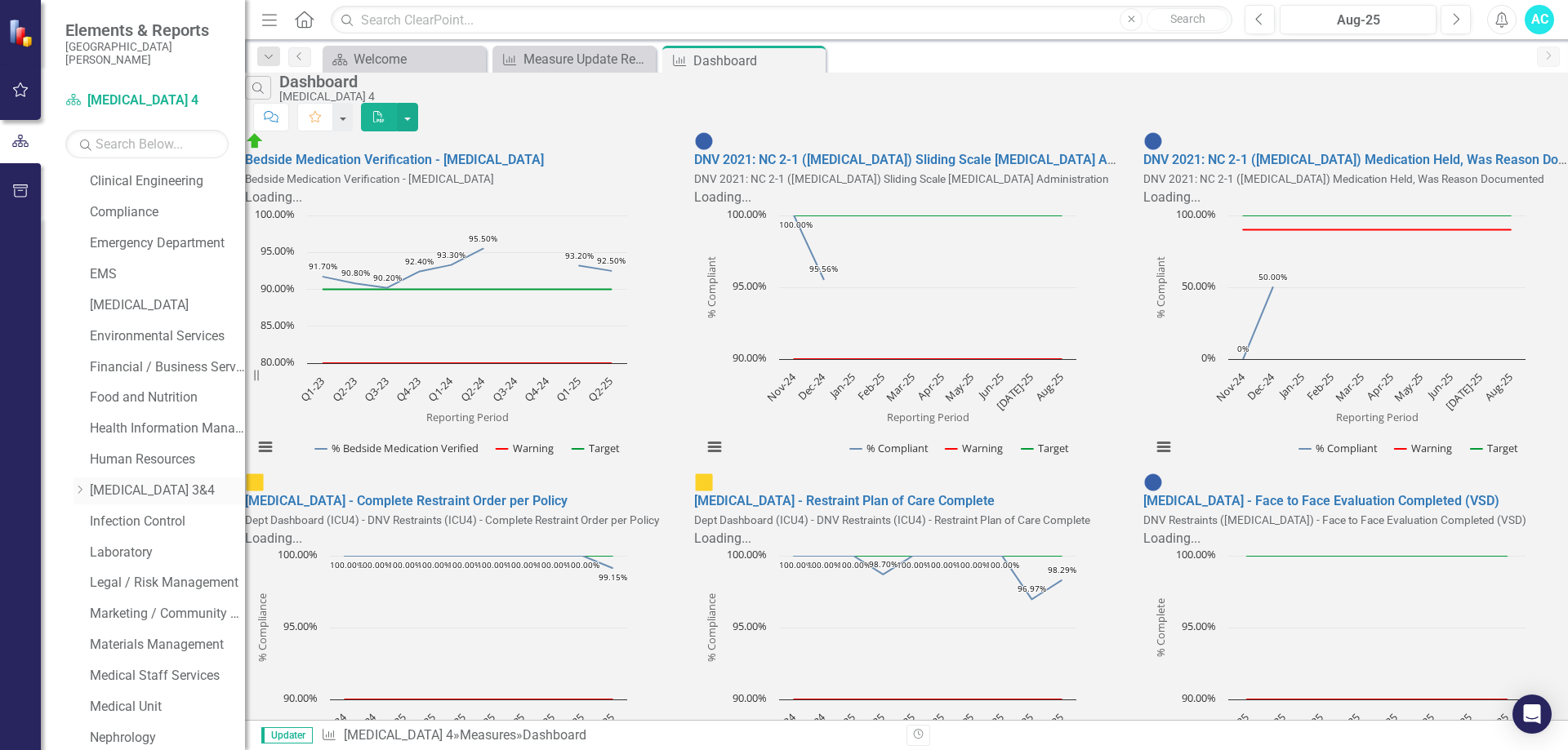
click at [80, 489] on icon "Dropdown" at bounding box center [79, 489] width 12 height 10
click at [80, 489] on icon "Dropdown" at bounding box center [78, 488] width 10 height 12
click at [74, 185] on div "Dropdown" at bounding box center [68, 184] width 14 height 12
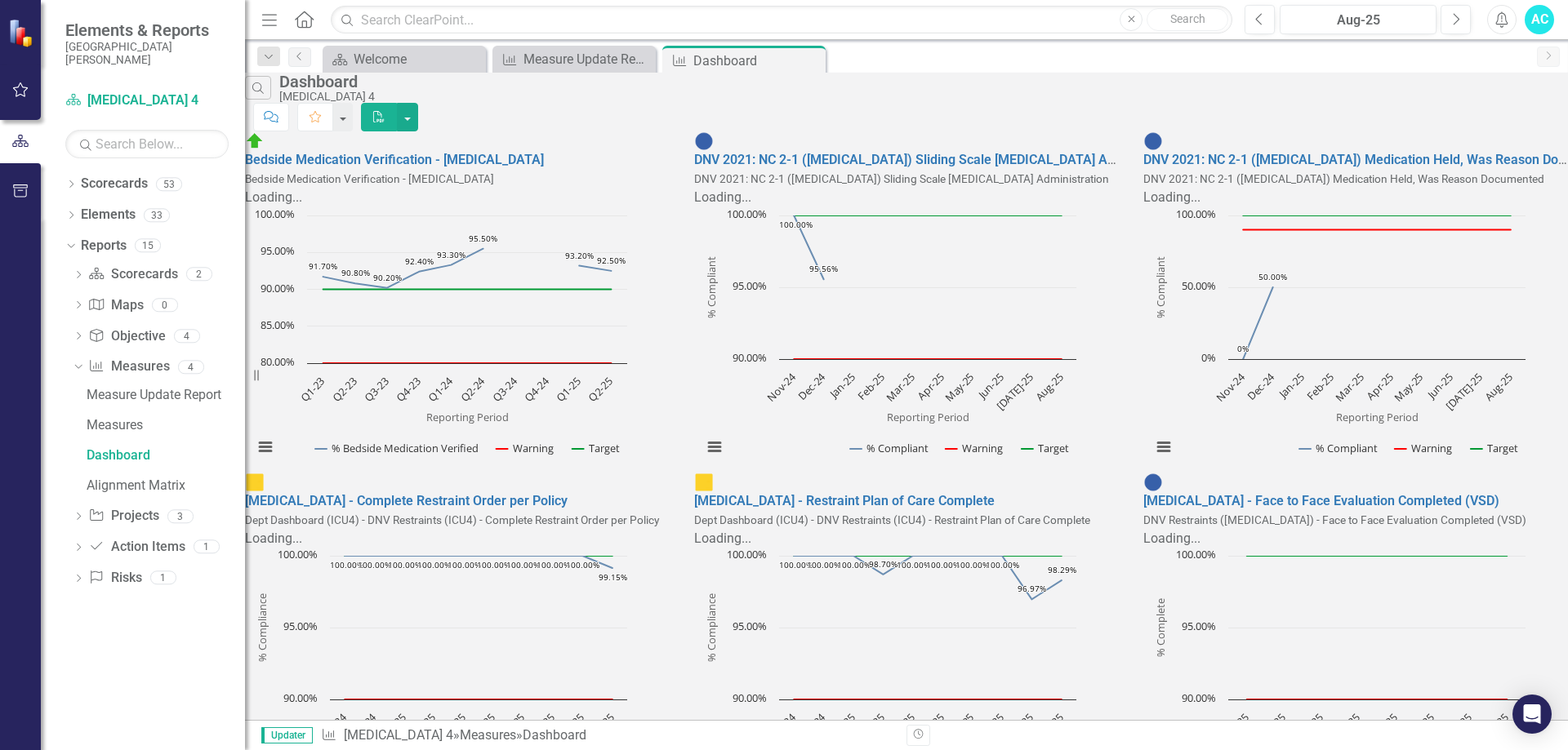
click at [19, 31] on img at bounding box center [22, 32] width 29 height 29
click at [0, 0] on icon "Close" at bounding box center [0, 0] width 0 height 0
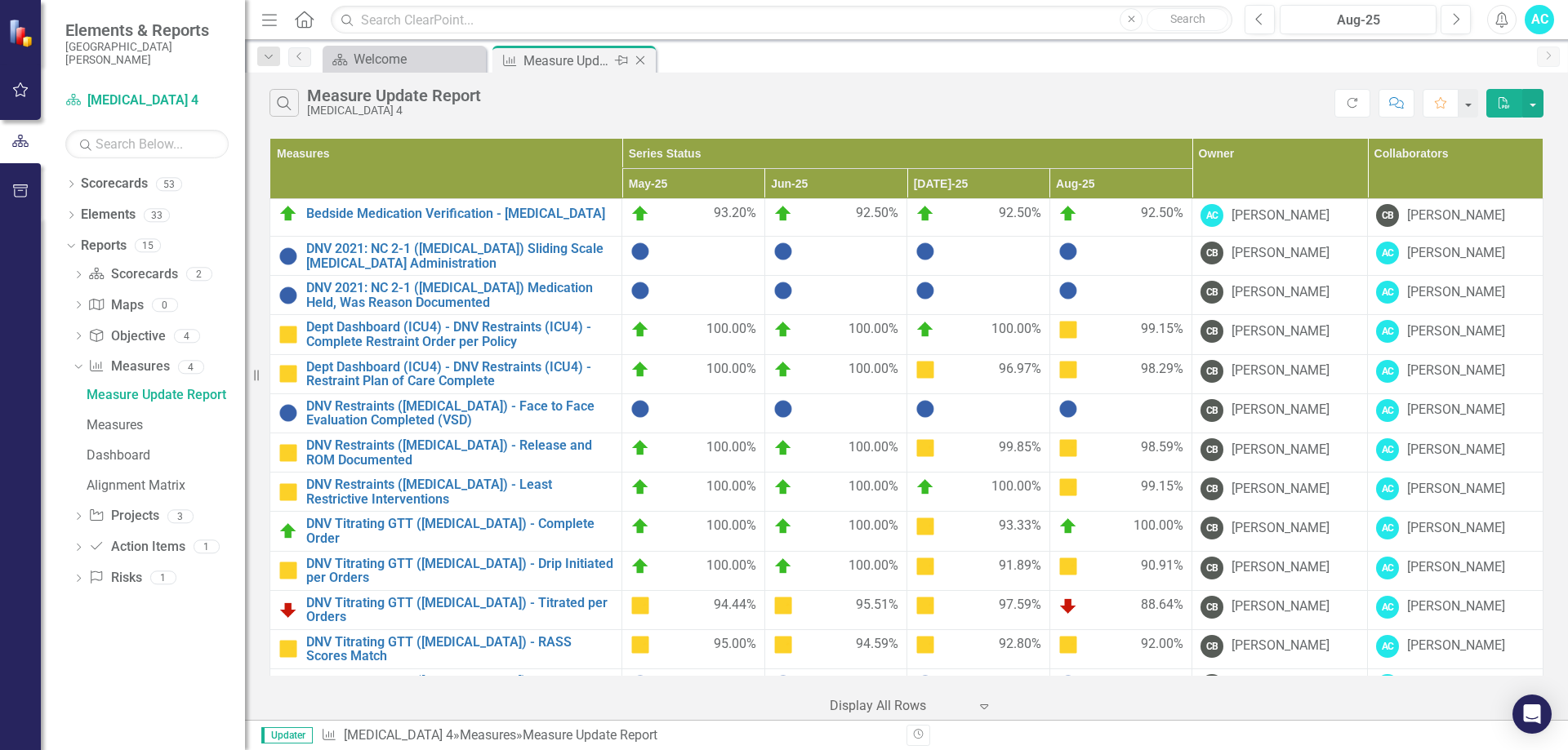
click at [646, 59] on icon "Close" at bounding box center [640, 60] width 17 height 13
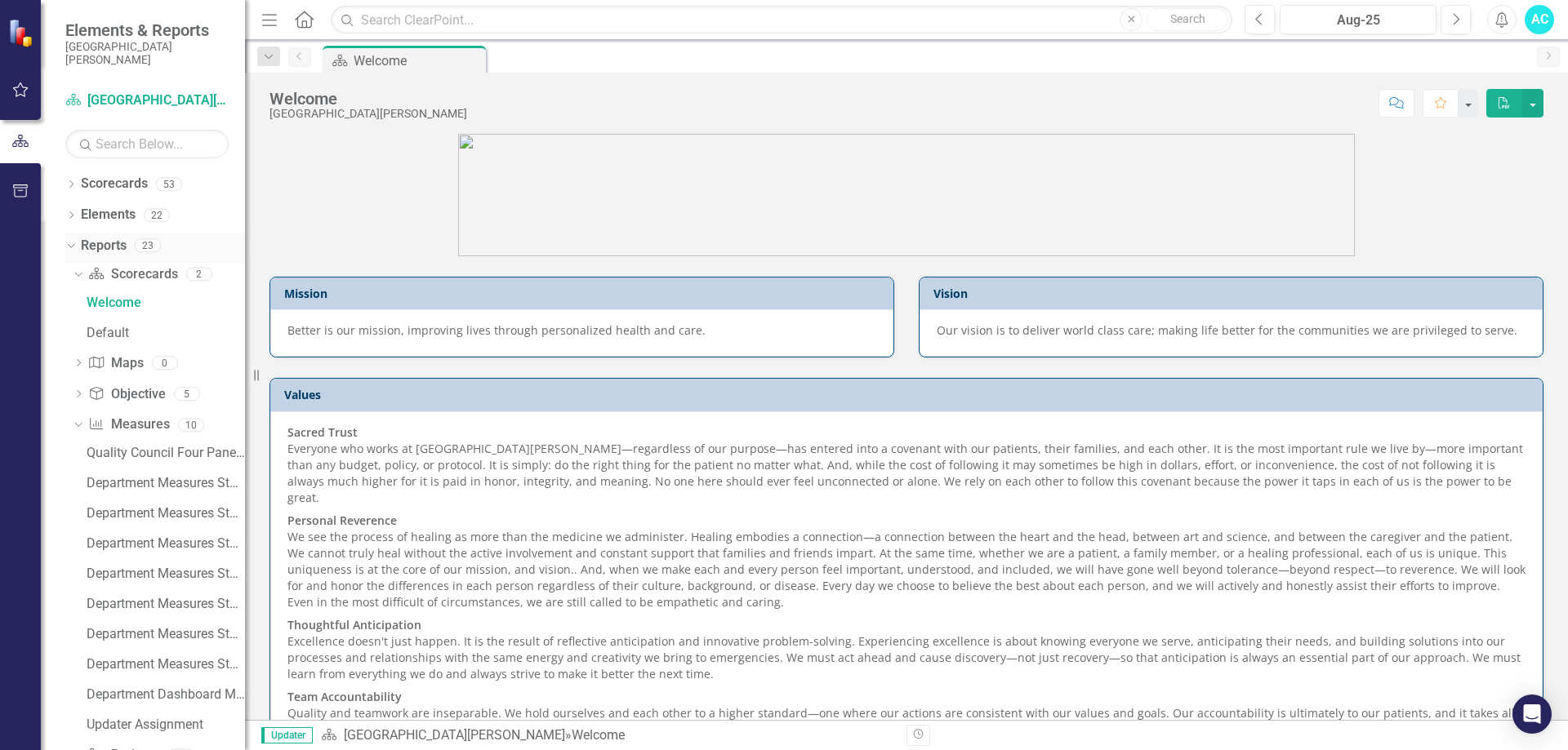
click at [71, 244] on icon "Dropdown" at bounding box center [68, 245] width 9 height 12
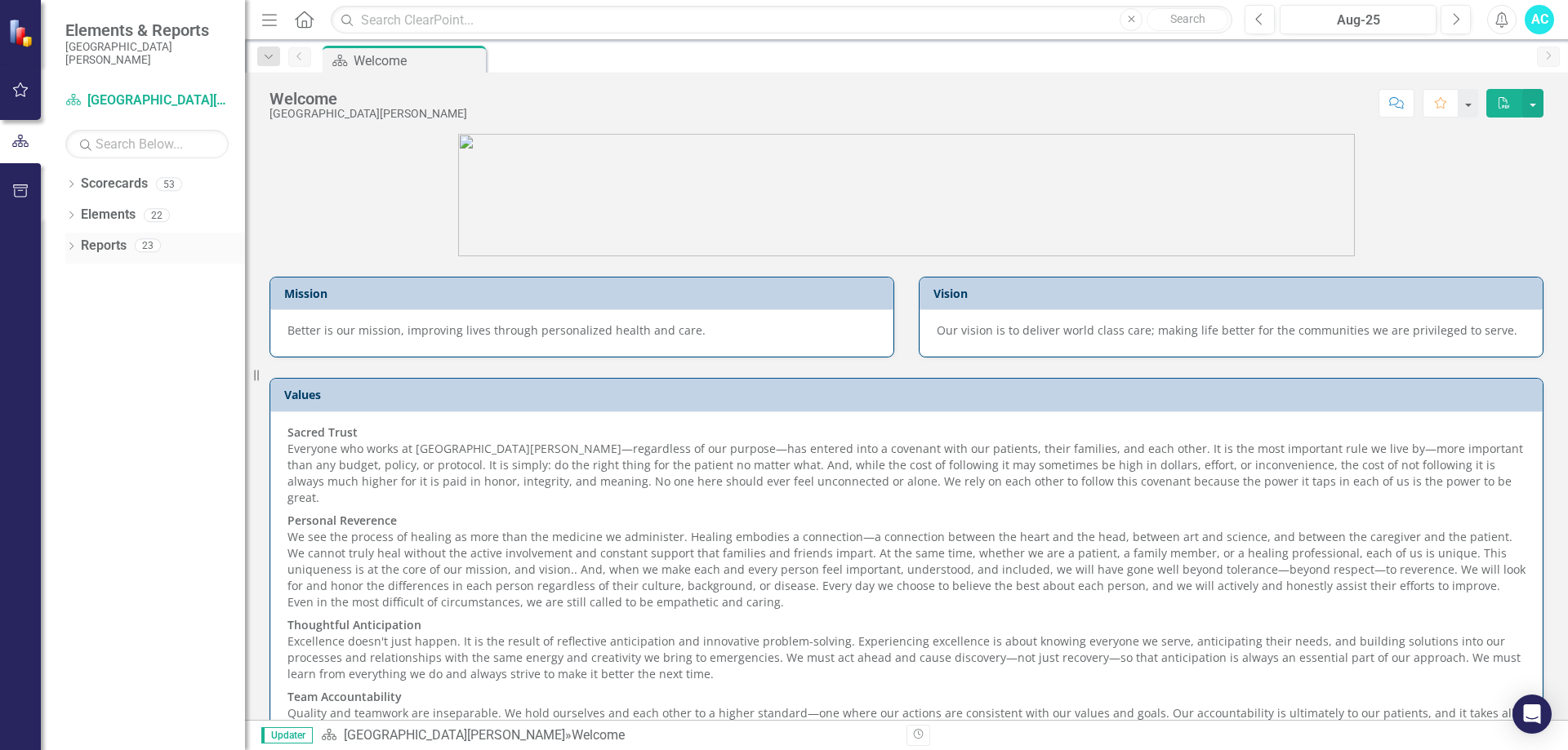
click at [71, 244] on icon "Dropdown" at bounding box center [71, 248] width 12 height 9
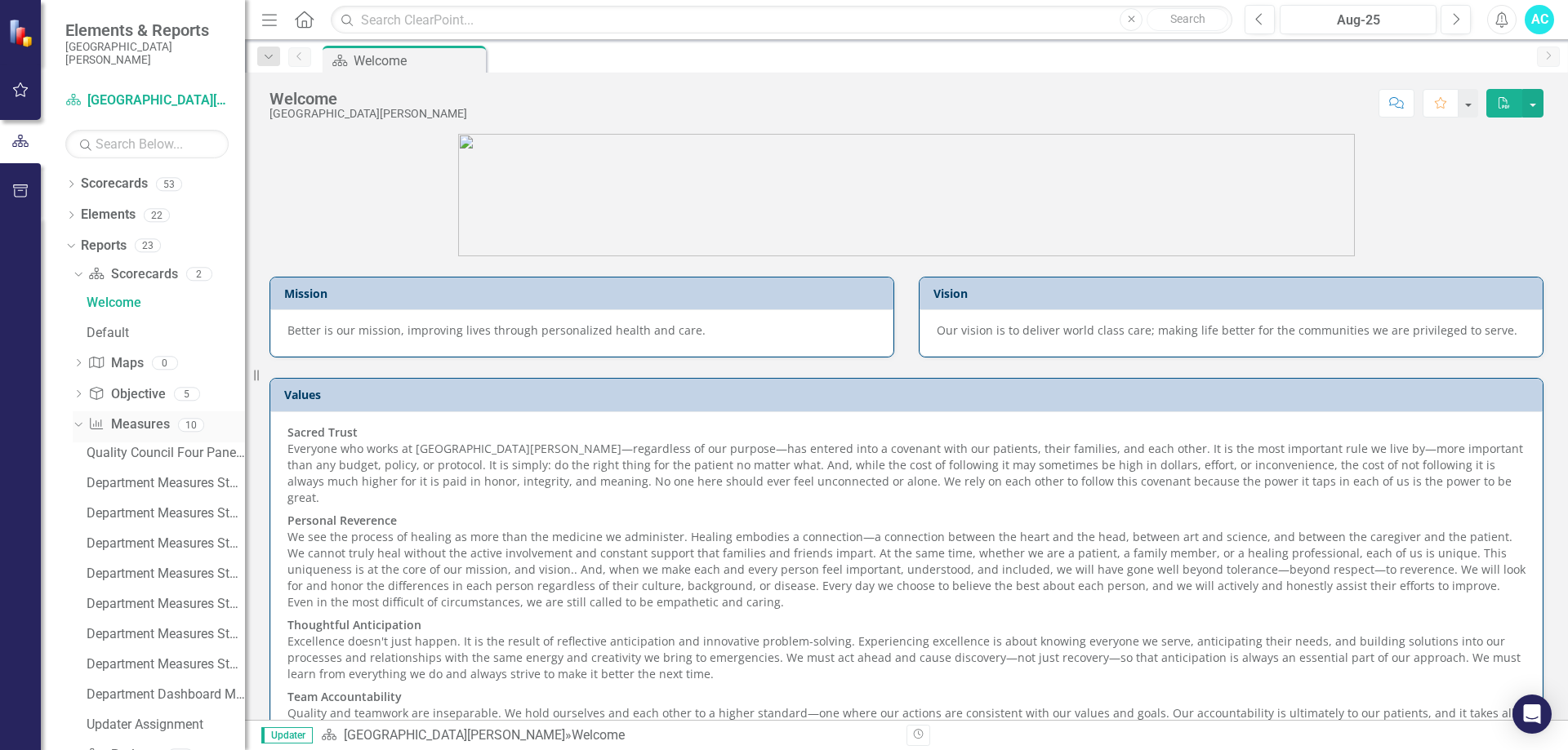
click at [78, 423] on icon "Dropdown" at bounding box center [76, 424] width 9 height 12
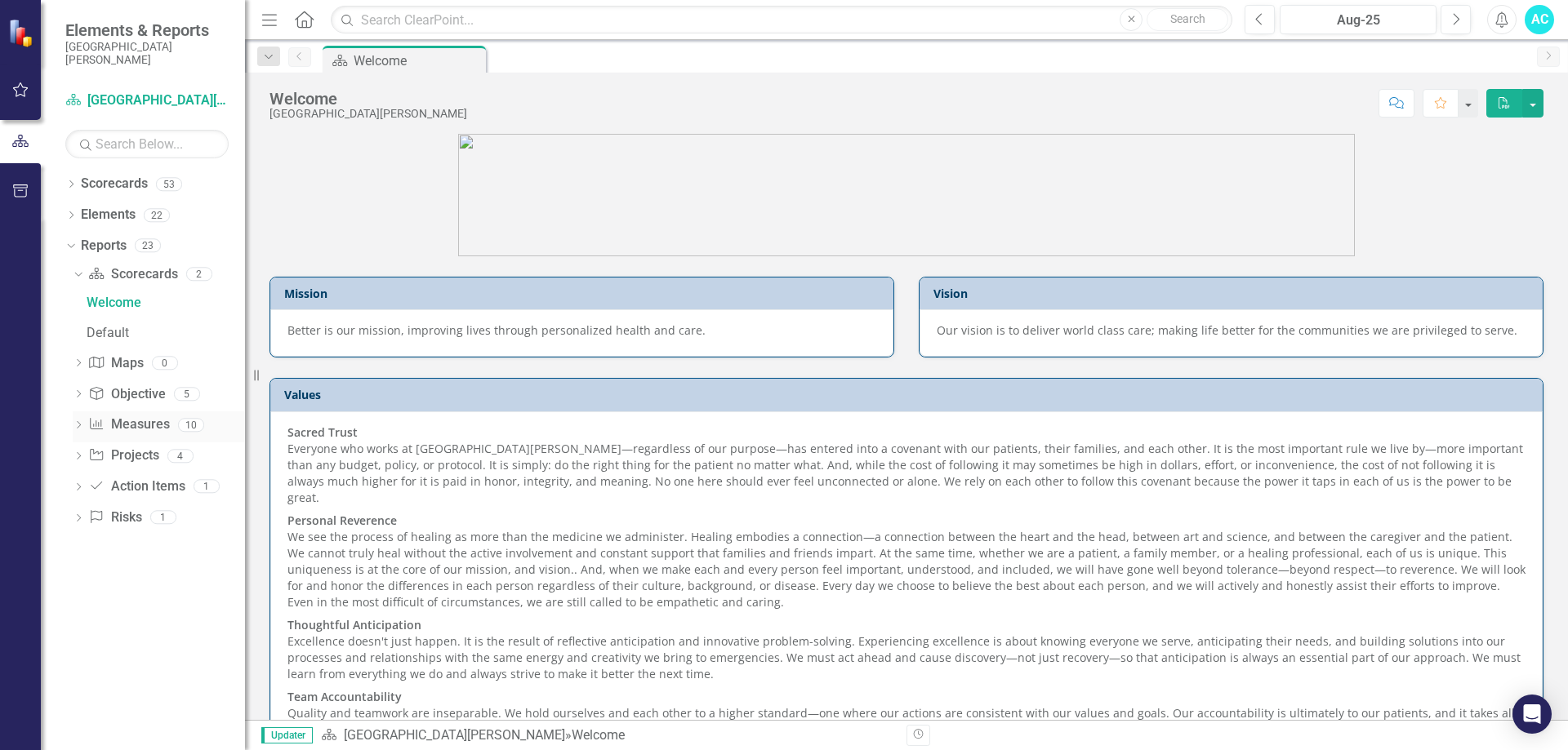
click at [78, 430] on icon "Dropdown" at bounding box center [79, 426] width 12 height 9
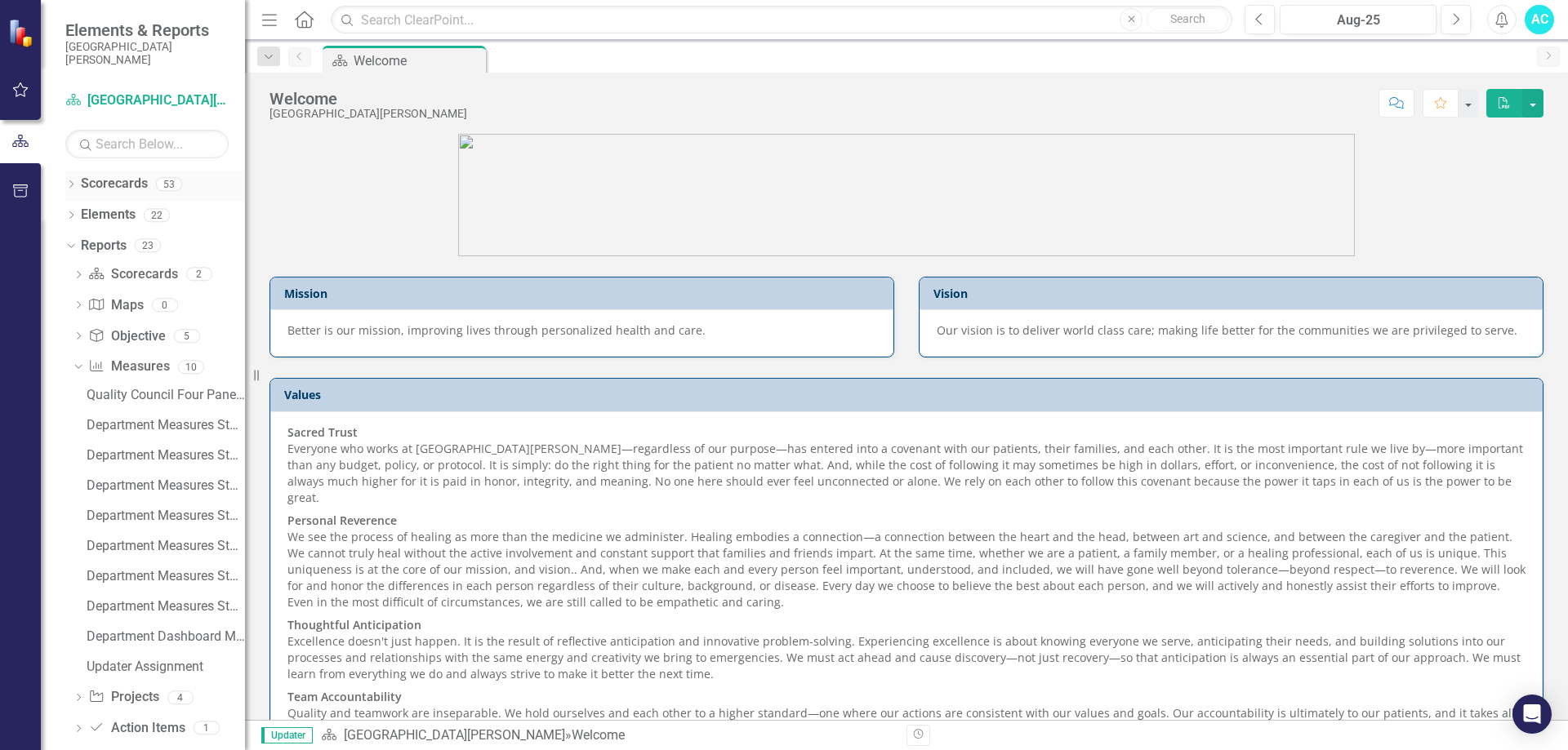
click at [73, 182] on icon "Dropdown" at bounding box center [71, 186] width 12 height 9
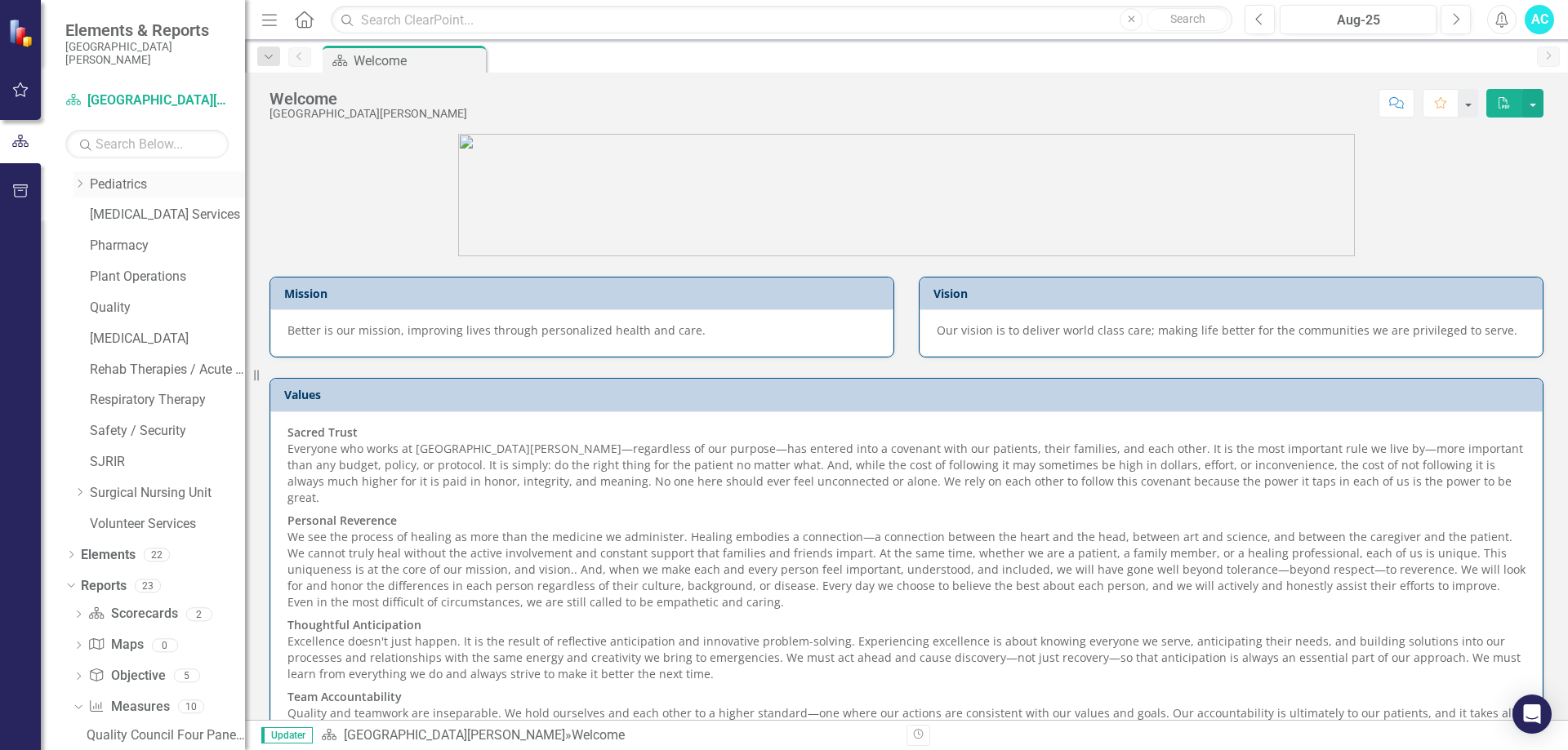
scroll to position [1307, 0]
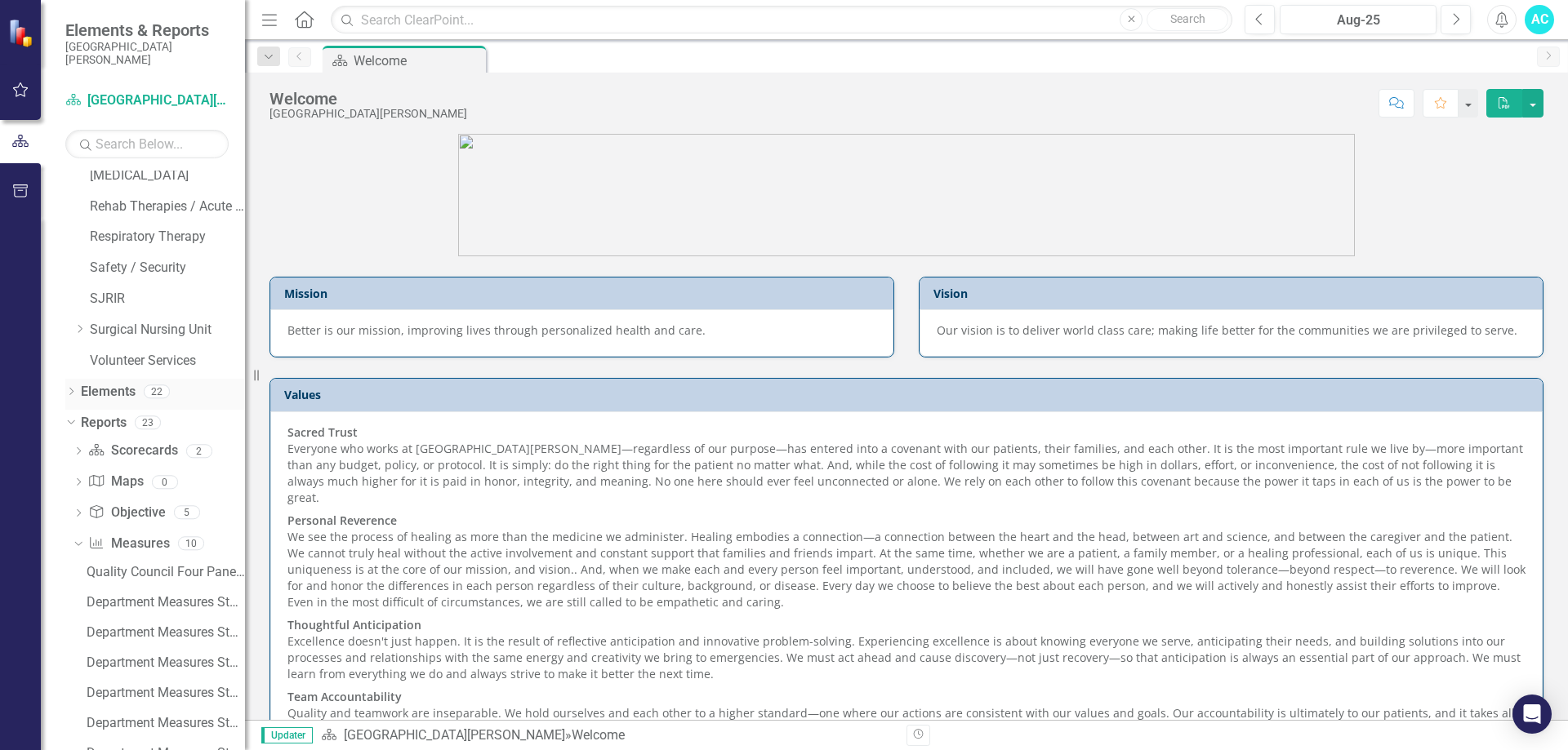
click at [71, 392] on icon "Dropdown" at bounding box center [71, 393] width 12 height 9
click at [78, 454] on icon "Dropdown" at bounding box center [79, 455] width 12 height 9
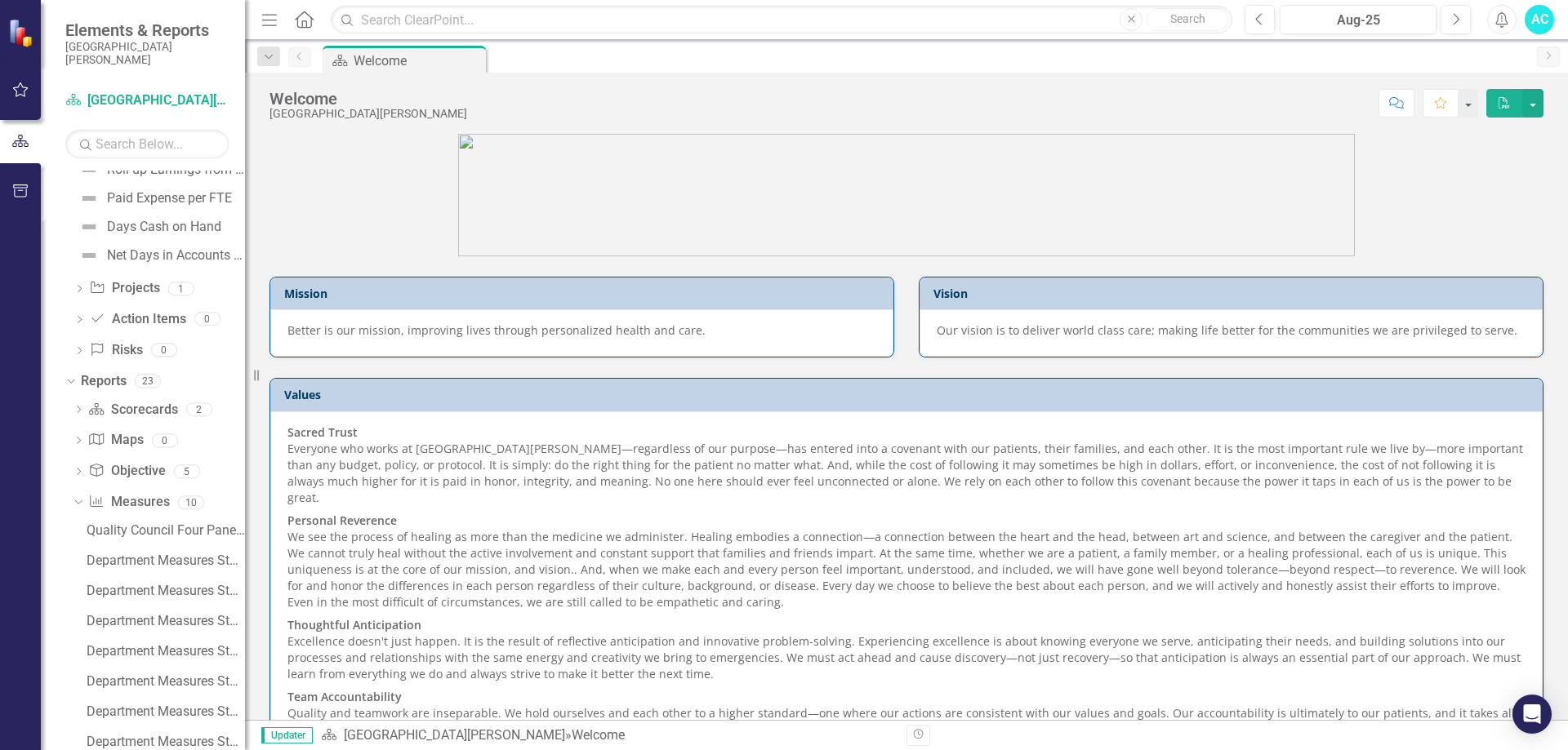
scroll to position [2041, 0]
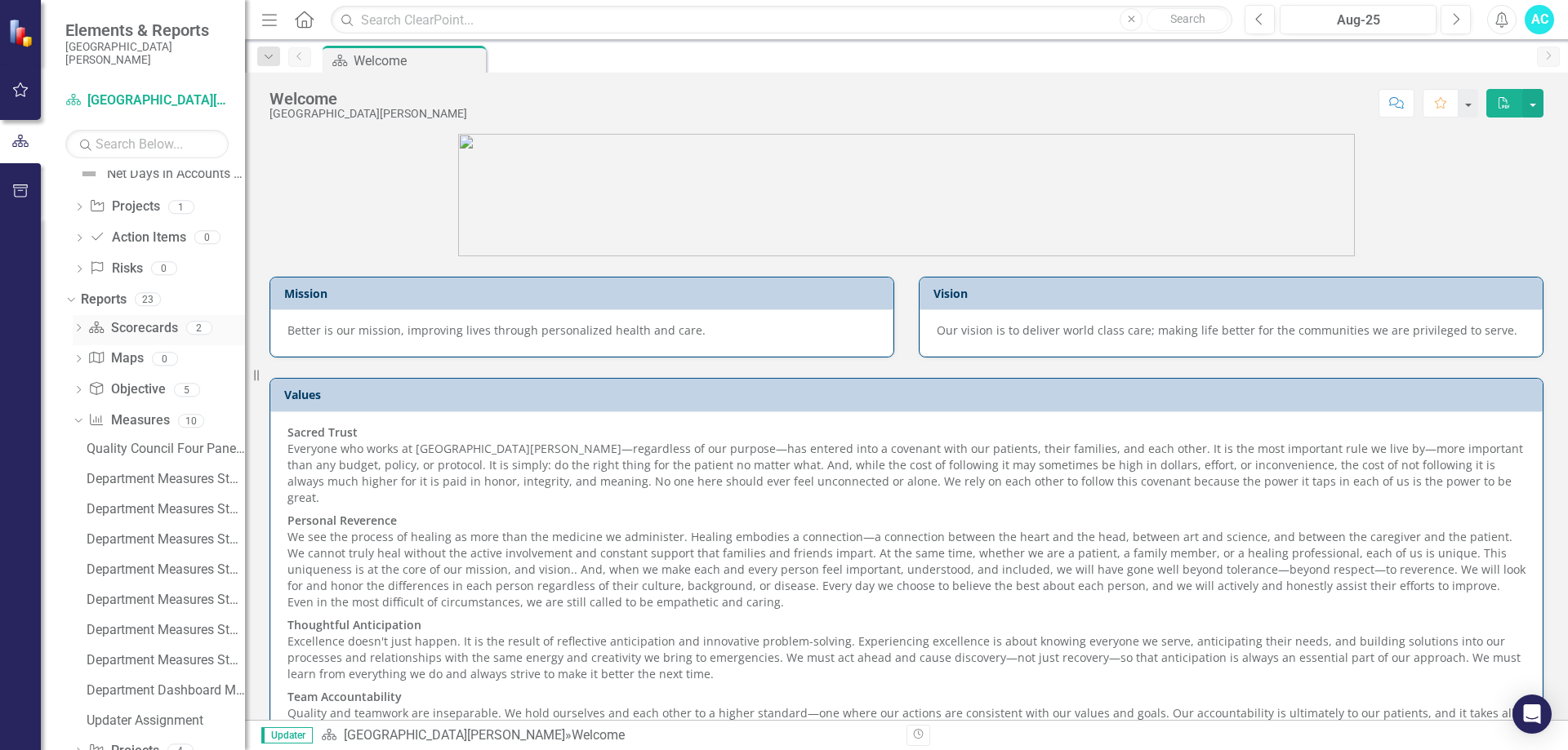
click at [78, 329] on icon "Dropdown" at bounding box center [79, 329] width 12 height 9
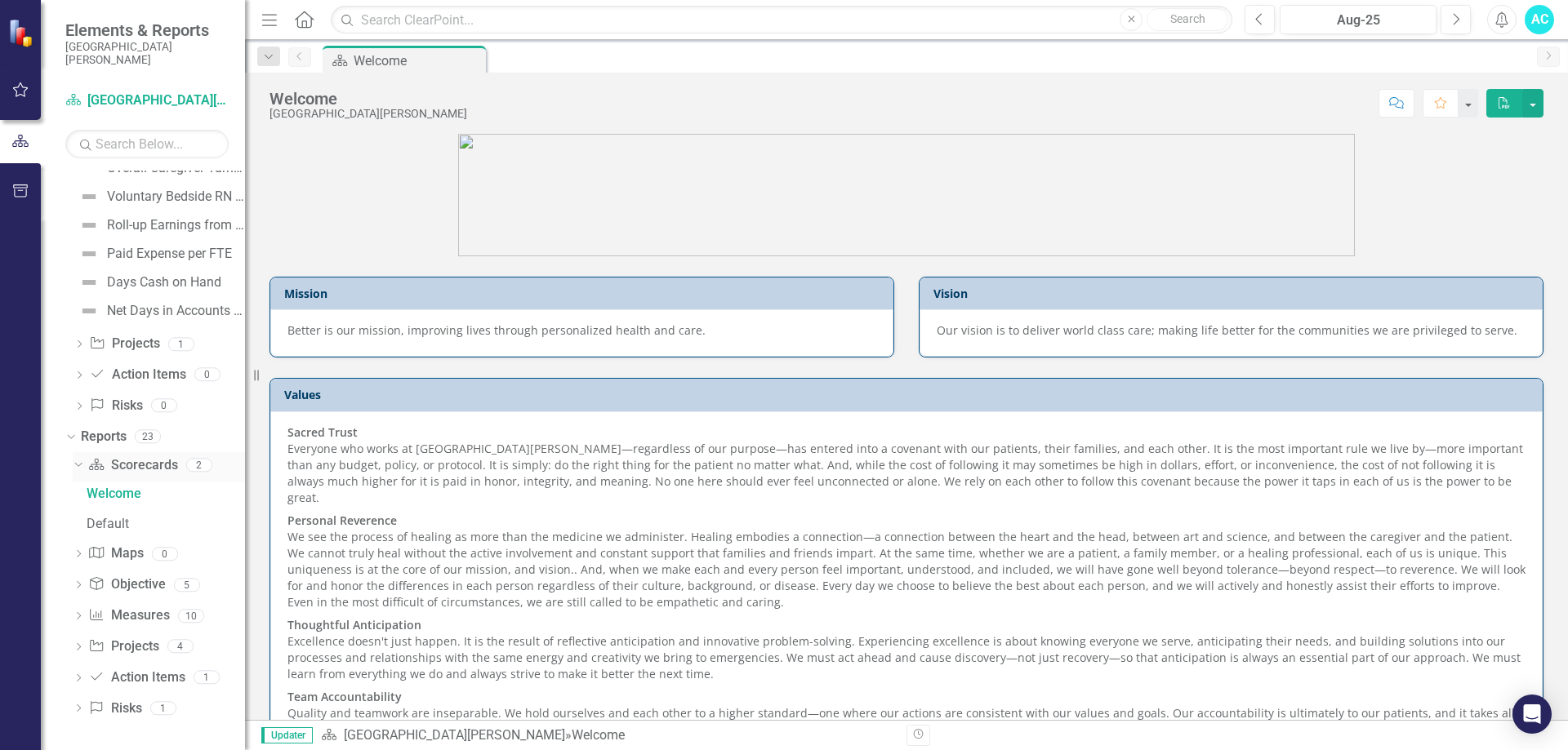
scroll to position [1904, 0]
click at [73, 436] on icon at bounding box center [70, 436] width 7 height 4
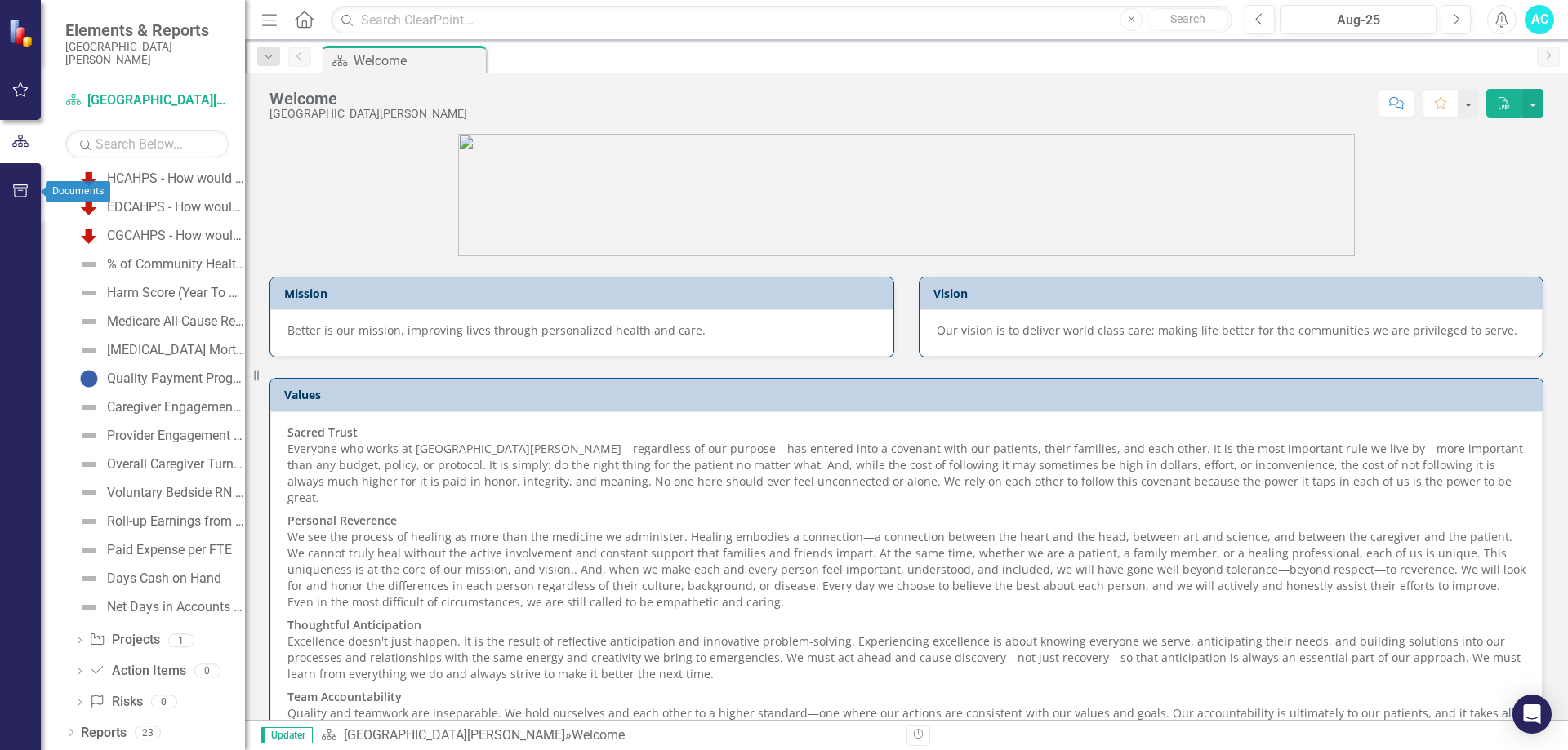
click at [25, 187] on icon "button" at bounding box center [20, 190] width 17 height 13
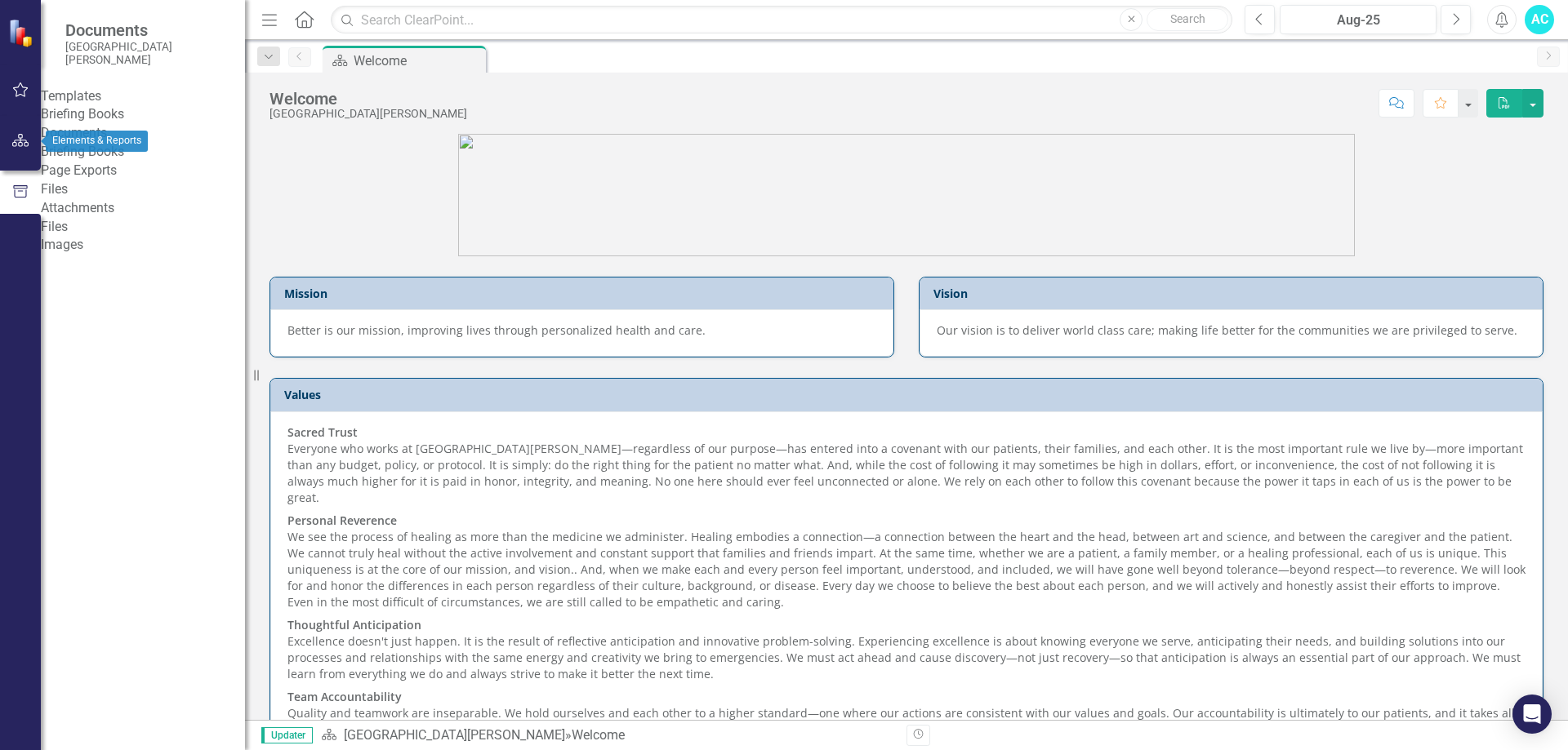
click at [24, 143] on icon "button" at bounding box center [20, 140] width 17 height 13
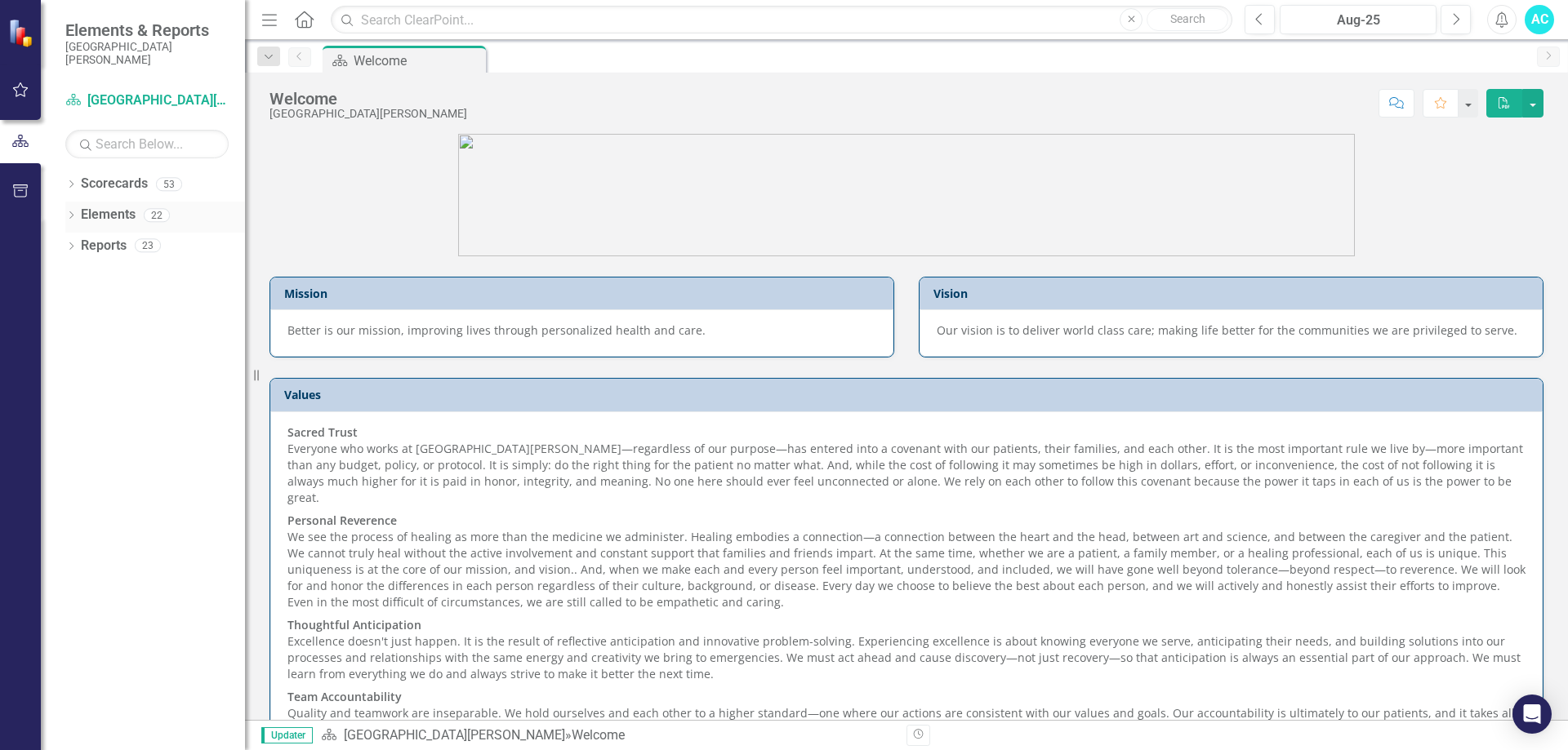
click at [73, 213] on icon "Dropdown" at bounding box center [71, 216] width 12 height 9
click at [73, 213] on icon "Dropdown" at bounding box center [68, 215] width 9 height 12
click at [68, 183] on icon "Dropdown" at bounding box center [71, 186] width 12 height 9
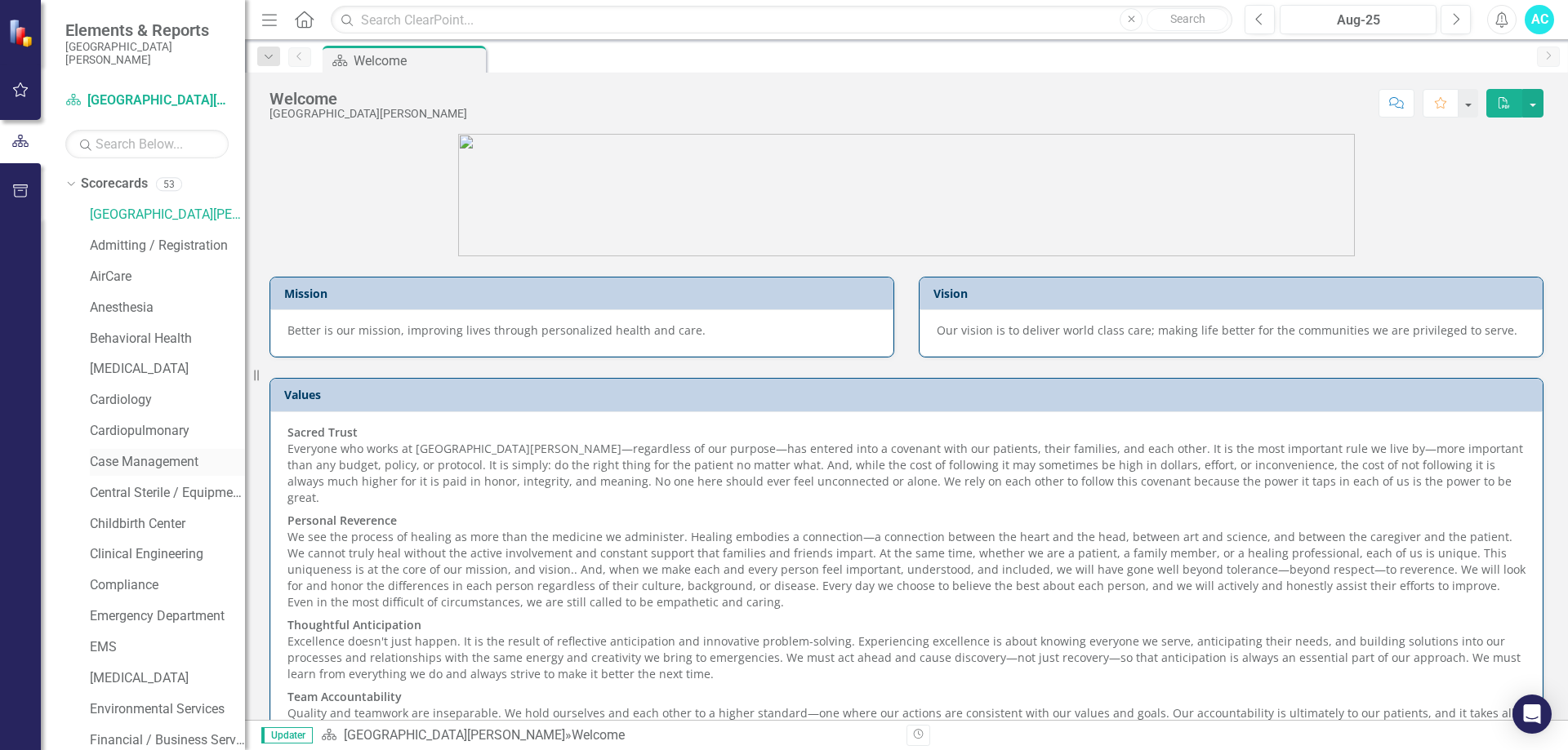
scroll to position [489, 0]
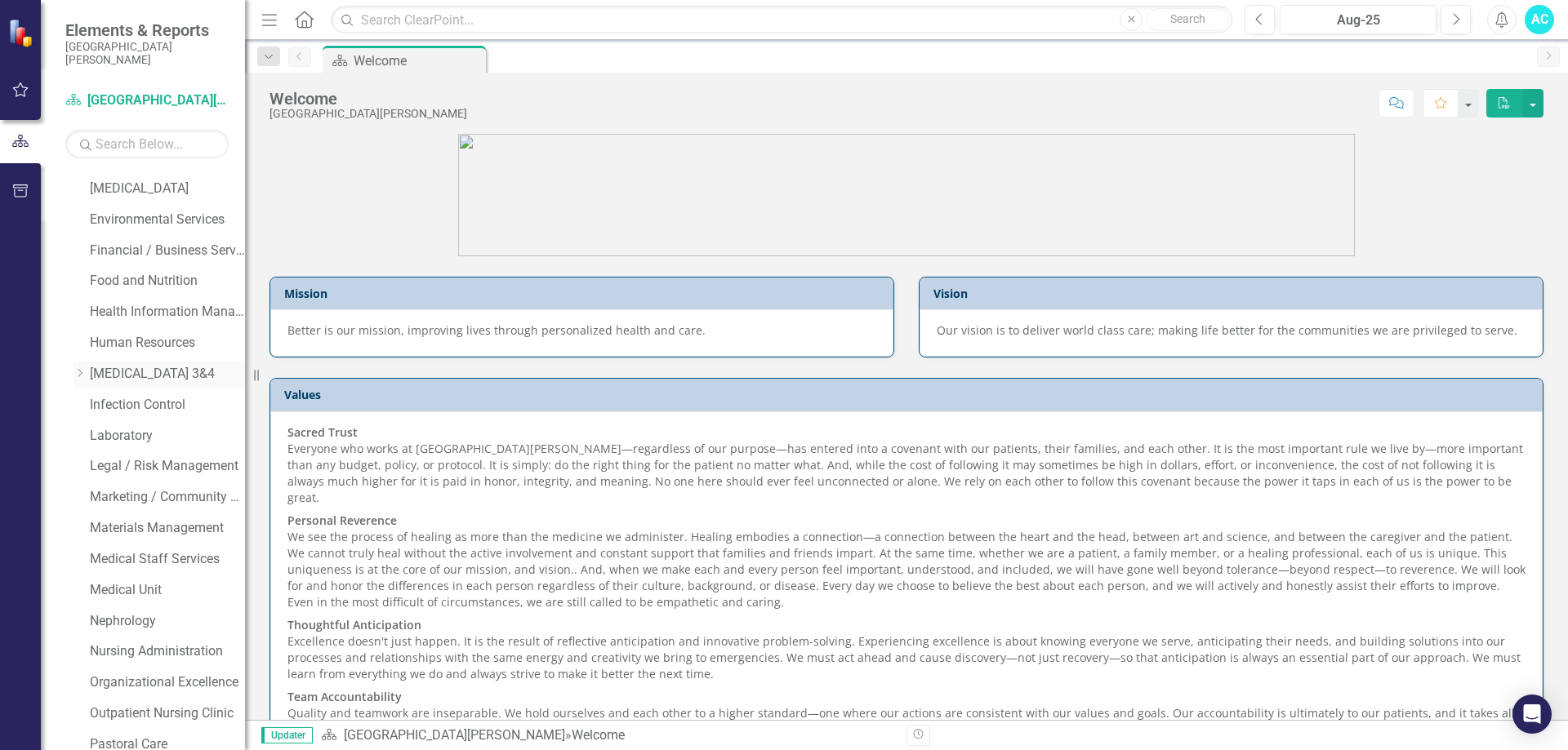
click at [79, 378] on icon "Dropdown" at bounding box center [79, 373] width 12 height 10
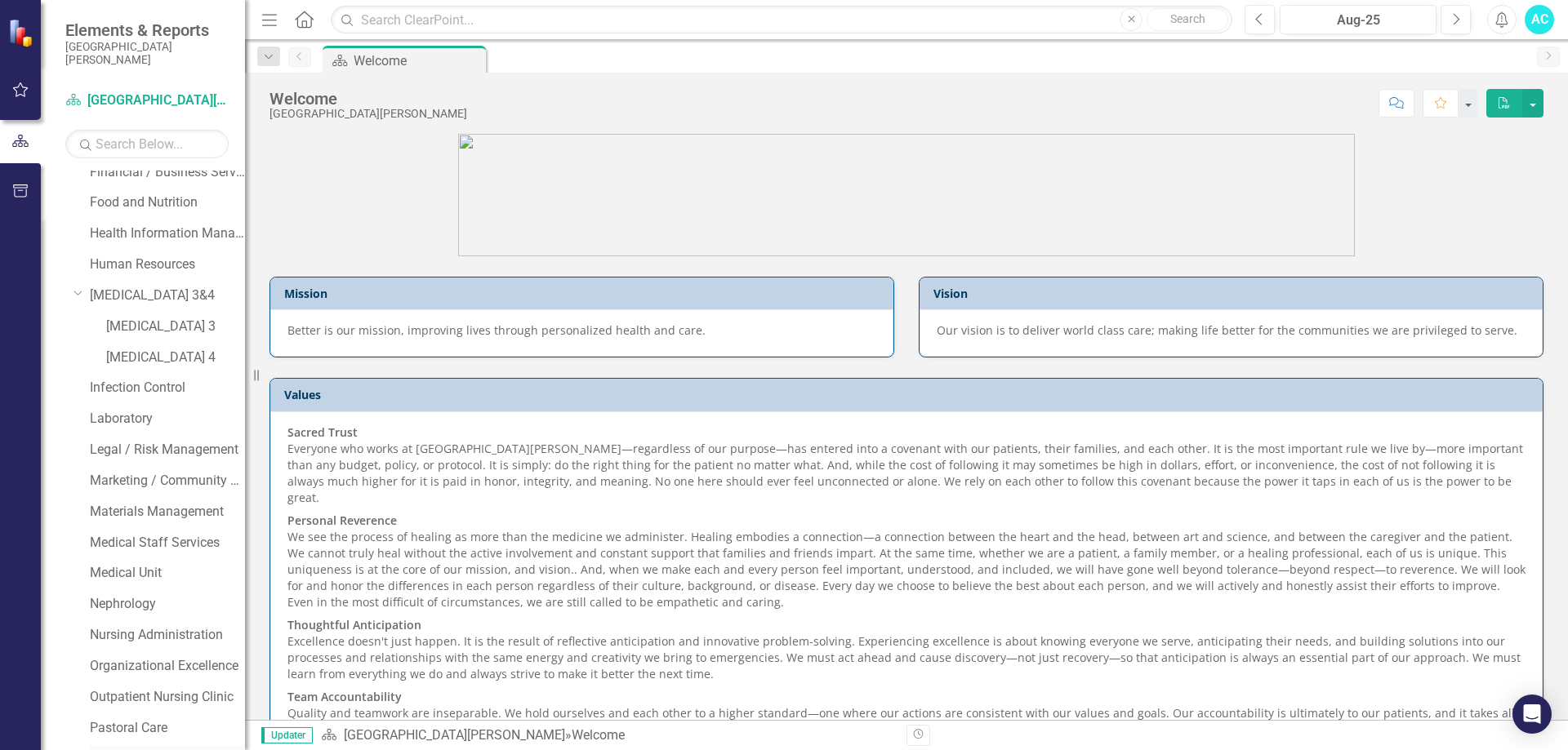
scroll to position [160, 0]
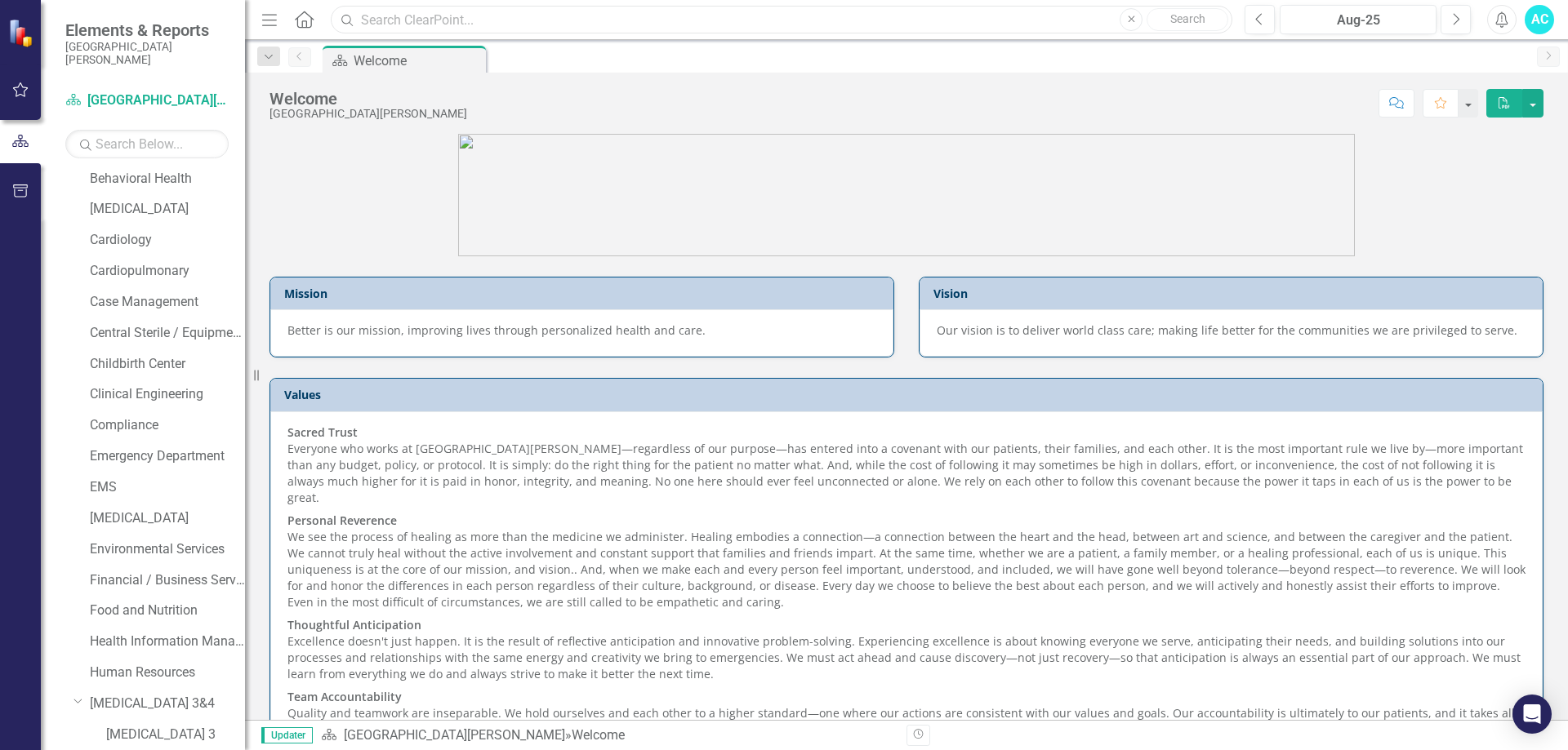
click at [503, 22] on input "text" at bounding box center [781, 20] width 902 height 29
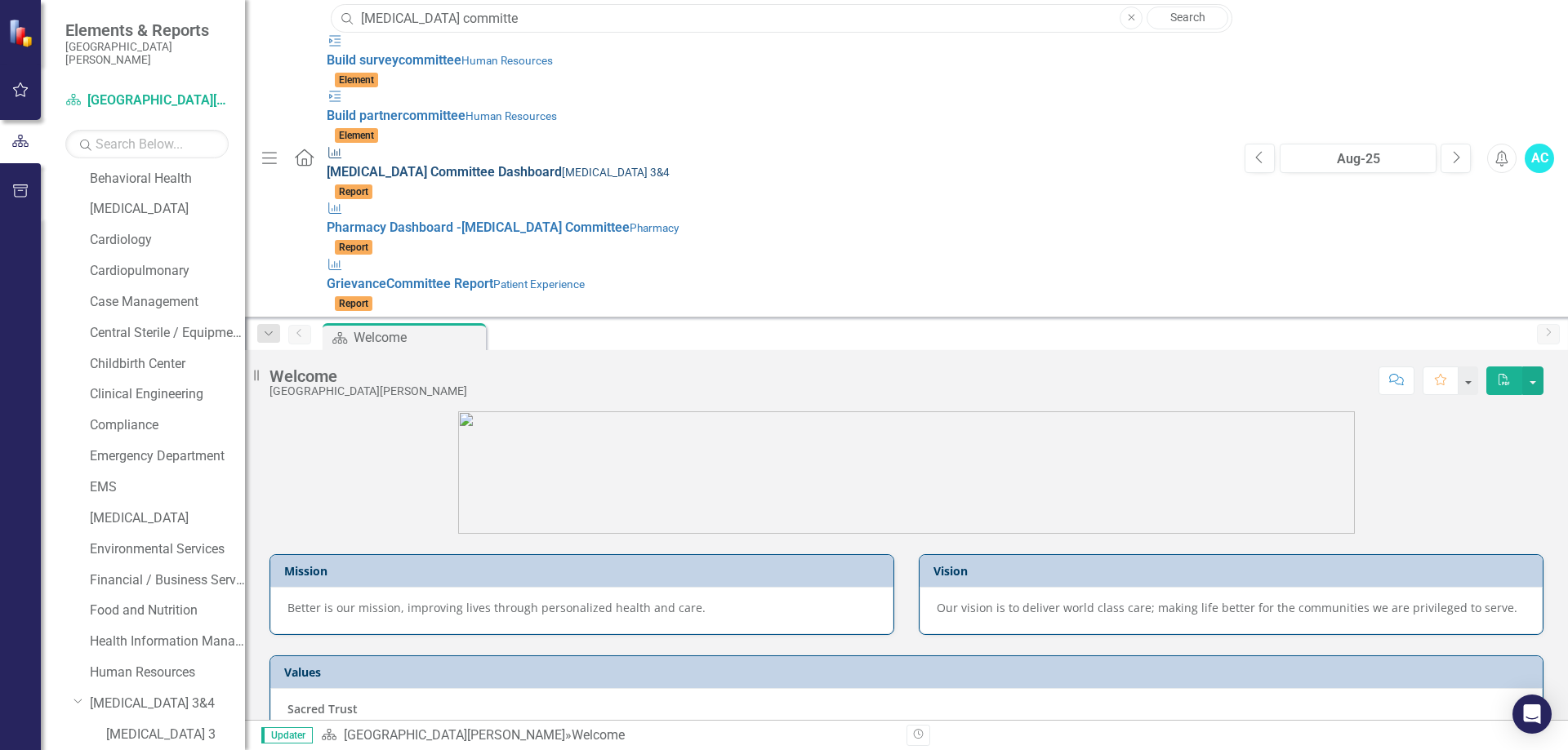
type input "[MEDICAL_DATA] committe"
click at [562, 166] on small "[MEDICAL_DATA] 3&4" at bounding box center [615, 172] width 108 height 13
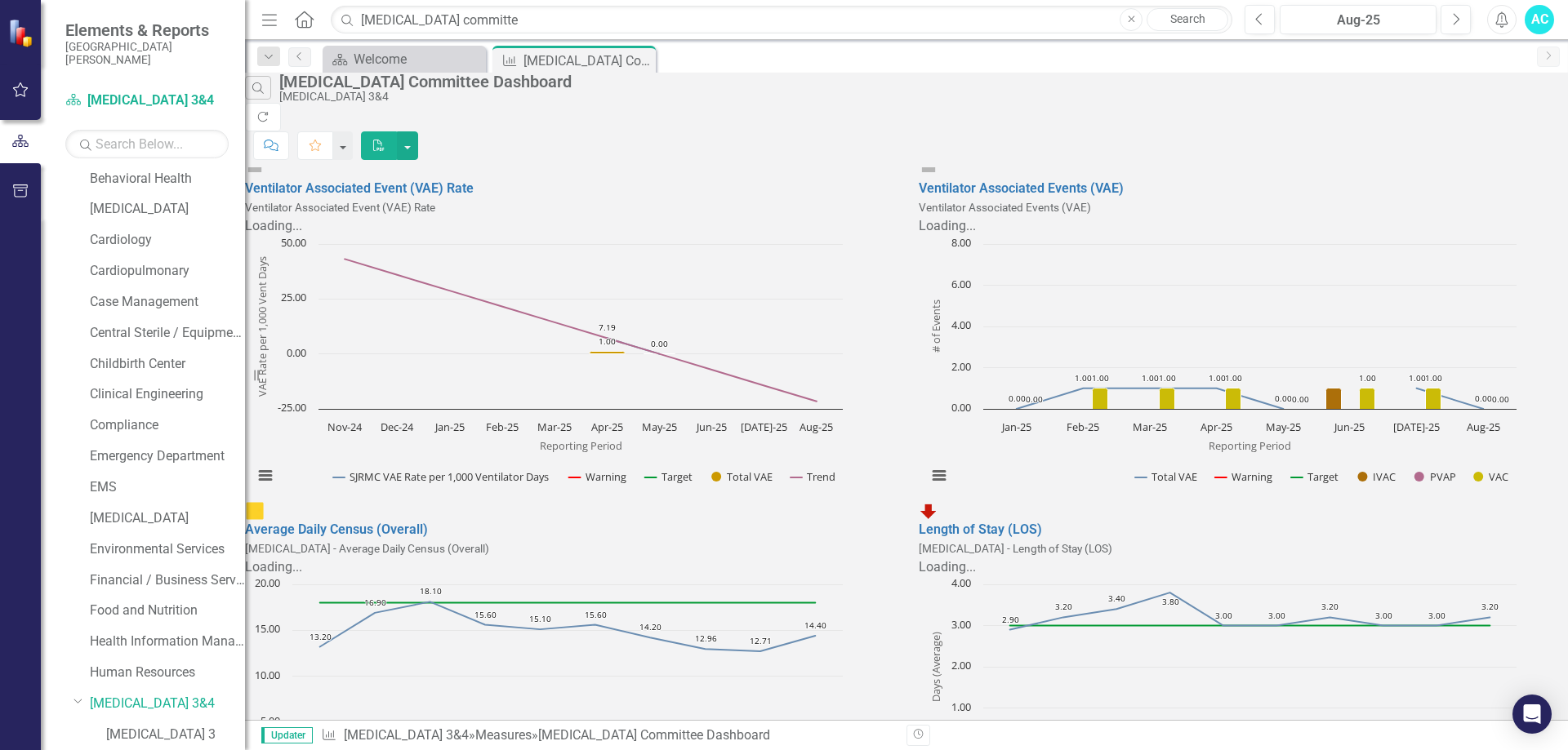
scroll to position [735, 0]
click at [419, 131] on button "button" at bounding box center [408, 145] width 22 height 29
click at [1506, 139] on link "PDF Export to PDF" at bounding box center [1467, 133] width 160 height 31
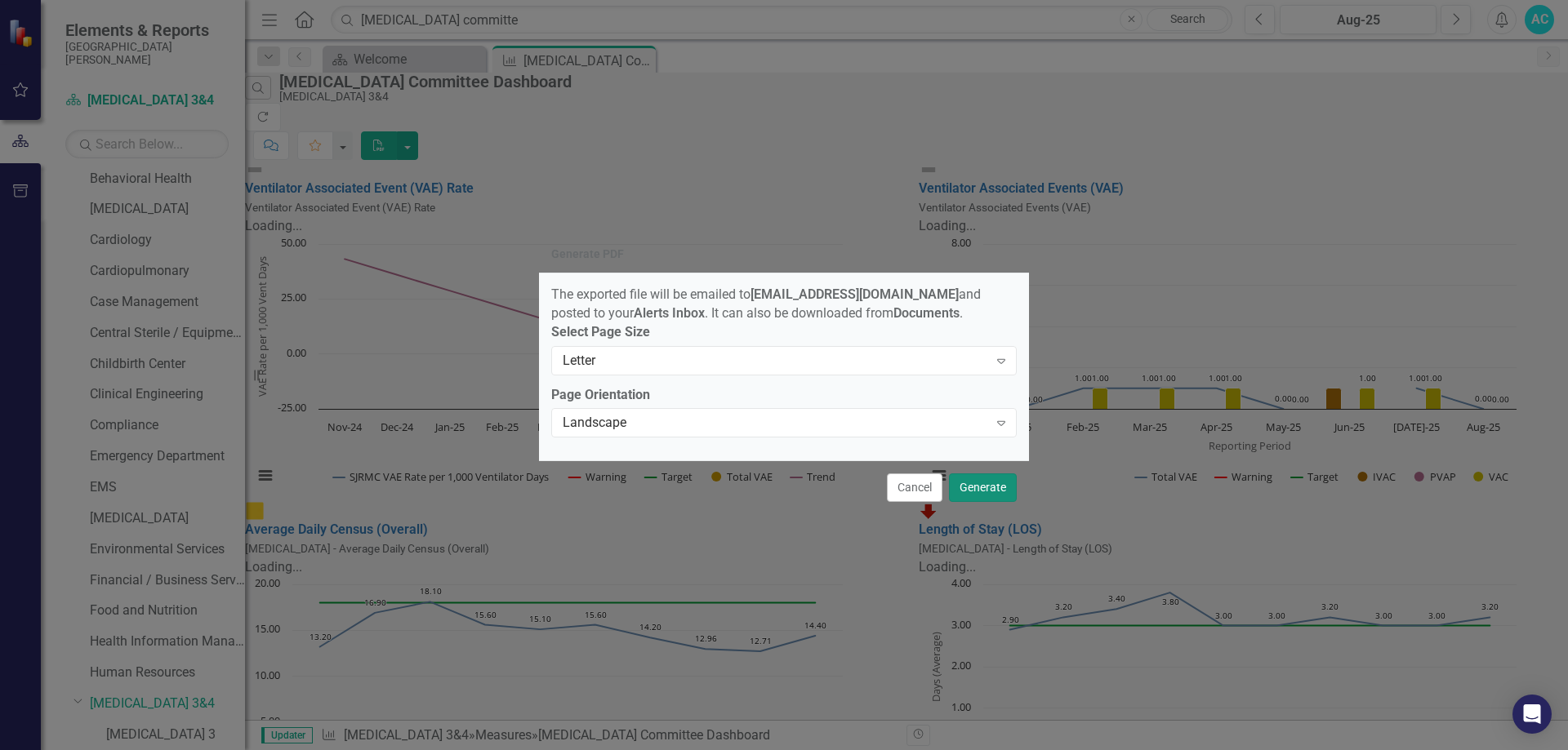
click at [970, 496] on button "Generate" at bounding box center [982, 488] width 68 height 29
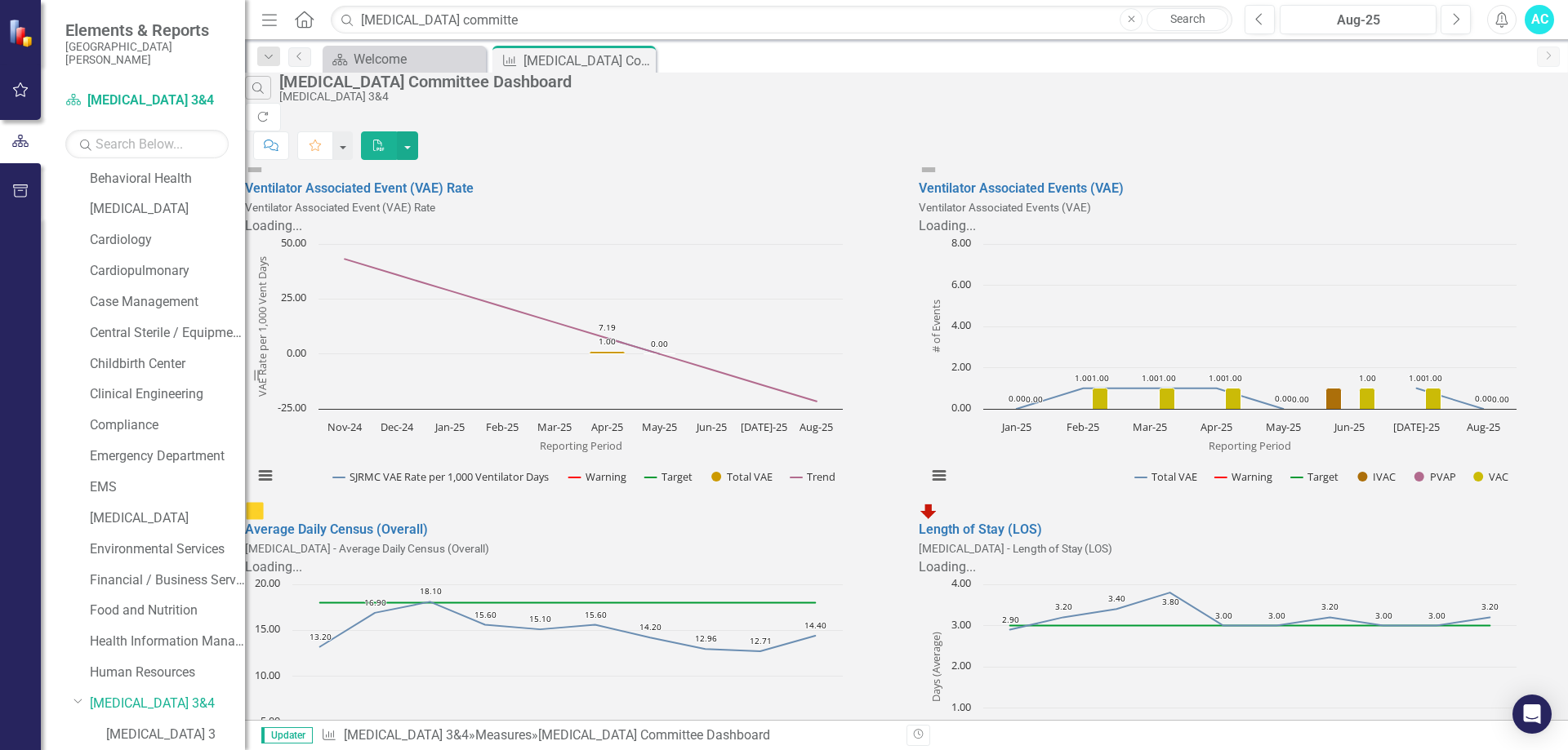
scroll to position [0, 0]
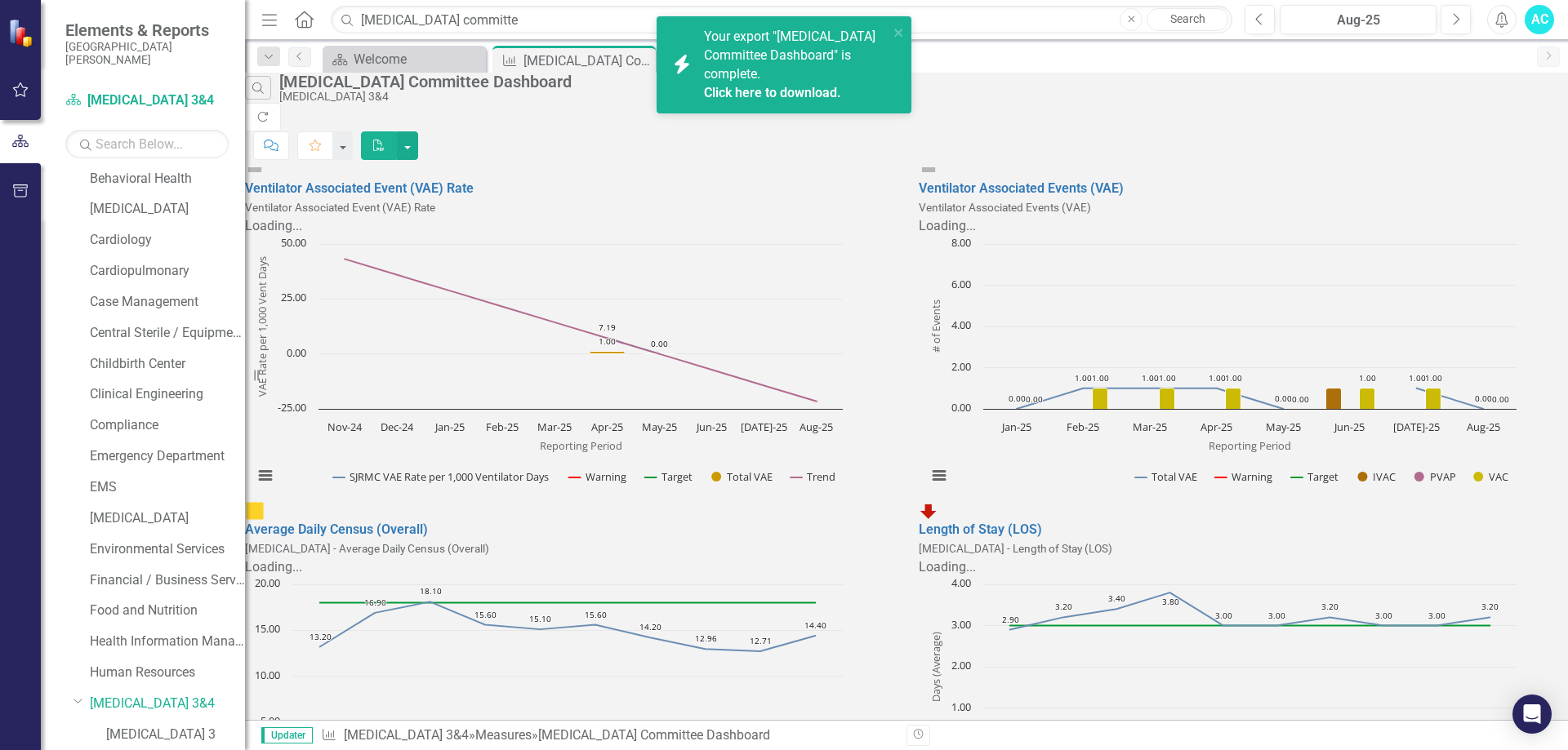
click at [802, 61] on span "Your export "[MEDICAL_DATA] Committee Dashboard" is complete. Click here to dow…" at bounding box center [794, 65] width 181 height 73
